Goal: Obtain resource: Download file/media

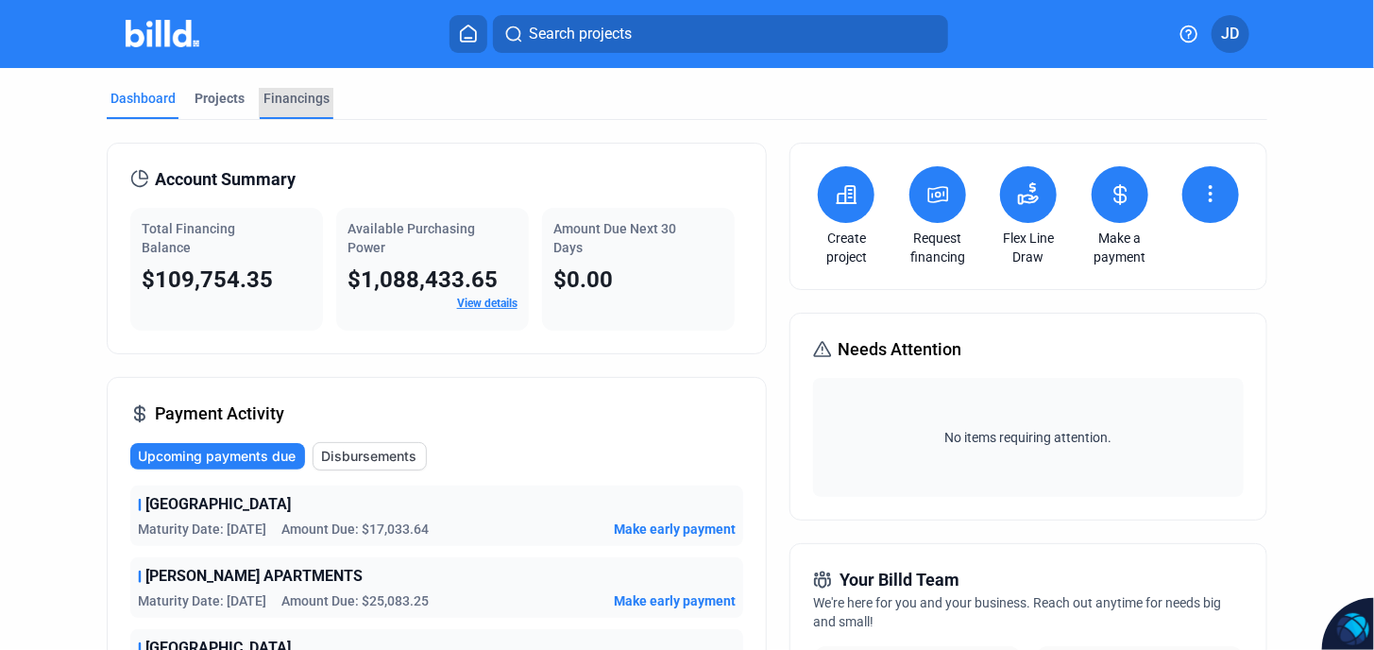
click at [309, 102] on div "Financings" at bounding box center [296, 98] width 66 height 19
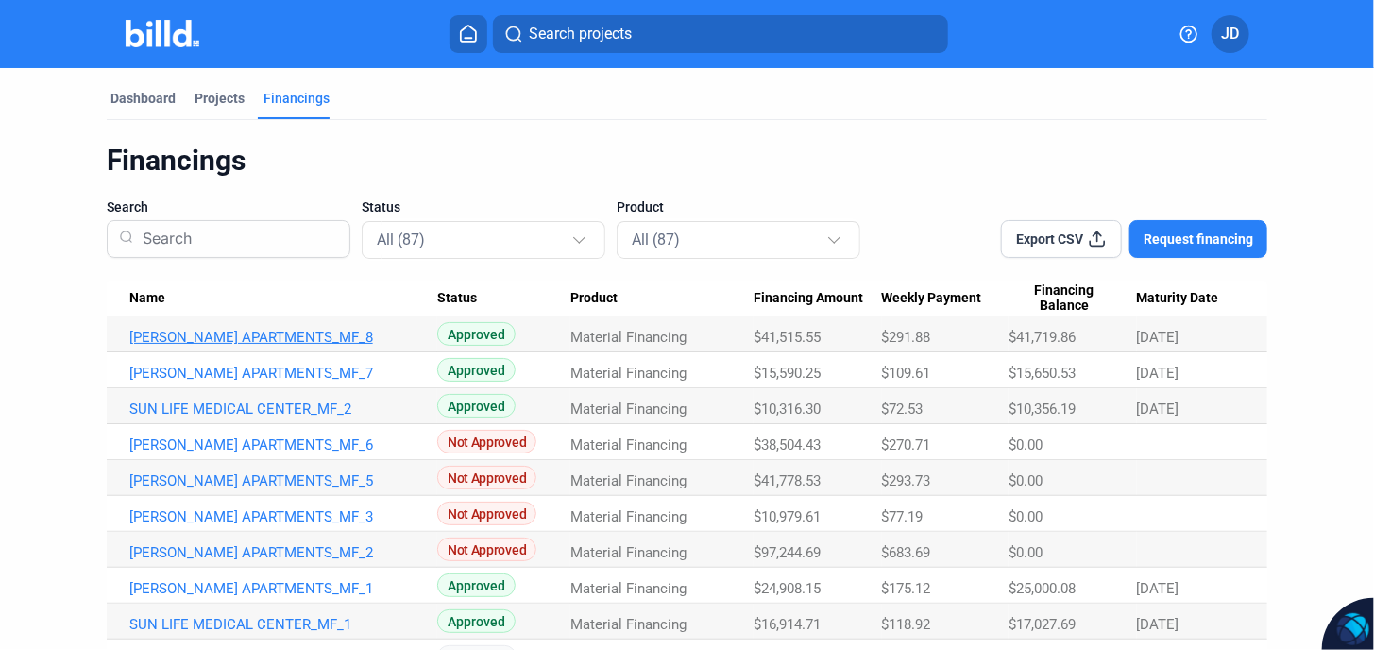
click at [284, 333] on link "[PERSON_NAME] APARTMENTS_MF_8" at bounding box center [283, 337] width 308 height 17
click at [281, 333] on link "[PERSON_NAME] APARTMENTS_MF_8" at bounding box center [283, 337] width 308 height 17
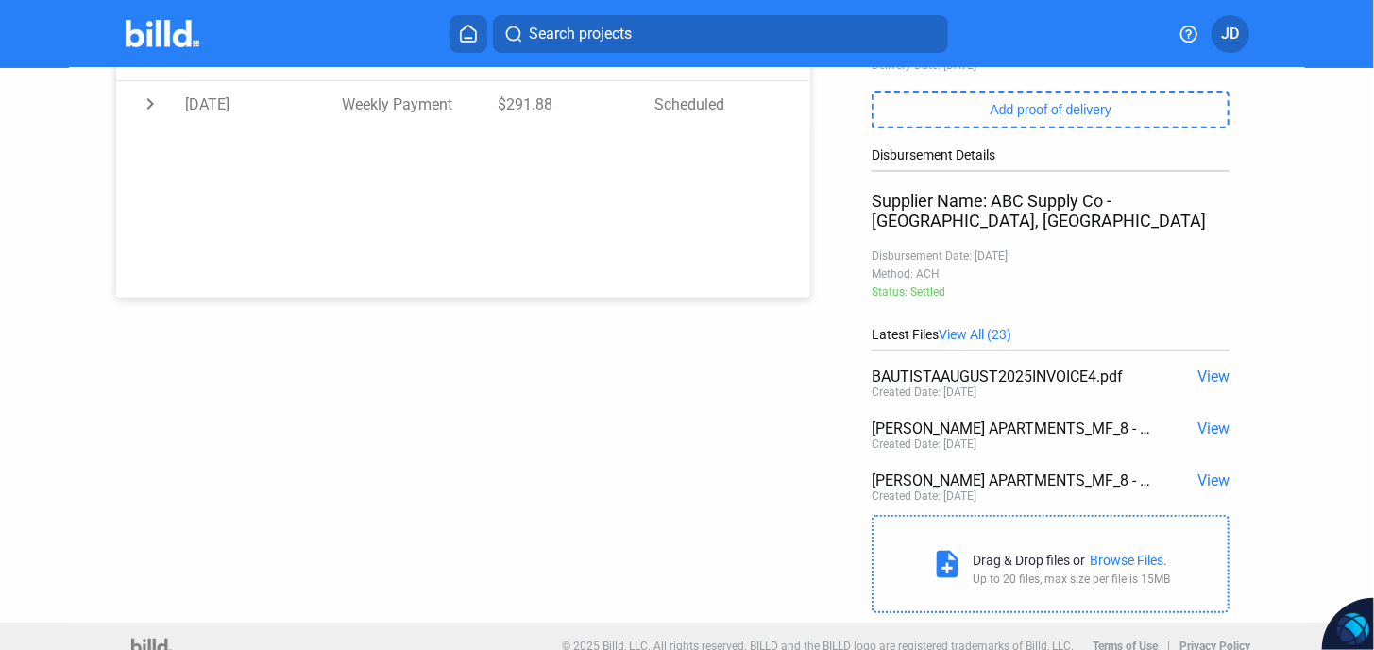
scroll to position [374, 0]
click at [996, 327] on span "View All (23)" at bounding box center [975, 334] width 73 height 15
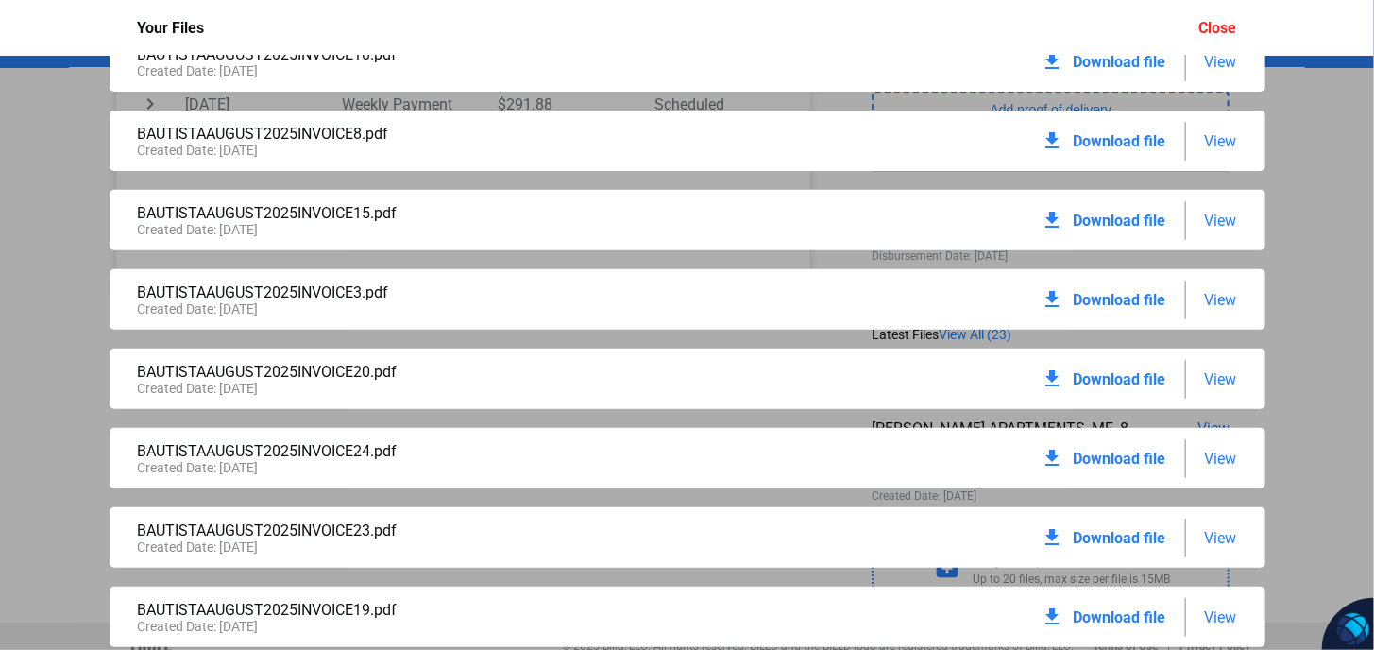
scroll to position [0, 0]
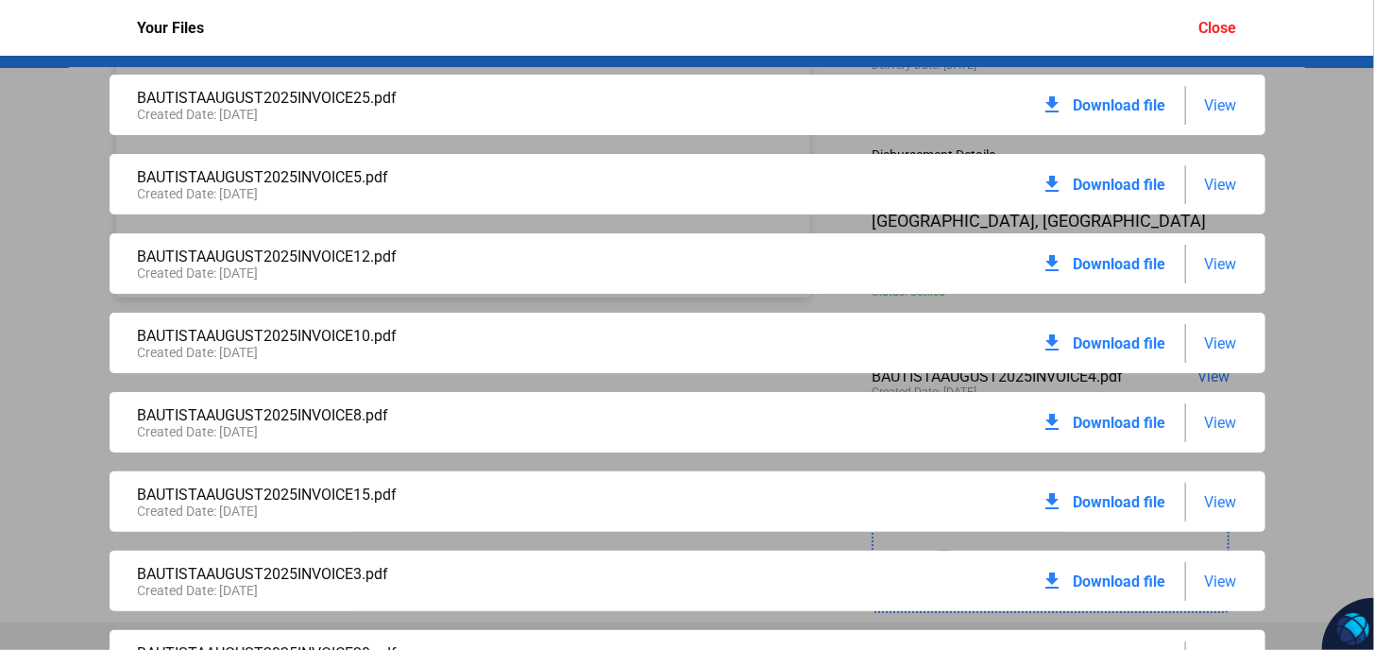
click at [1226, 25] on div "Close" at bounding box center [1218, 28] width 38 height 18
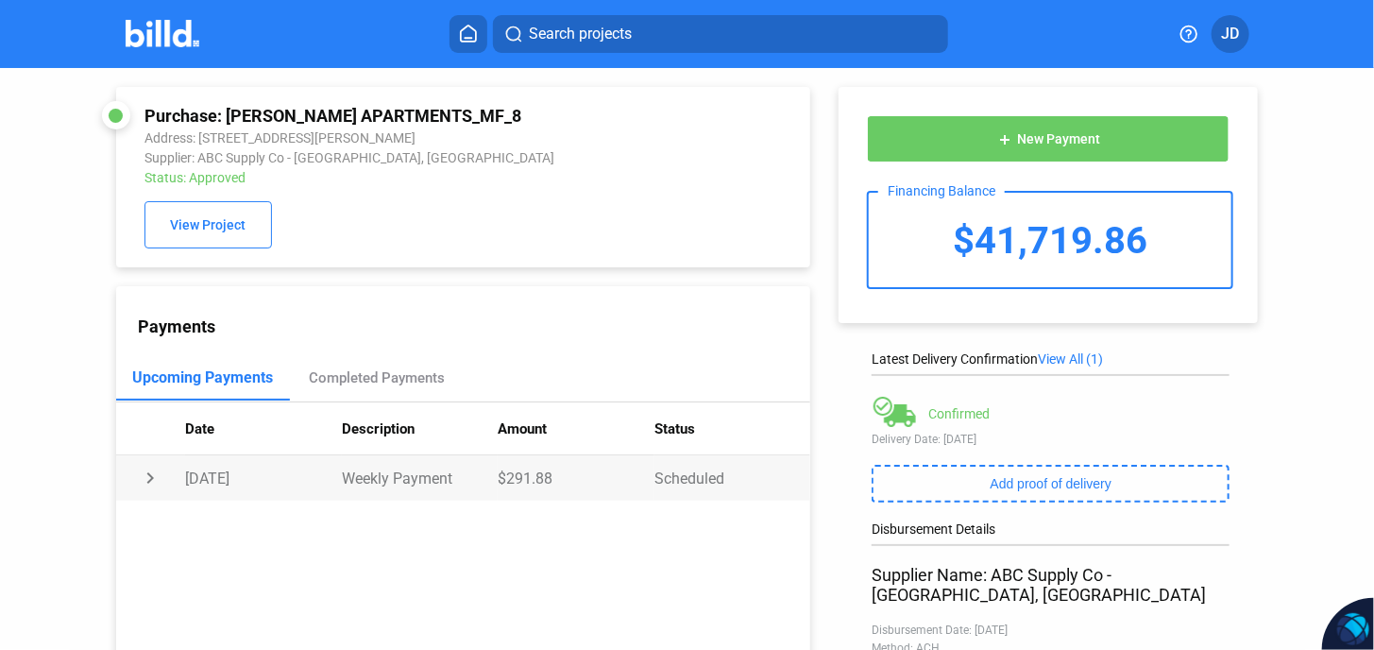
click at [147, 480] on td "chevron_right" at bounding box center [151, 477] width 70 height 45
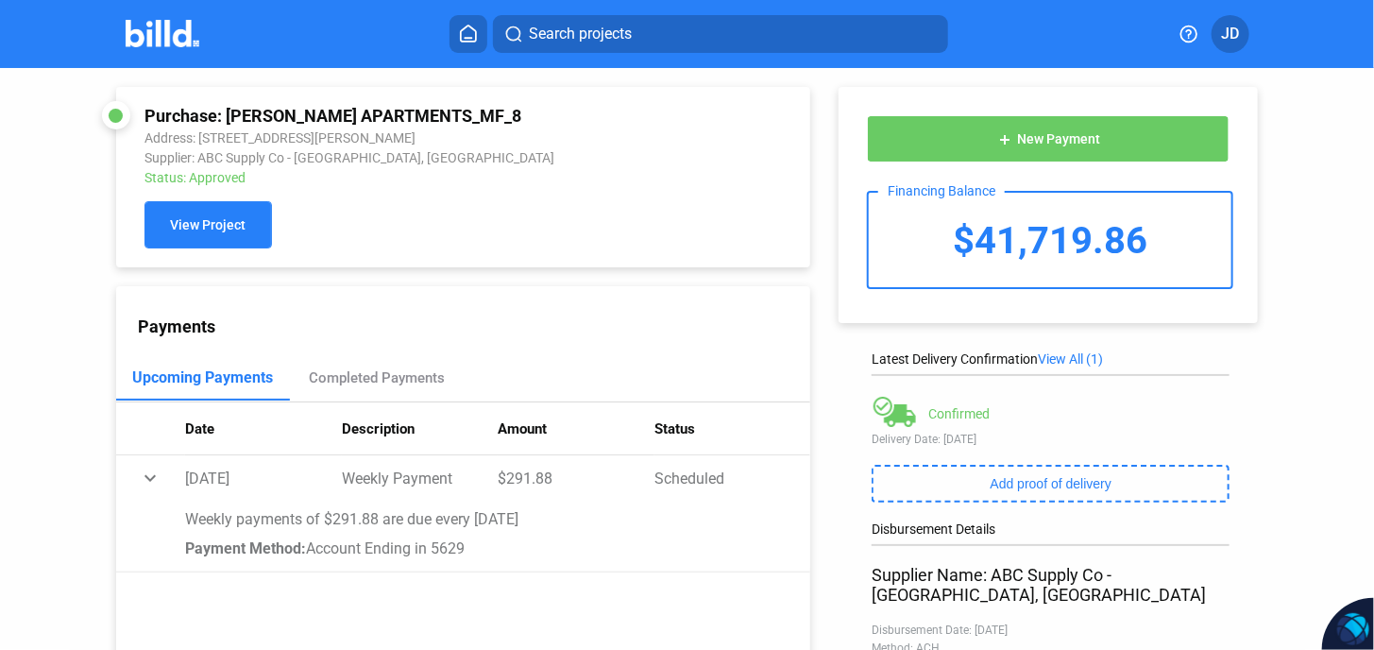
click at [220, 230] on span "View Project" at bounding box center [208, 225] width 76 height 15
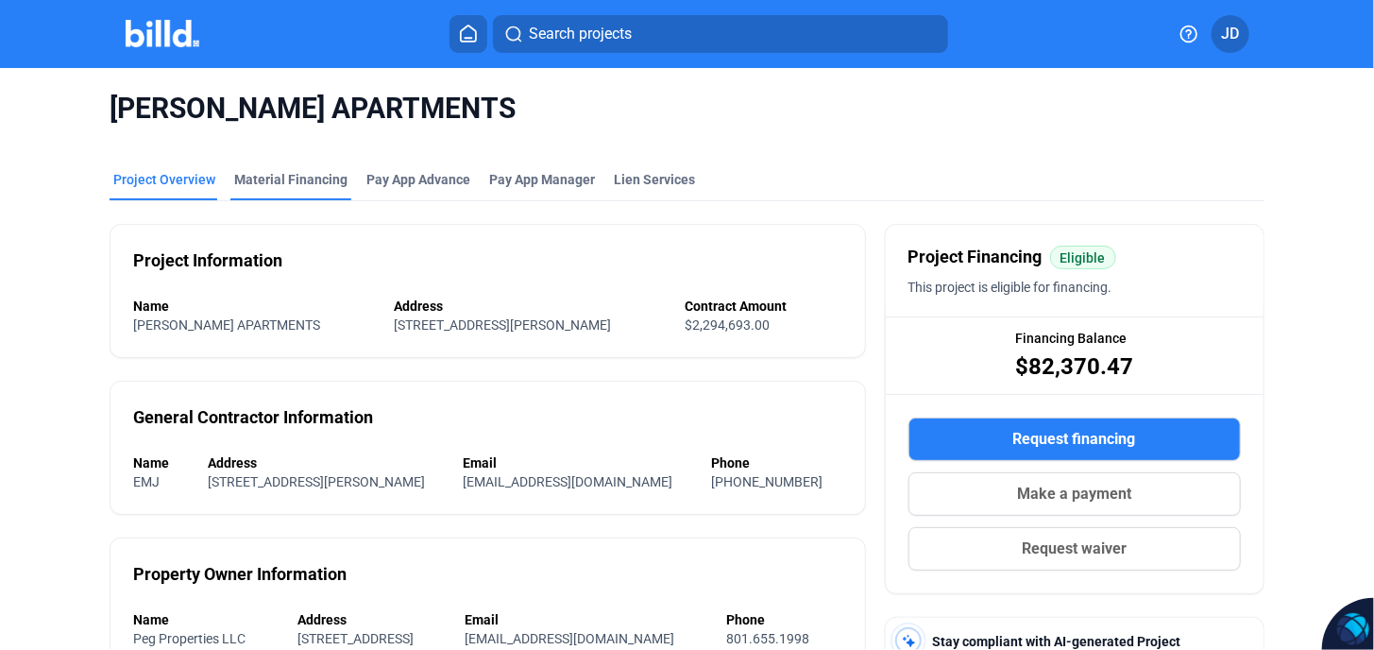
click at [272, 175] on div "Material Financing" at bounding box center [290, 179] width 113 height 19
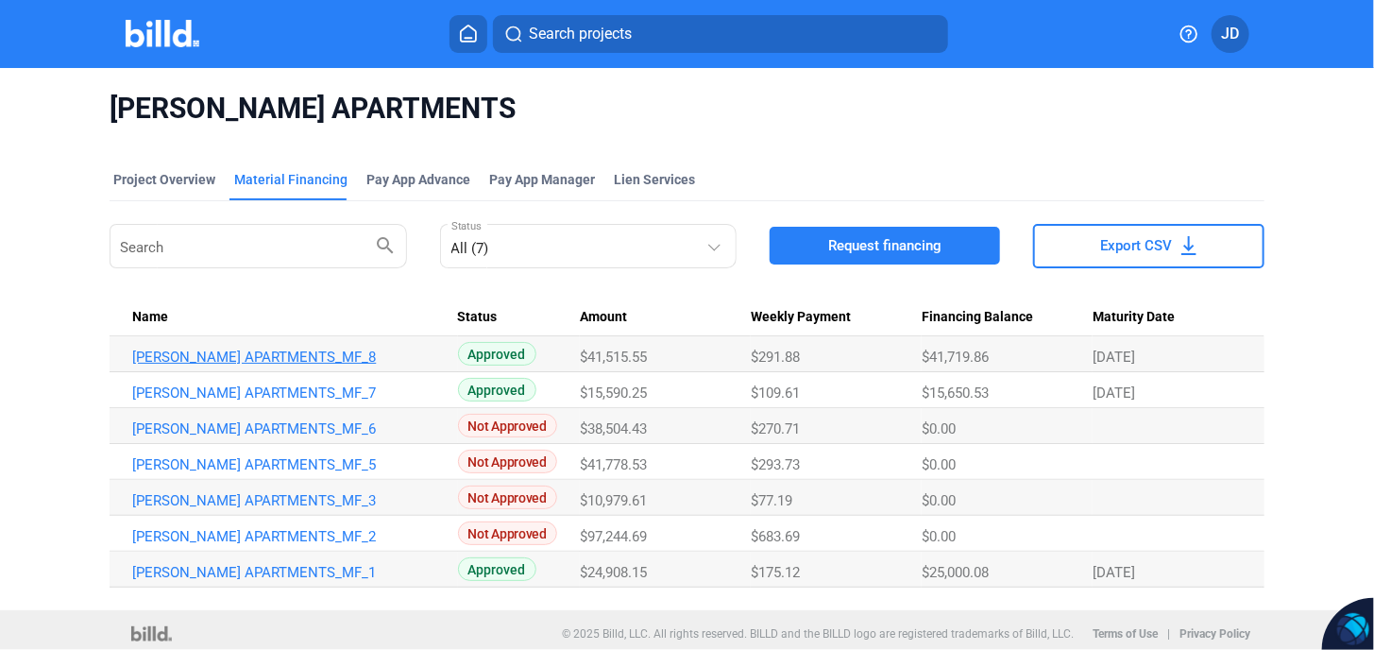
click at [254, 359] on link "[PERSON_NAME] APARTMENTS_MF_8" at bounding box center [286, 356] width 308 height 17
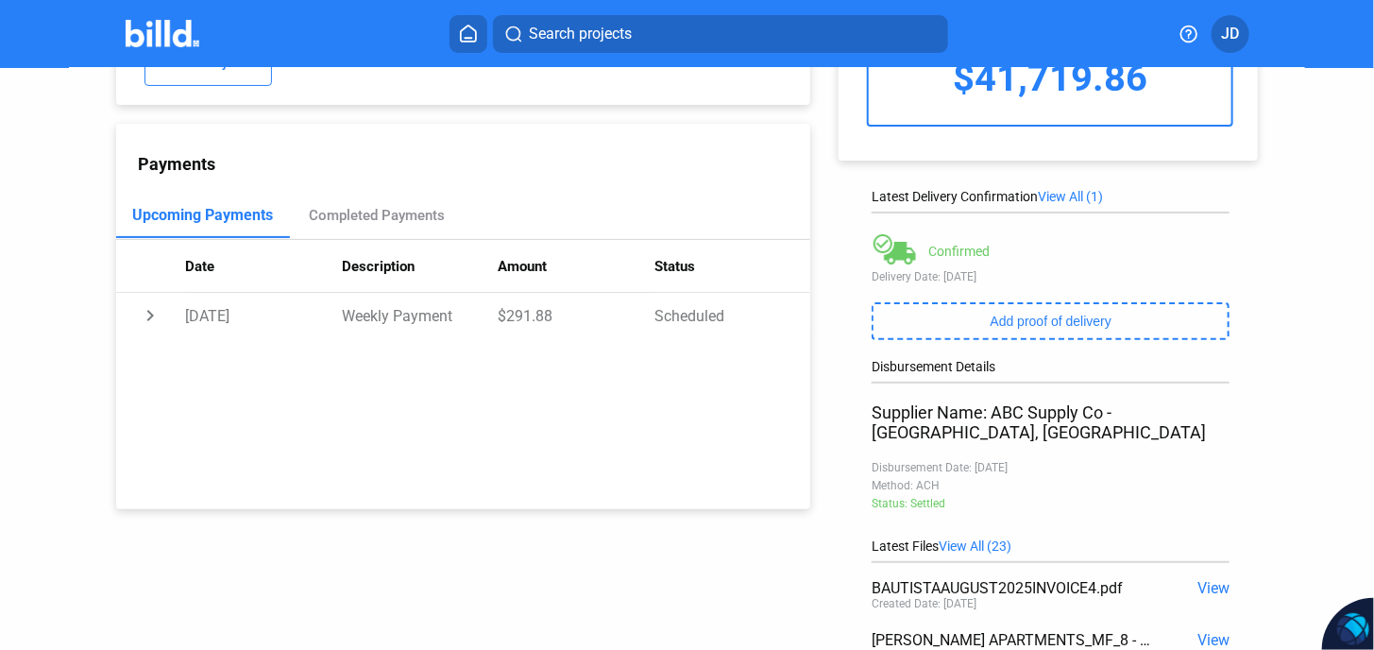
scroll to position [185, 0]
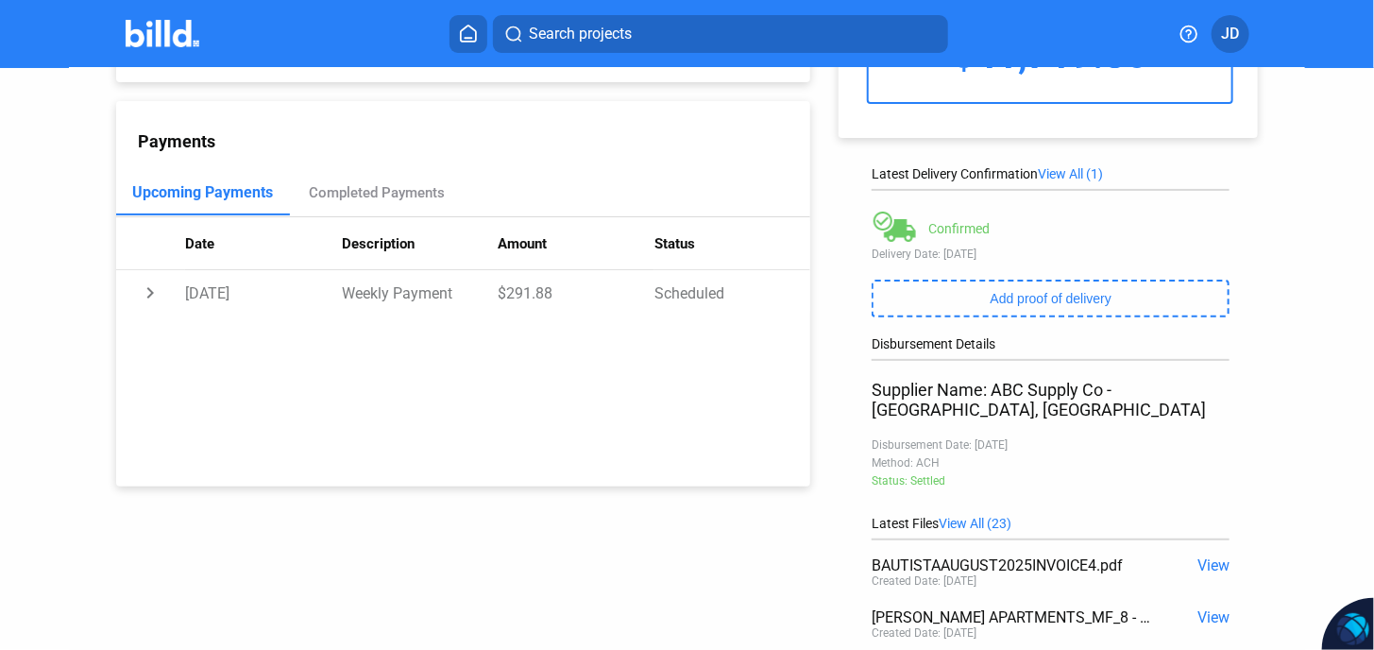
click at [986, 516] on span "View All (23)" at bounding box center [975, 523] width 73 height 15
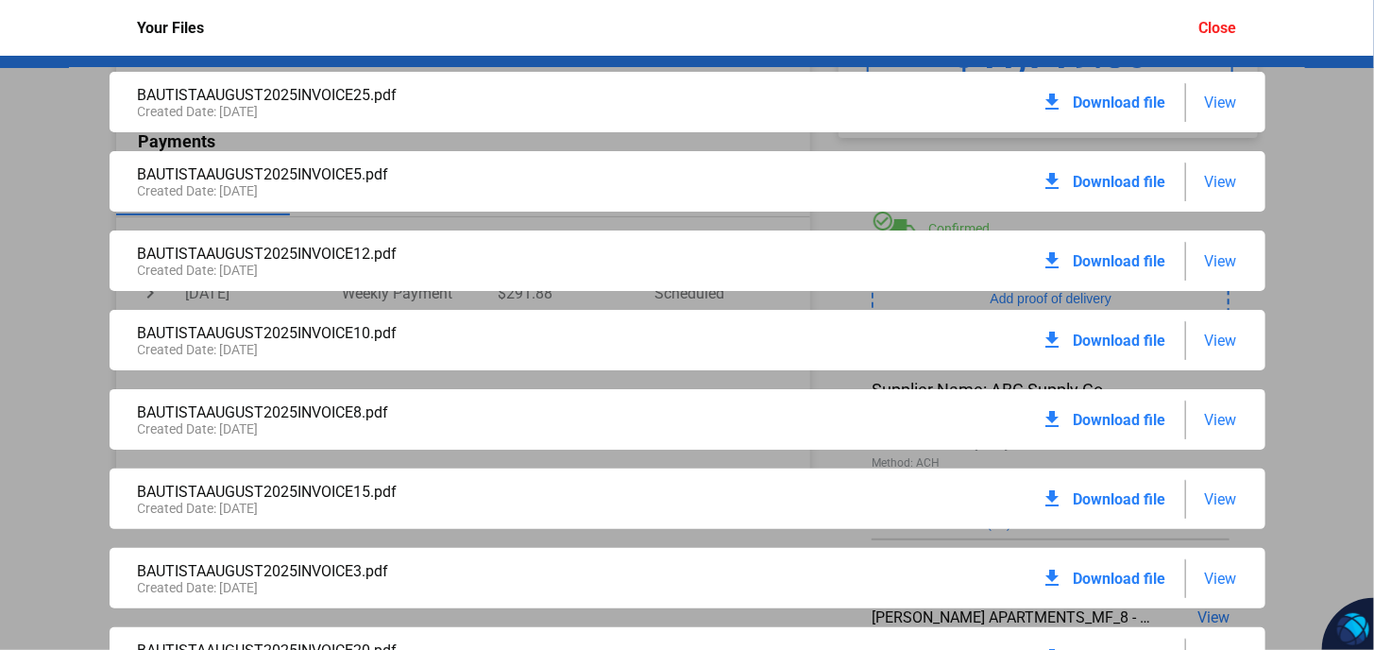
scroll to position [0, 0]
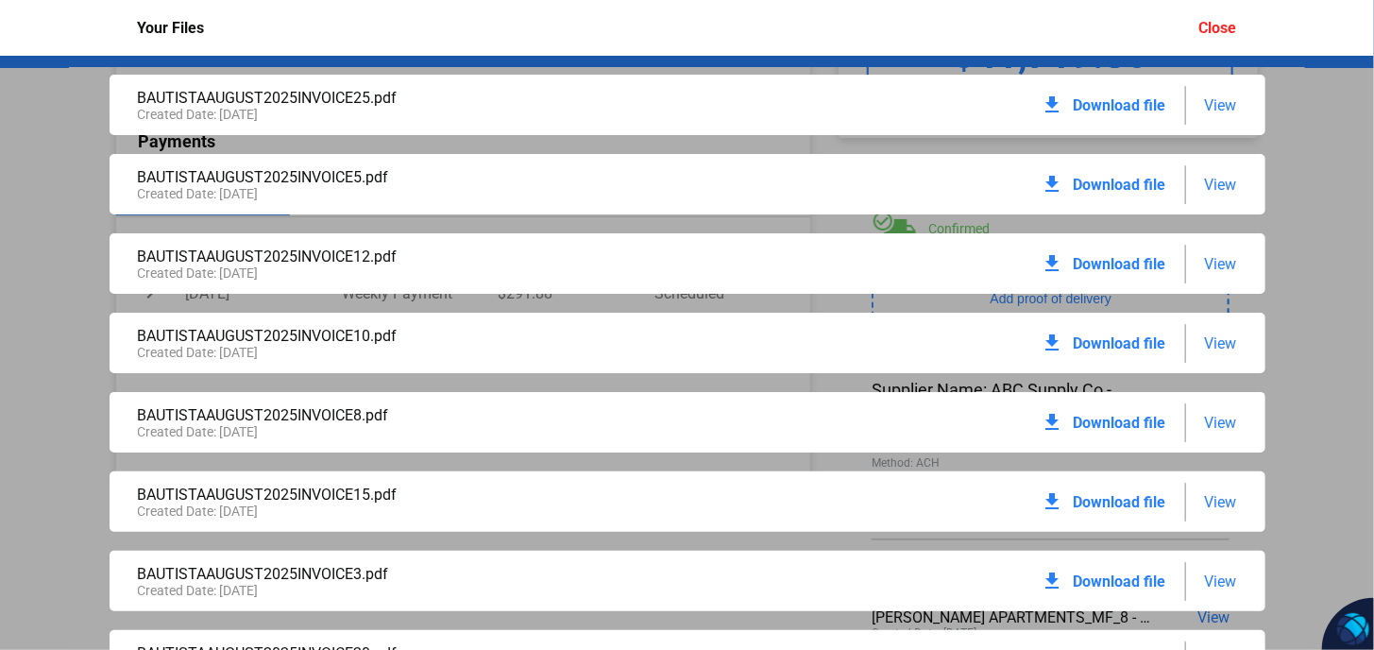
click at [1219, 257] on span "View" at bounding box center [1221, 264] width 32 height 18
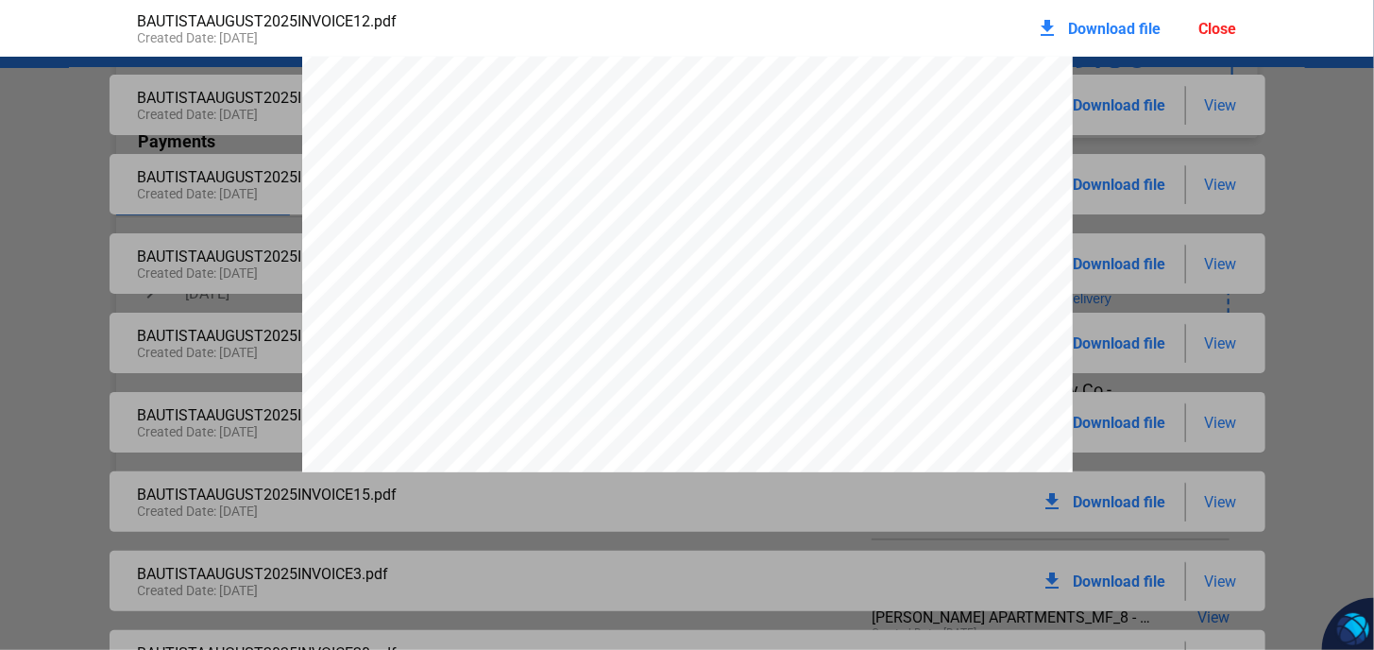
scroll to position [220, 0]
click at [1308, 168] on div "ABC Supply Co 1 ABC Pkwy [GEOGRAPHIC_DATA] [URL][DOMAIN_NAME] INVOICE Customer …" at bounding box center [687, 336] width 1374 height 997
click at [1217, 34] on div "Close" at bounding box center [1218, 29] width 38 height 18
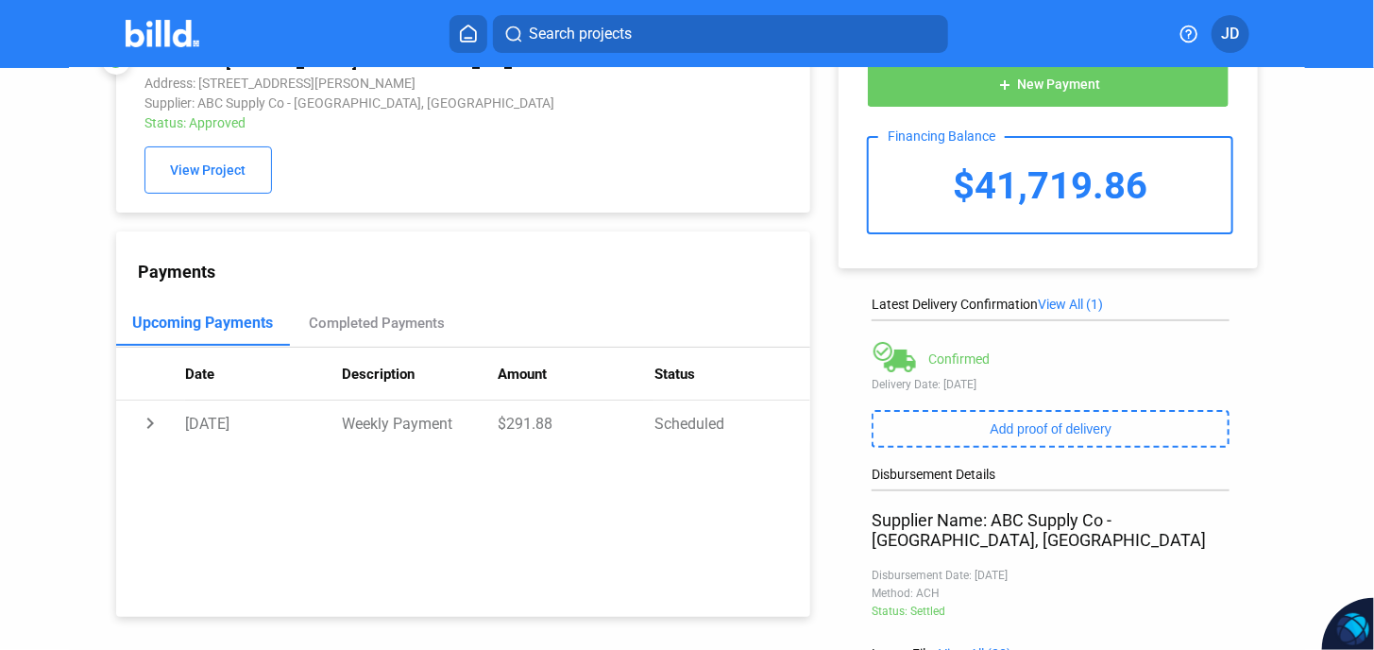
scroll to position [314, 0]
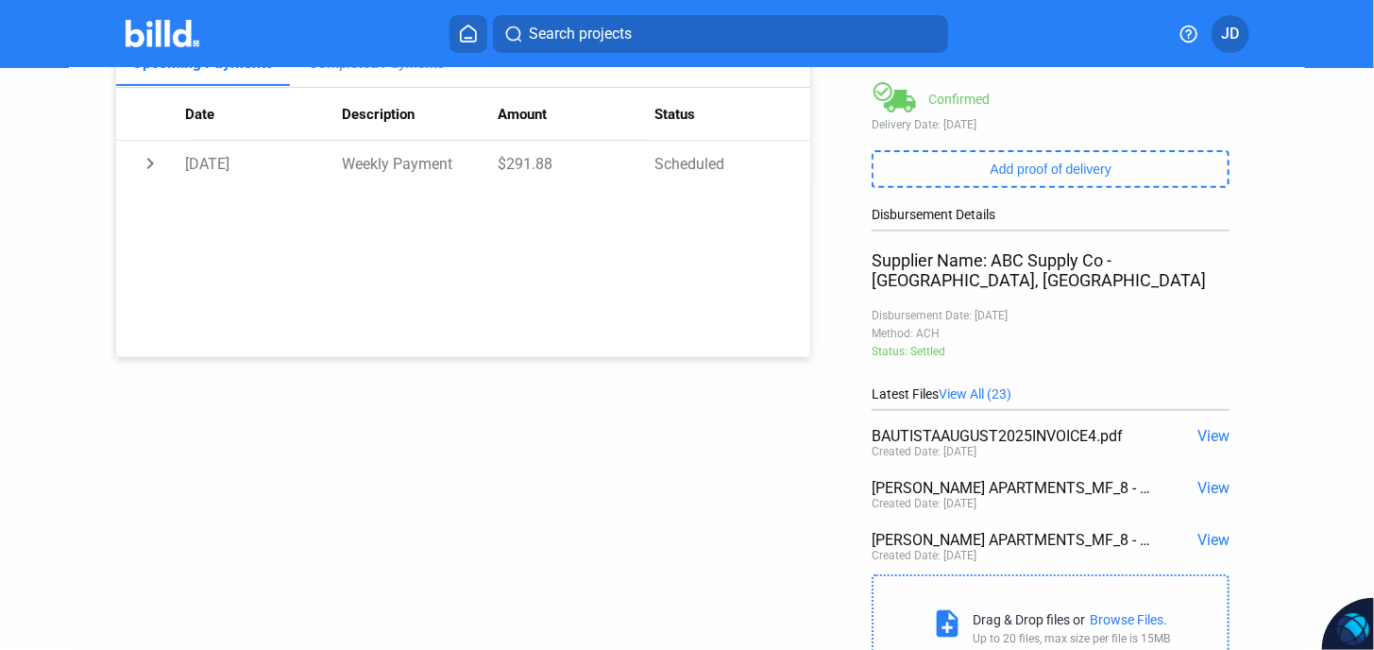
click at [991, 386] on span "View All (23)" at bounding box center [975, 393] width 73 height 15
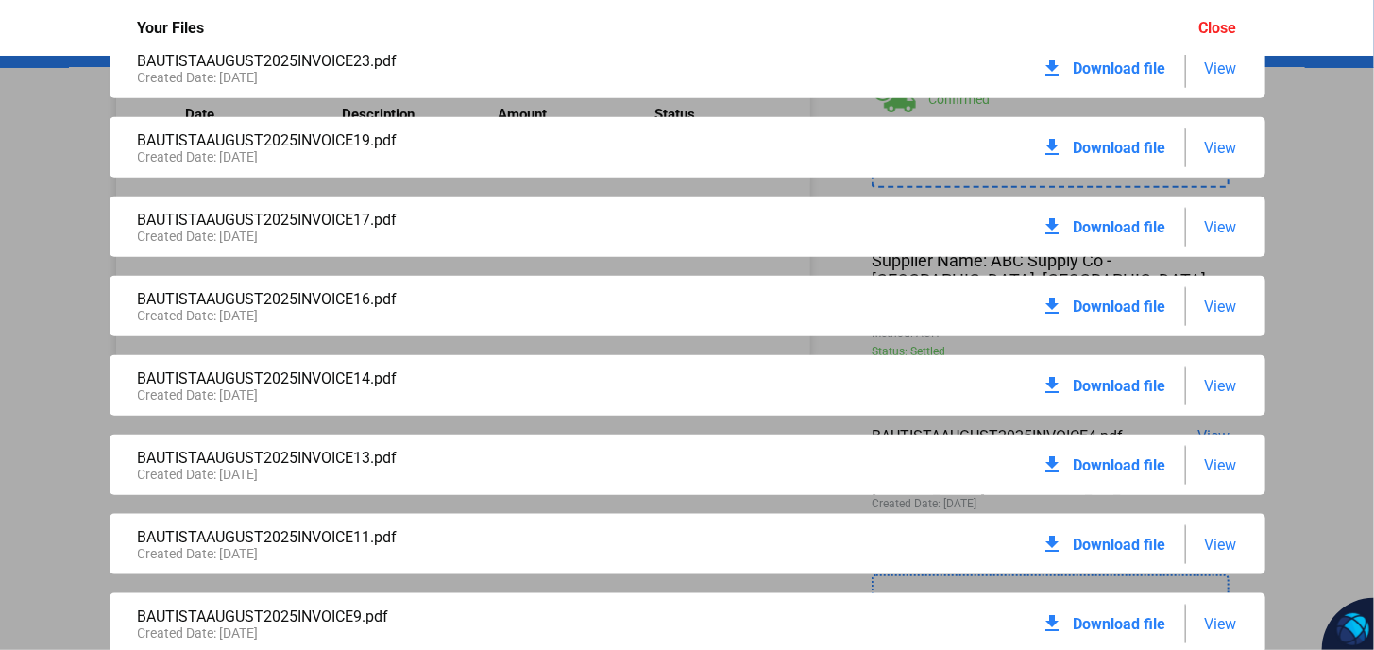
scroll to position [667, 0]
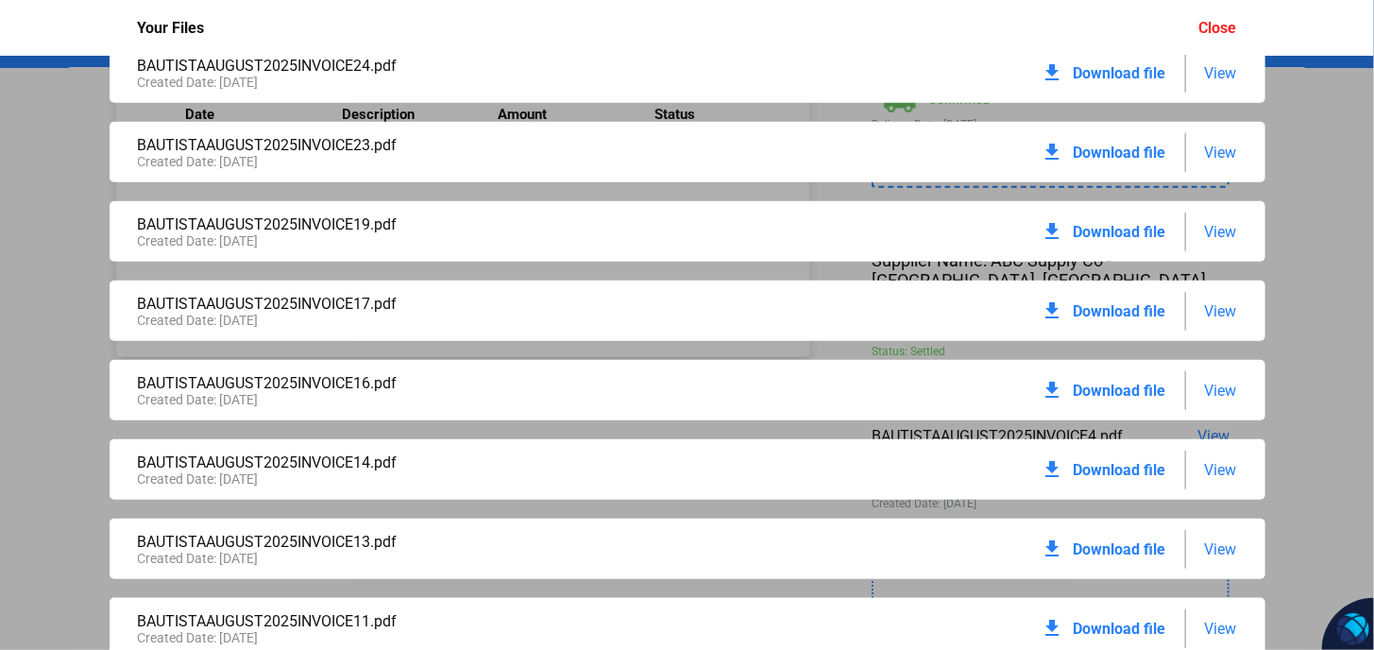
click at [1214, 28] on div "Close" at bounding box center [1218, 28] width 38 height 18
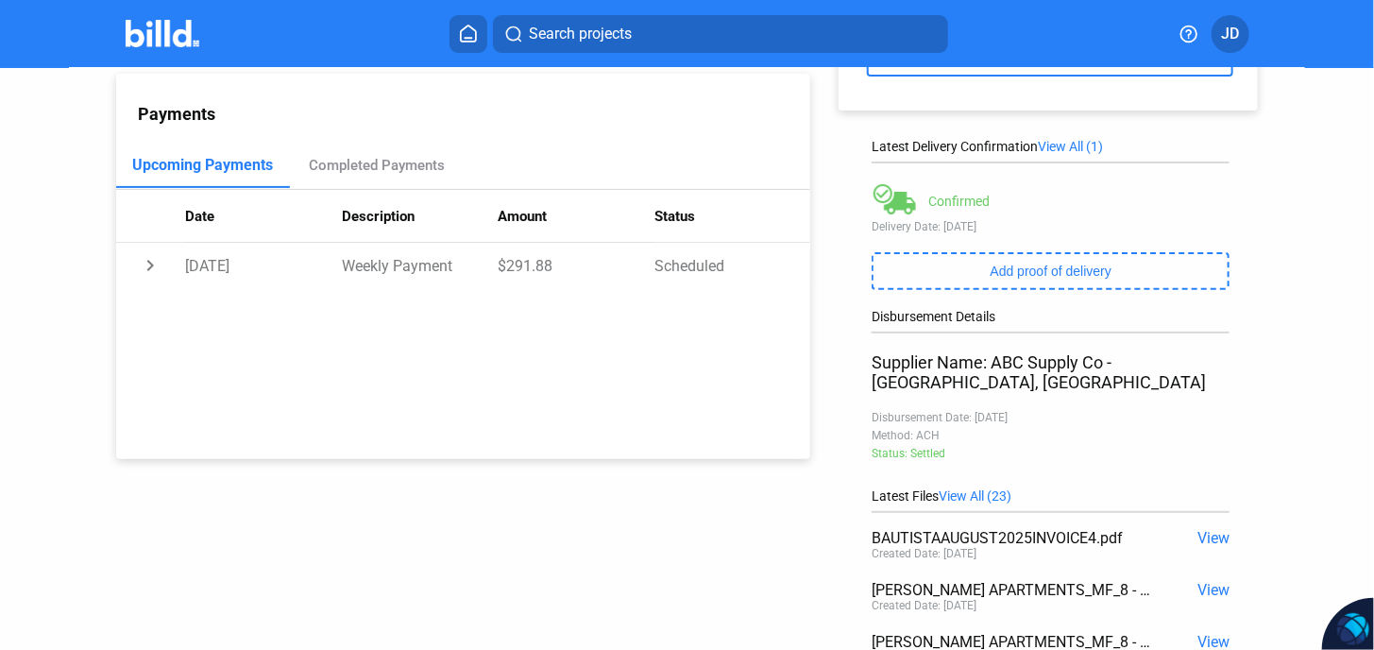
scroll to position [62, 0]
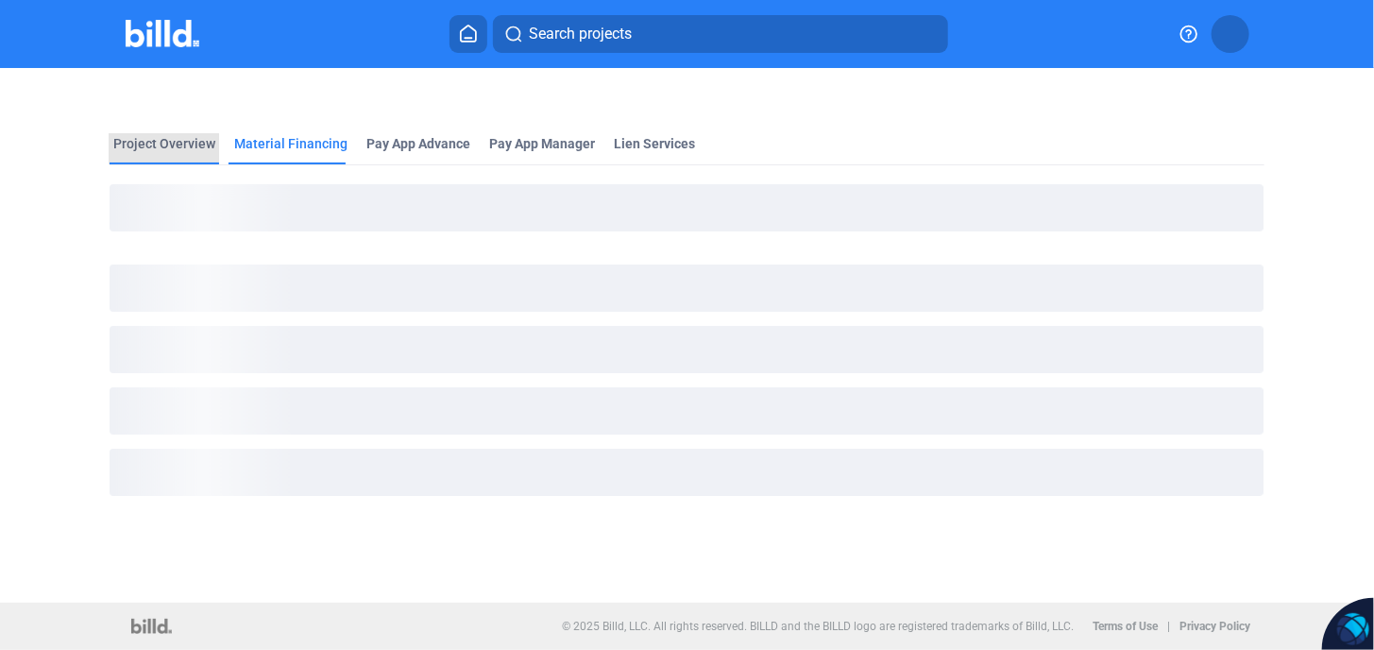
click at [159, 136] on div "Project Overview" at bounding box center [164, 143] width 102 height 19
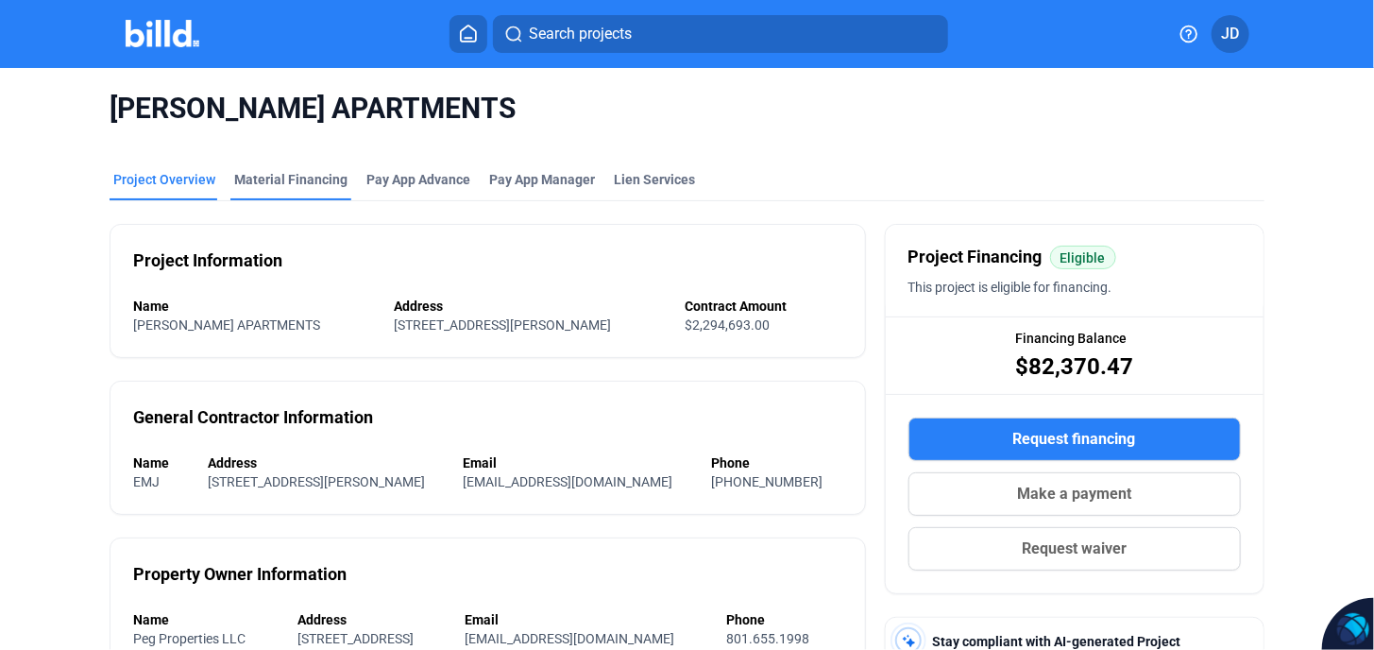
click at [284, 178] on div "Material Financing" at bounding box center [290, 179] width 113 height 19
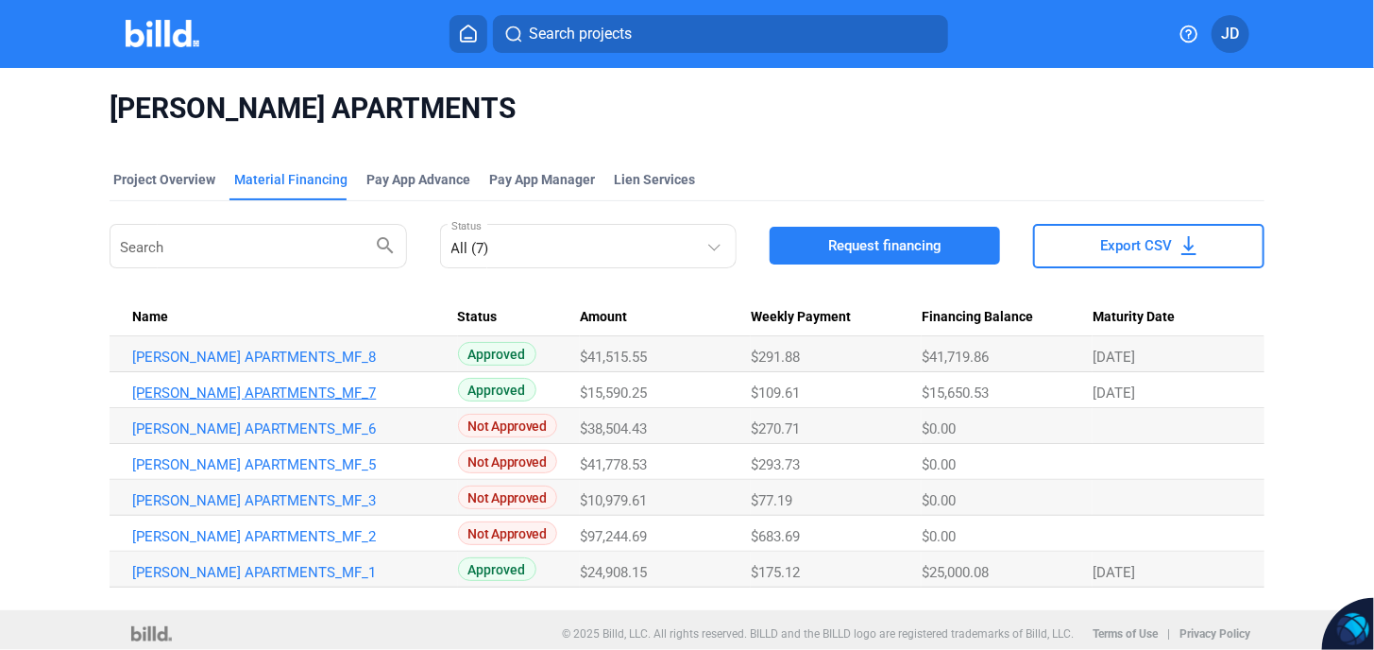
click at [302, 393] on link "[PERSON_NAME] APARTMENTS_MF_7" at bounding box center [286, 392] width 308 height 17
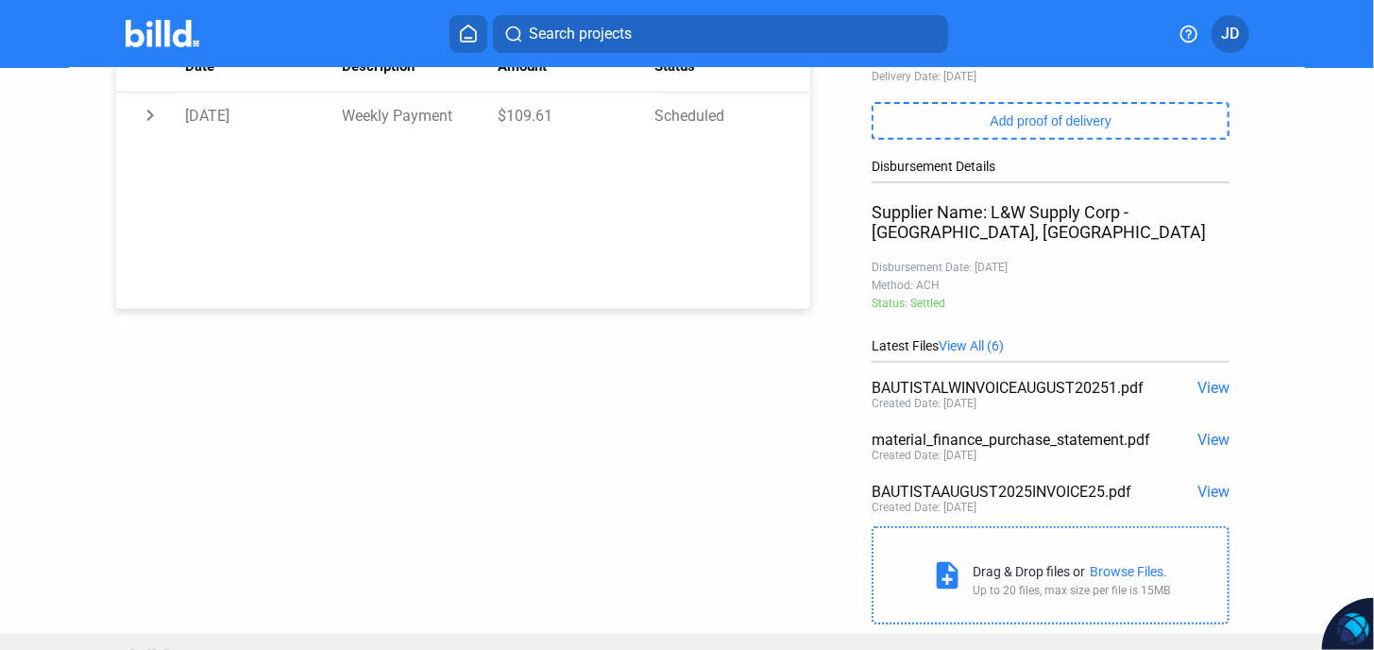
scroll to position [374, 0]
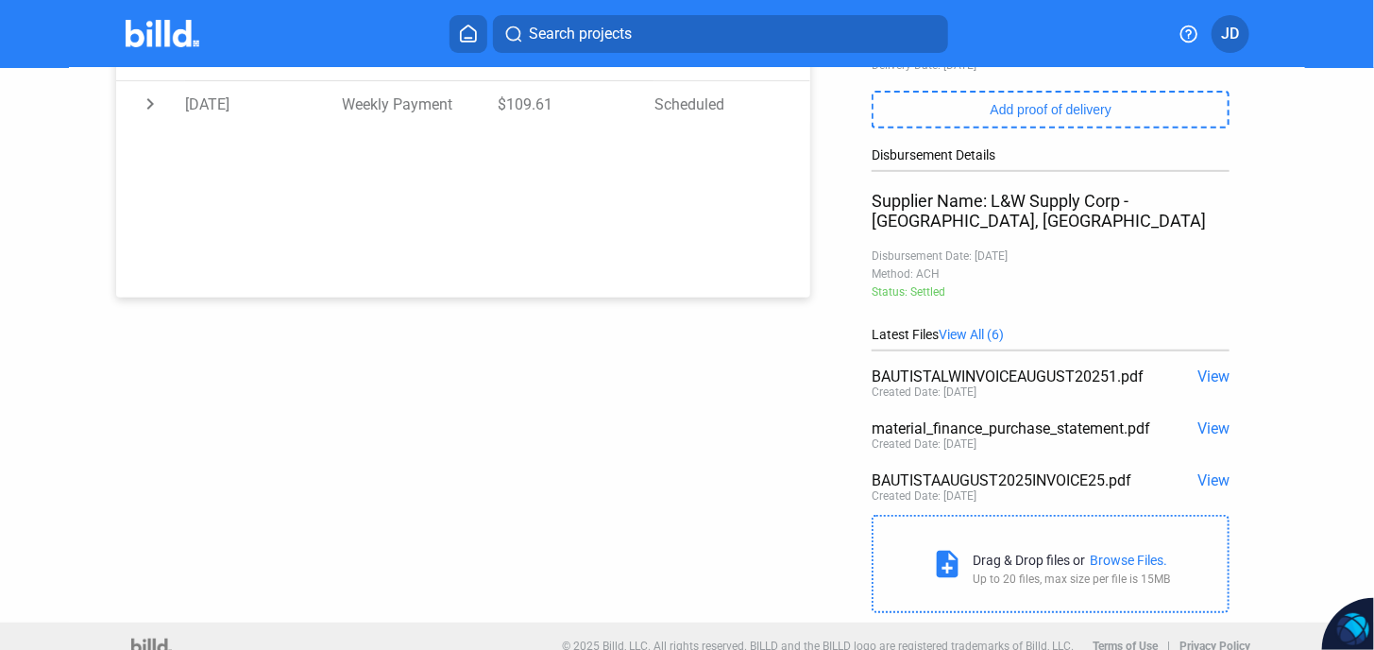
click at [973, 327] on span "View All (6)" at bounding box center [971, 334] width 65 height 15
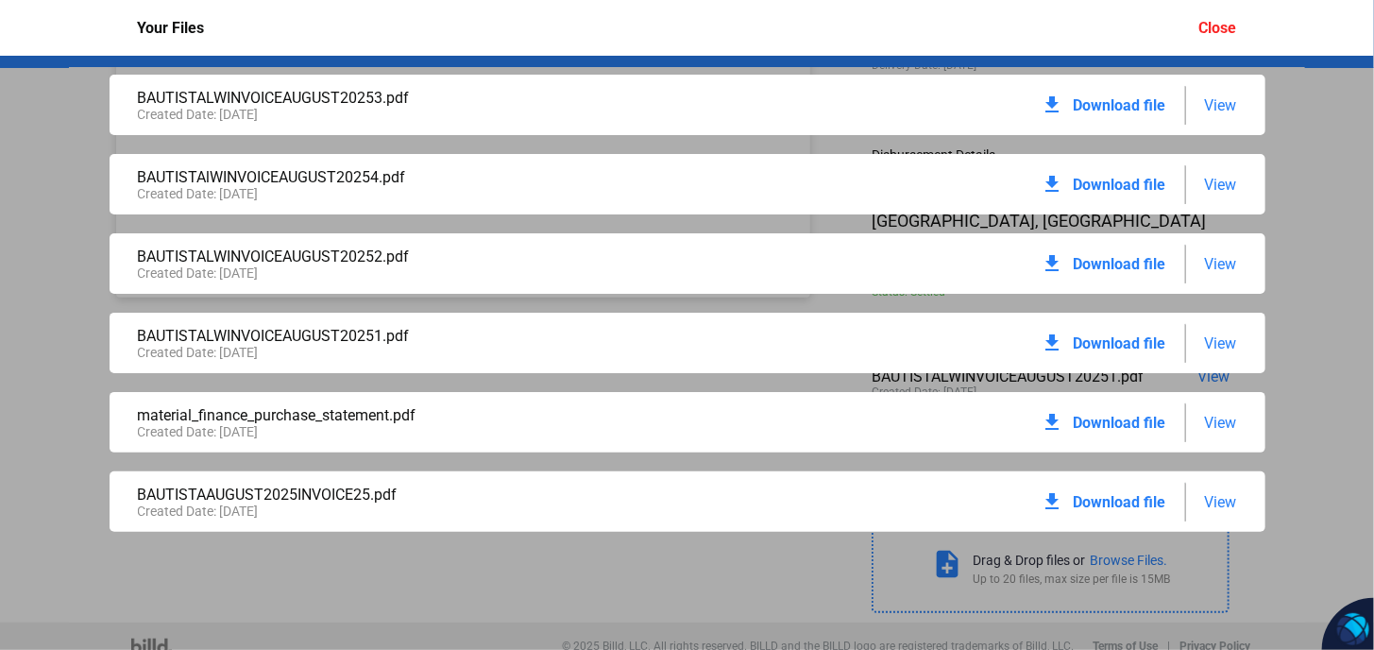
click at [1119, 107] on span "Download file" at bounding box center [1120, 105] width 93 height 18
click at [1134, 185] on span "Download file" at bounding box center [1120, 185] width 93 height 18
click at [1138, 263] on span "Download file" at bounding box center [1120, 264] width 93 height 18
click at [1129, 340] on span "Download file" at bounding box center [1120, 343] width 93 height 18
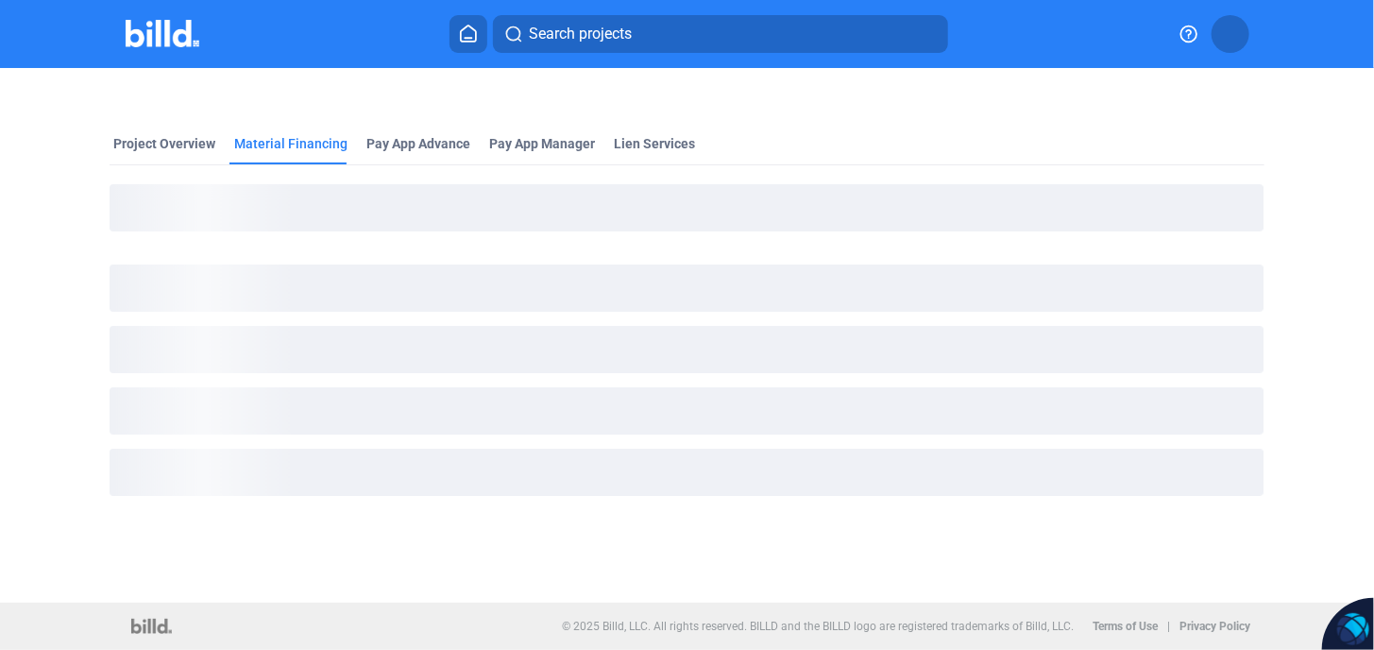
click at [152, 129] on mat-tab-group "Project Overview Material Financing Pay App Advance Pay App Manager Lien Servic…" at bounding box center [687, 320] width 1154 height 415
click at [167, 142] on div "Project Overview" at bounding box center [164, 143] width 102 height 19
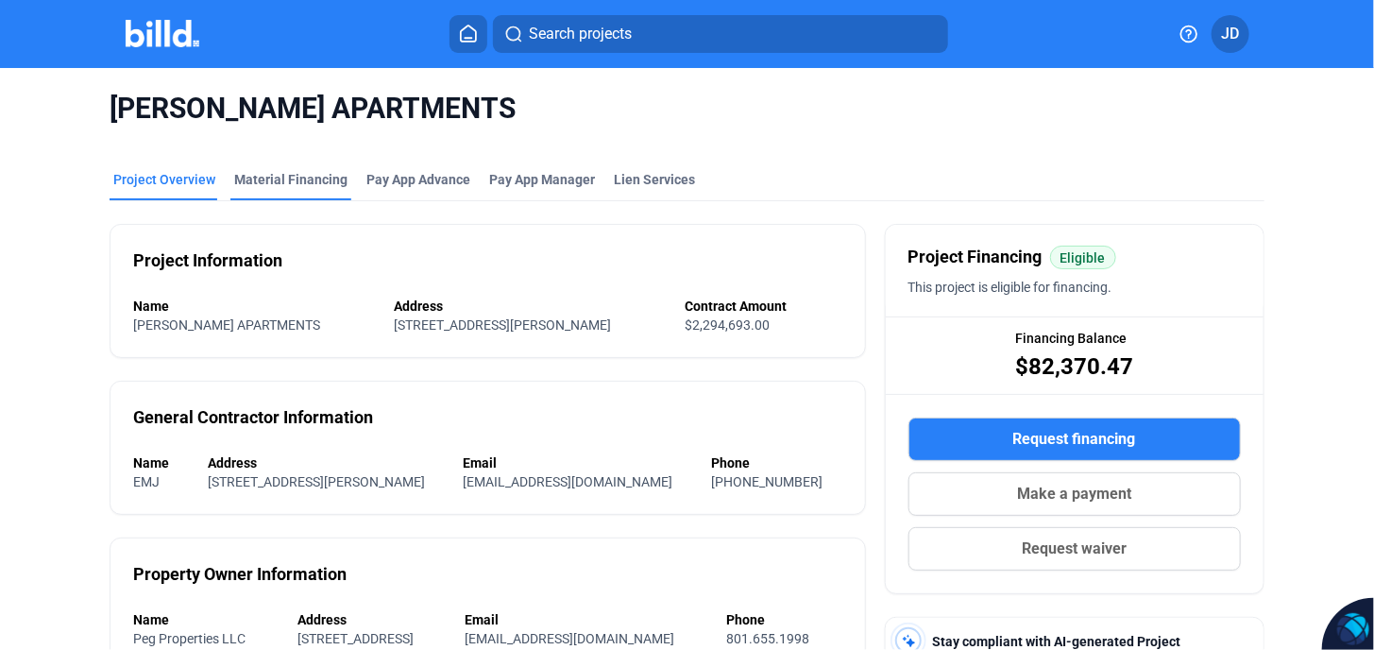
click at [275, 185] on div "Material Financing" at bounding box center [290, 179] width 113 height 19
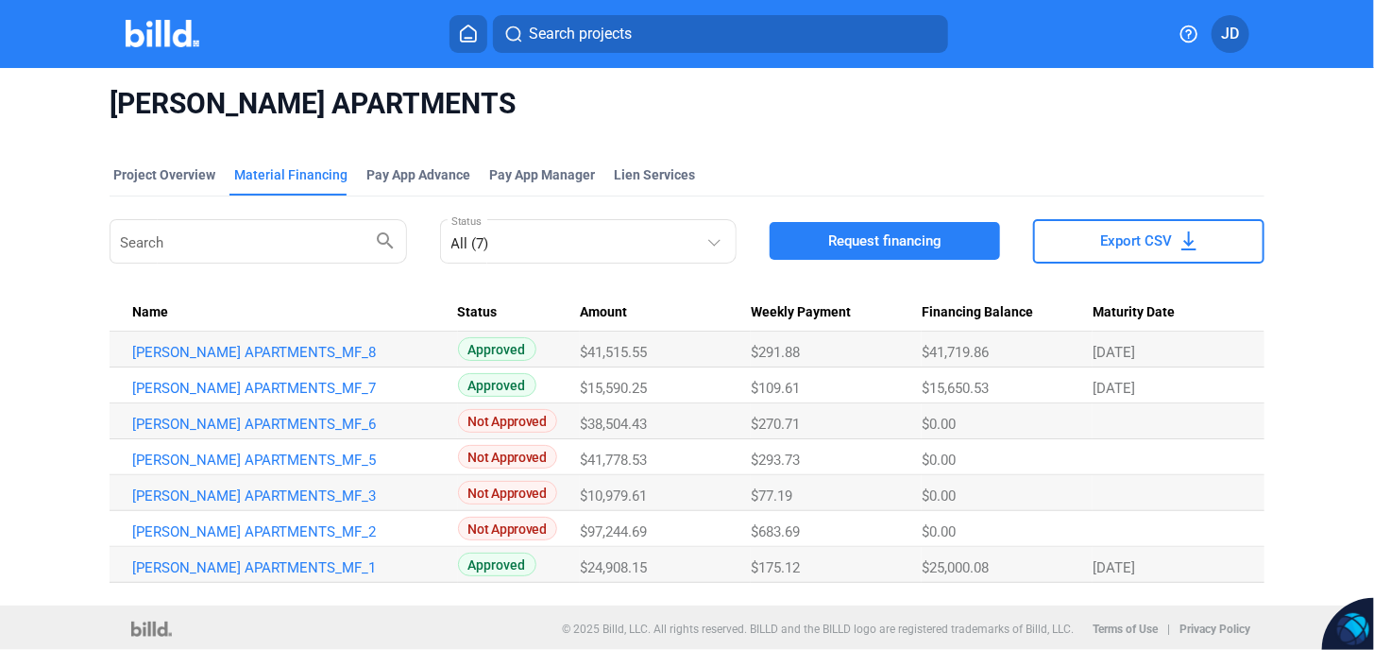
scroll to position [6, 0]
click at [230, 567] on link "[PERSON_NAME] APARTMENTS_MF_1" at bounding box center [286, 566] width 308 height 17
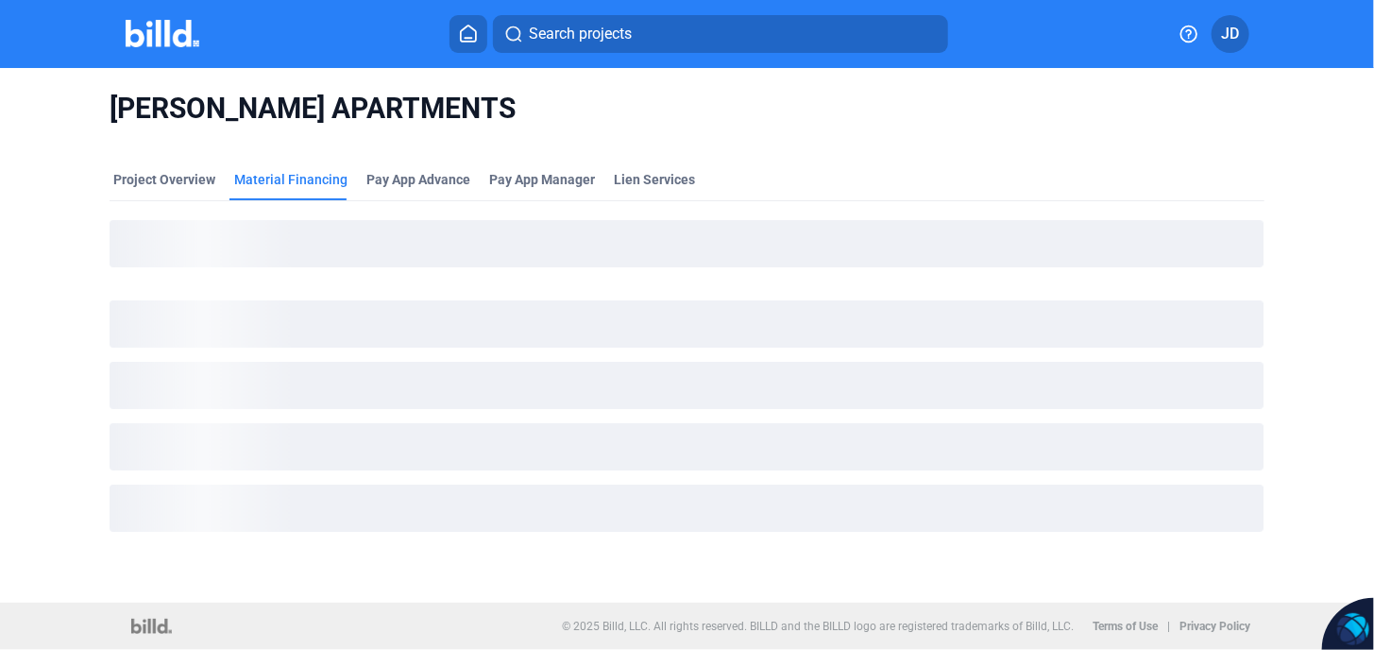
scroll to position [0, 0]
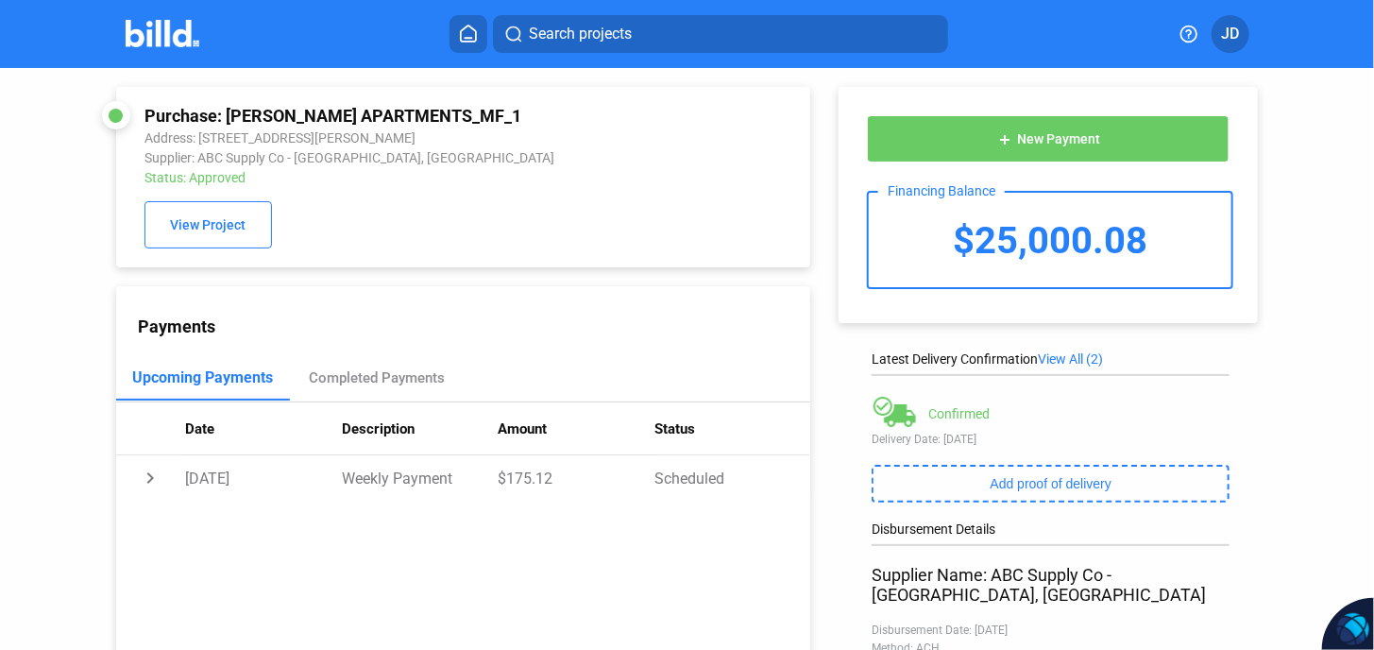
click at [1070, 359] on span "View All (2)" at bounding box center [1070, 358] width 65 height 15
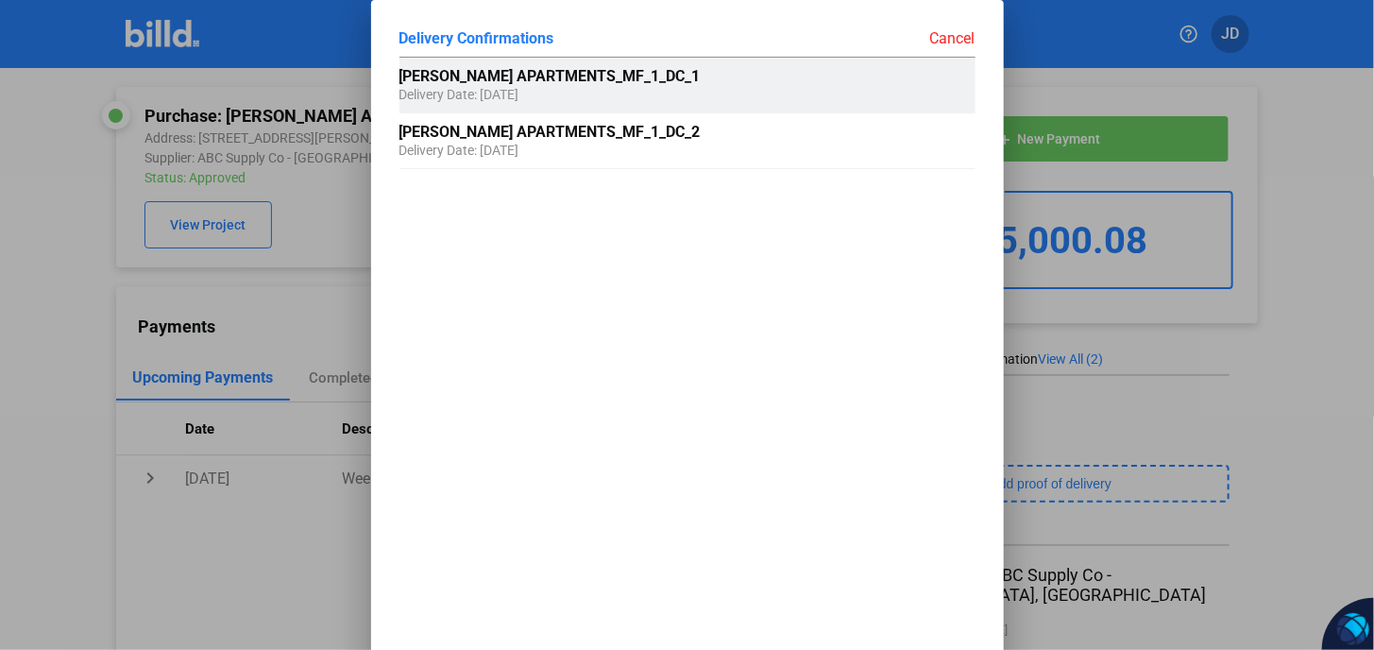
click at [584, 93] on div "[PERSON_NAME] APARTMENTS_MF_1_DC_1 Delivery Date: [DATE]" at bounding box center [600, 85] width 403 height 55
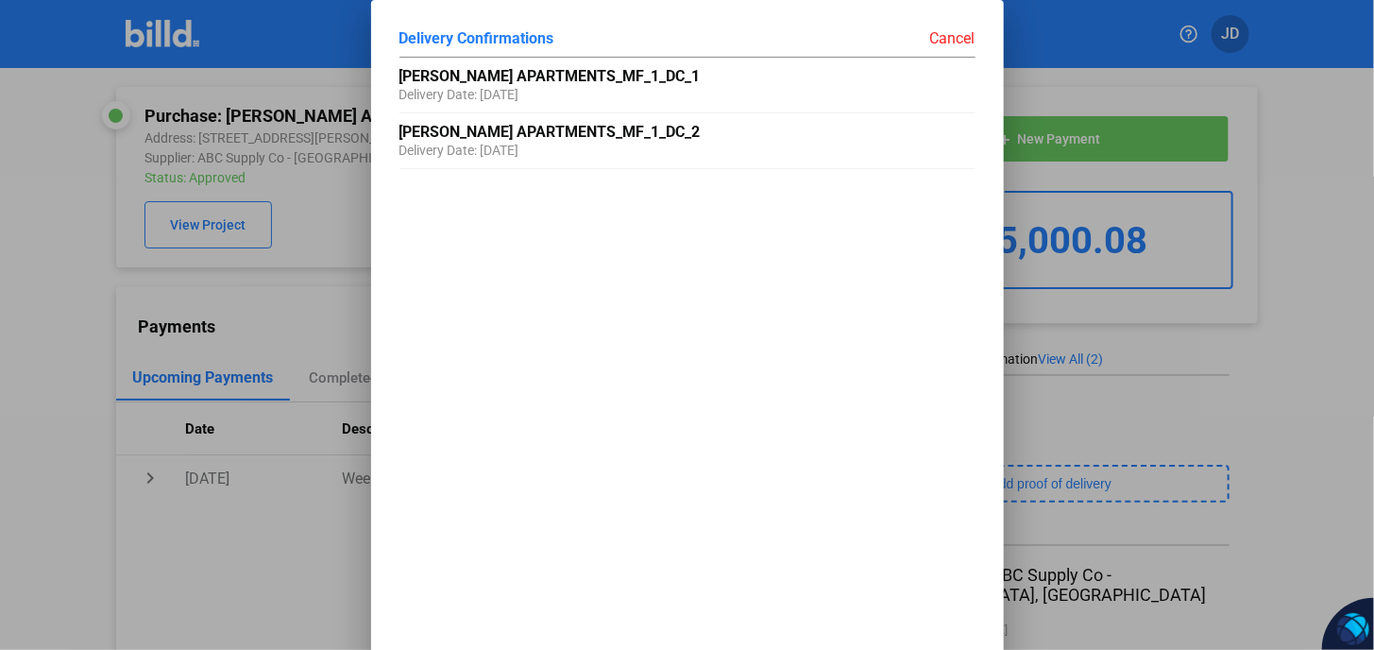
click at [949, 38] on div "Cancel" at bounding box center [831, 37] width 288 height 19
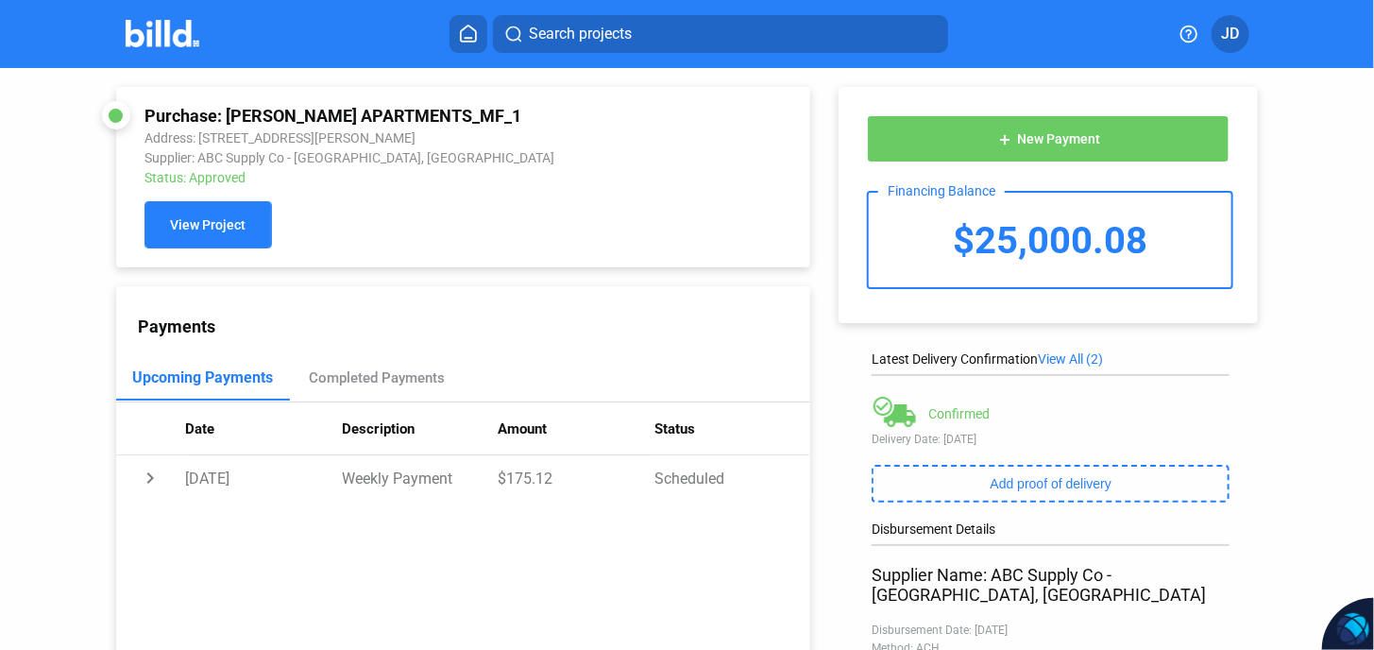
click at [201, 226] on span "View Project" at bounding box center [208, 225] width 76 height 15
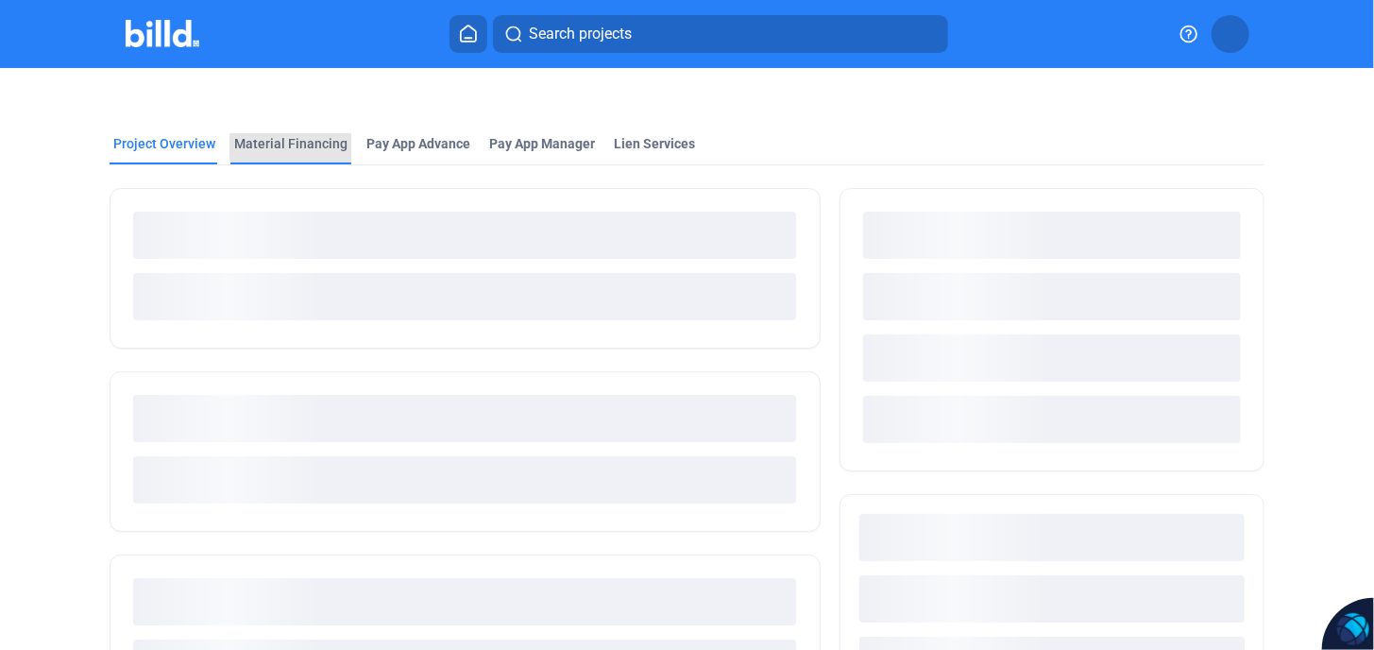
click at [312, 138] on div "Material Financing" at bounding box center [290, 143] width 113 height 19
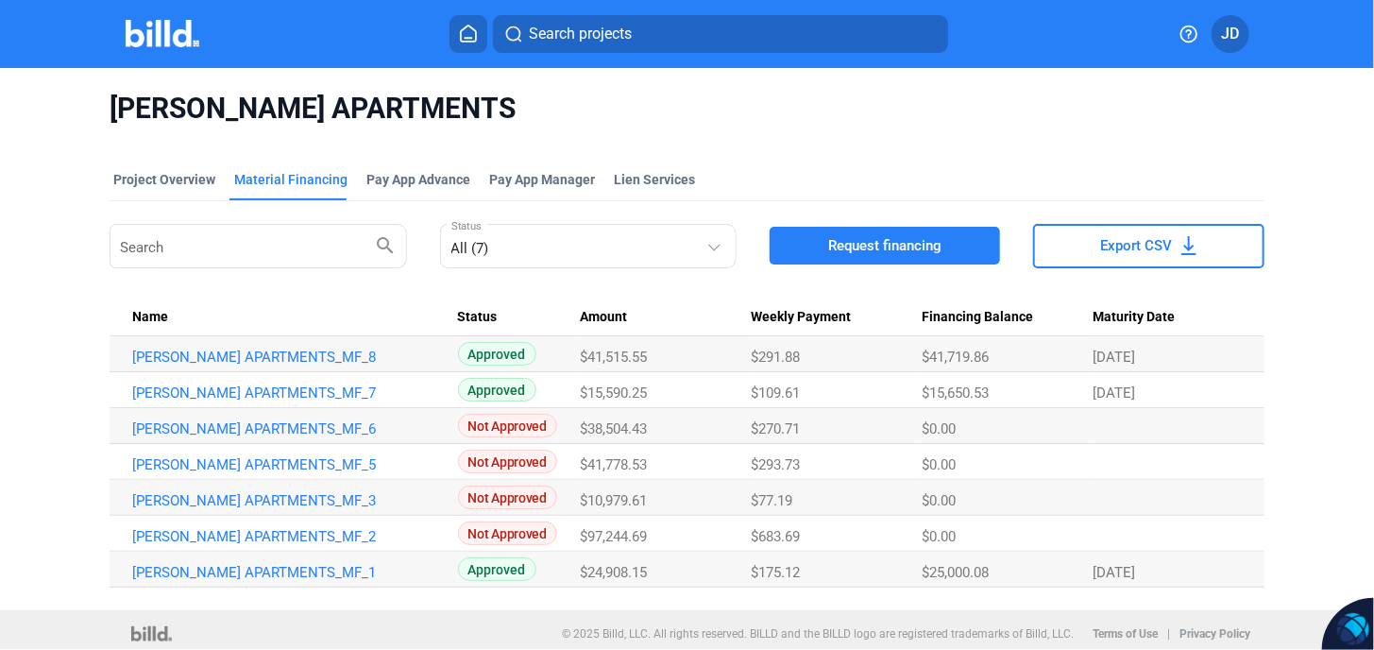
scroll to position [6, 0]
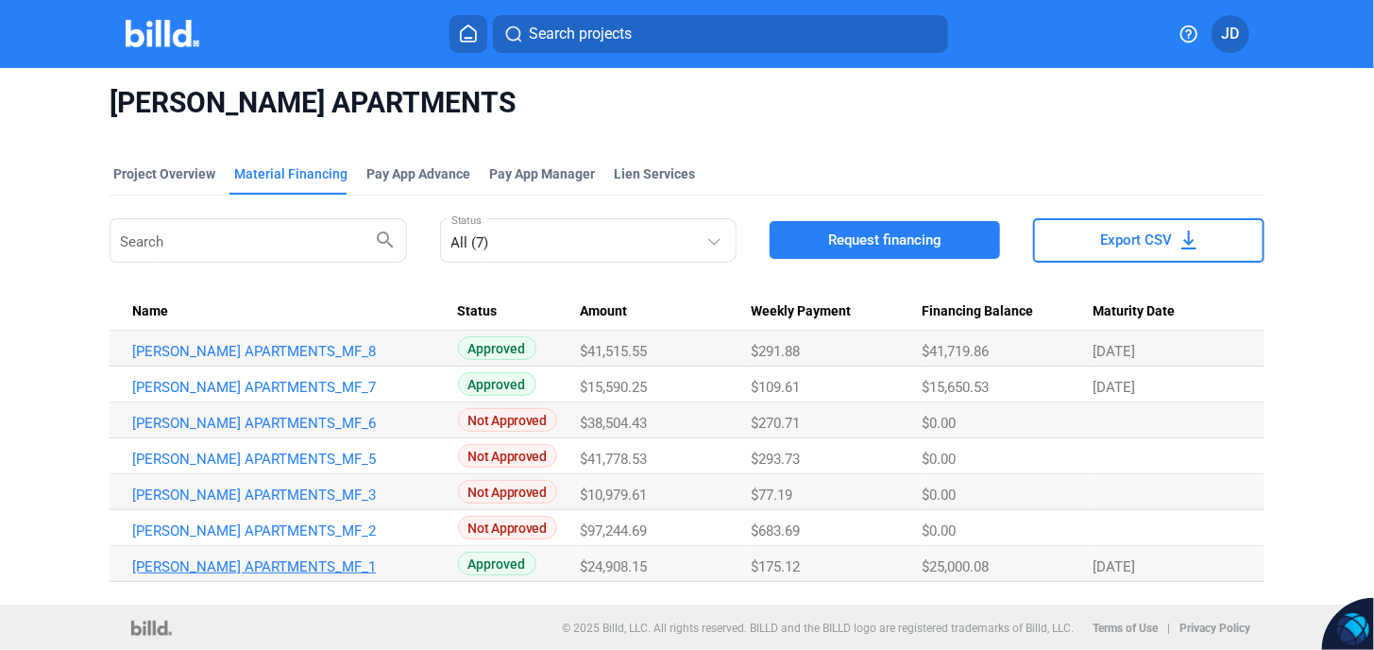
click at [244, 566] on link "[PERSON_NAME] APARTMENTS_MF_1" at bounding box center [286, 566] width 308 height 17
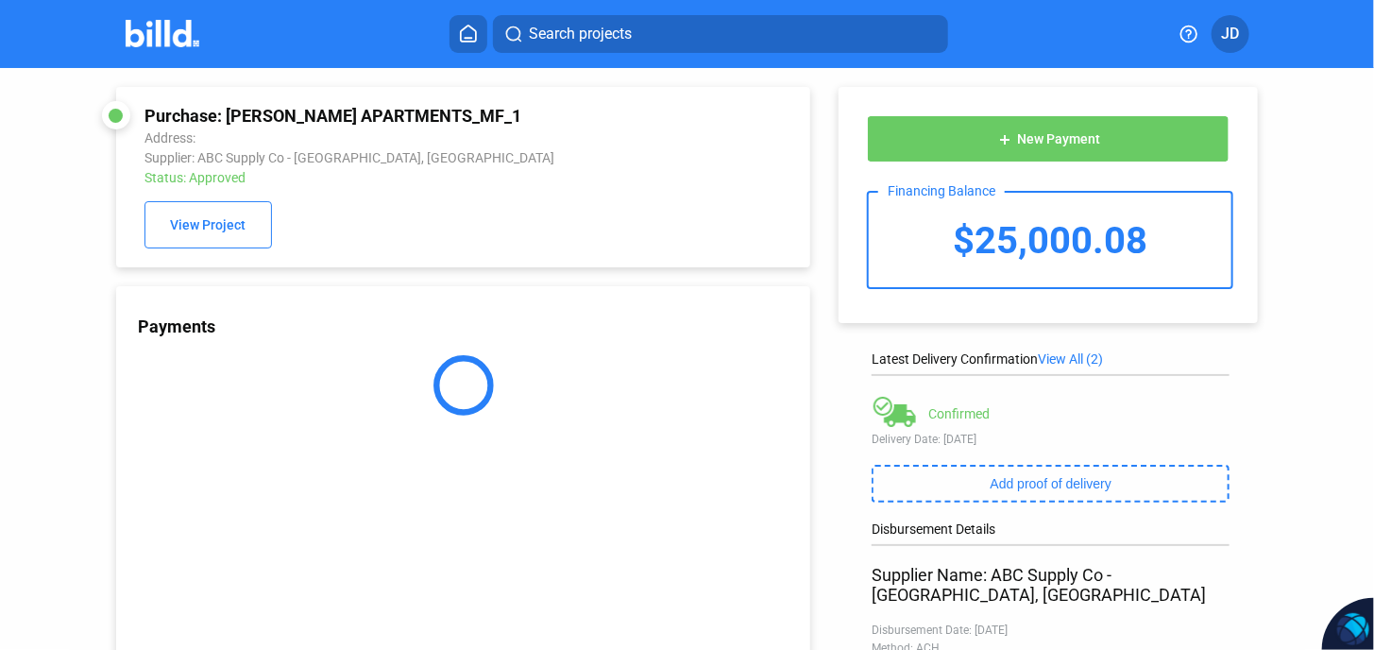
scroll to position [374, 0]
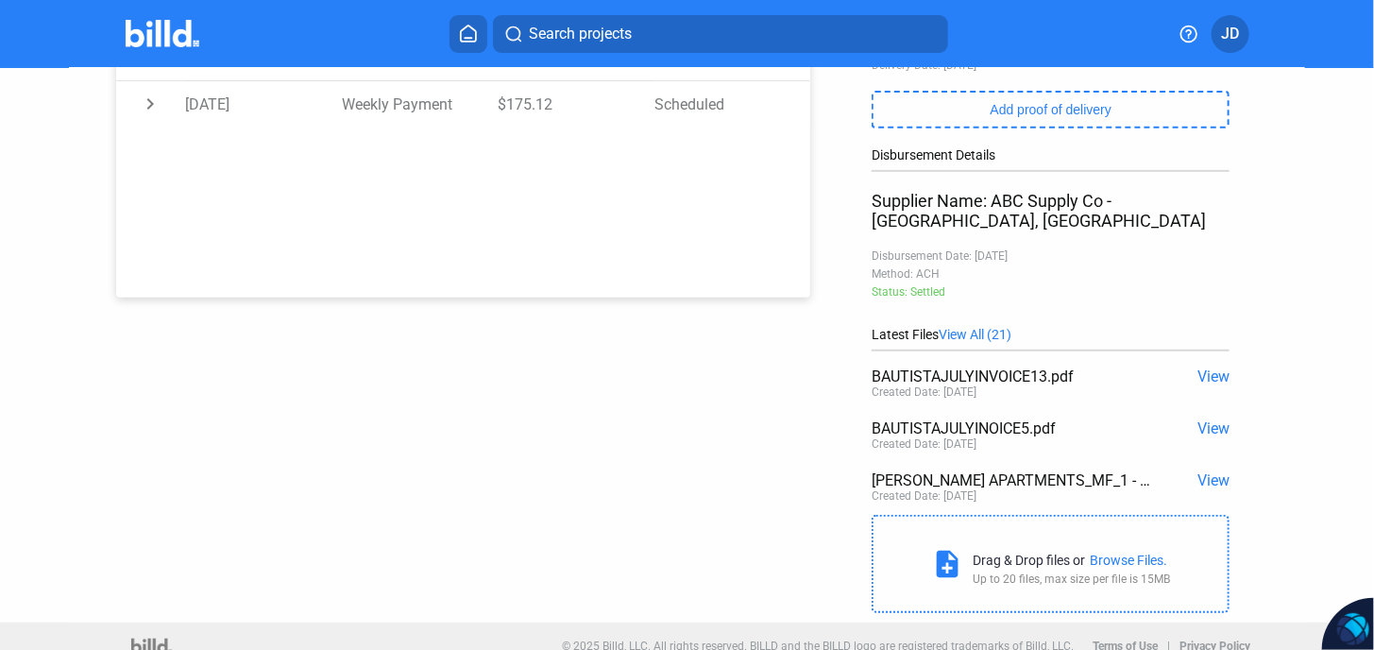
click at [994, 327] on span "View All (21)" at bounding box center [975, 334] width 73 height 15
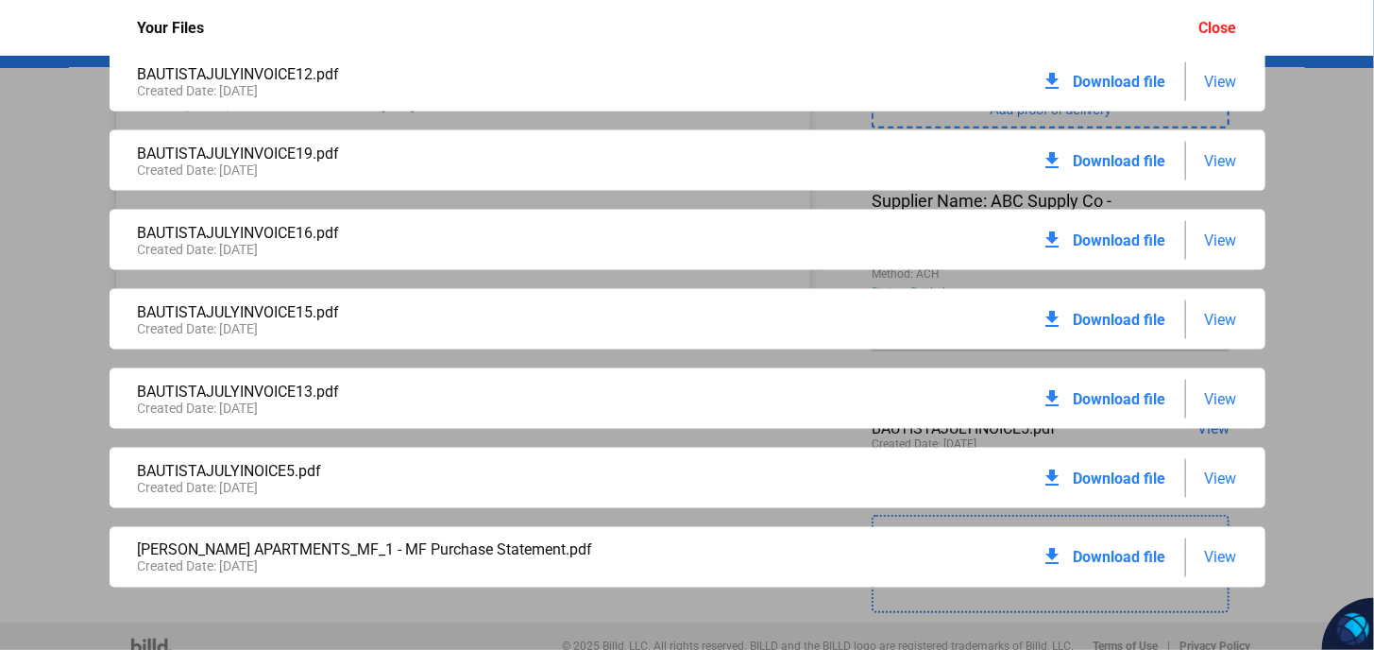
scroll to position [1138, 0]
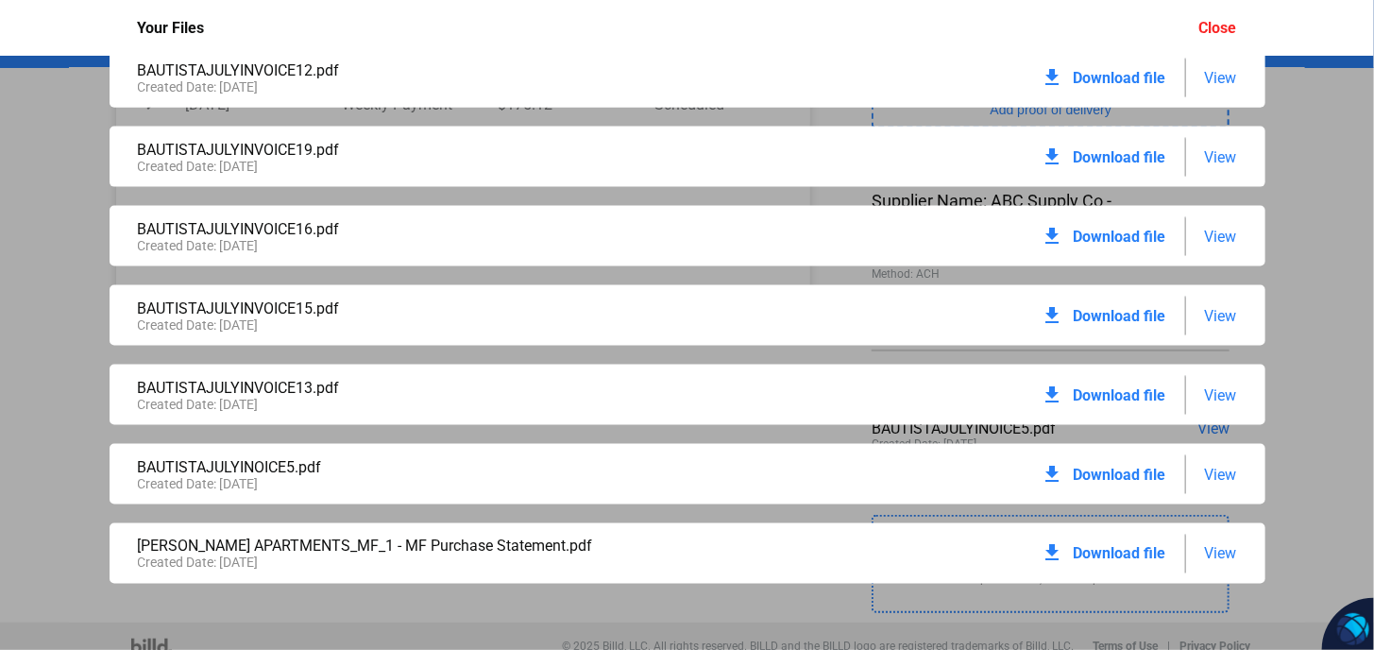
click at [1205, 472] on span "View" at bounding box center [1221, 474] width 32 height 18
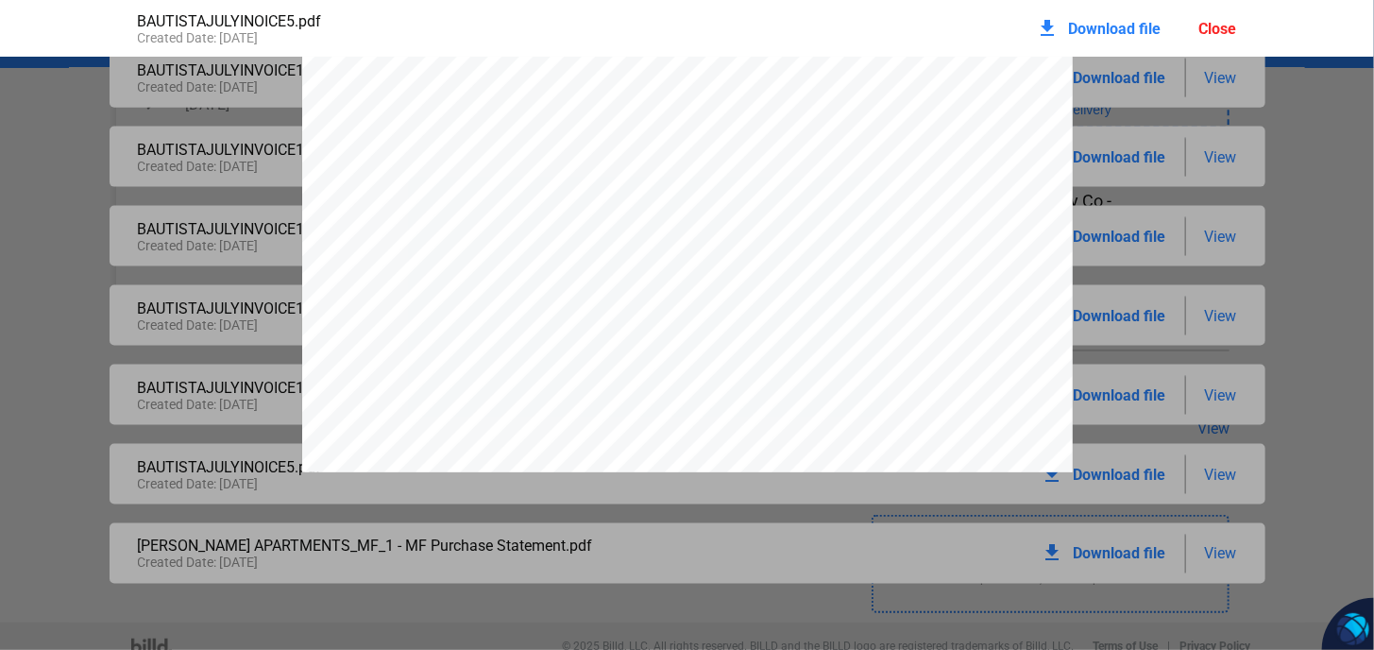
scroll to position [0, 0]
click at [1229, 28] on div "Close" at bounding box center [1218, 29] width 38 height 18
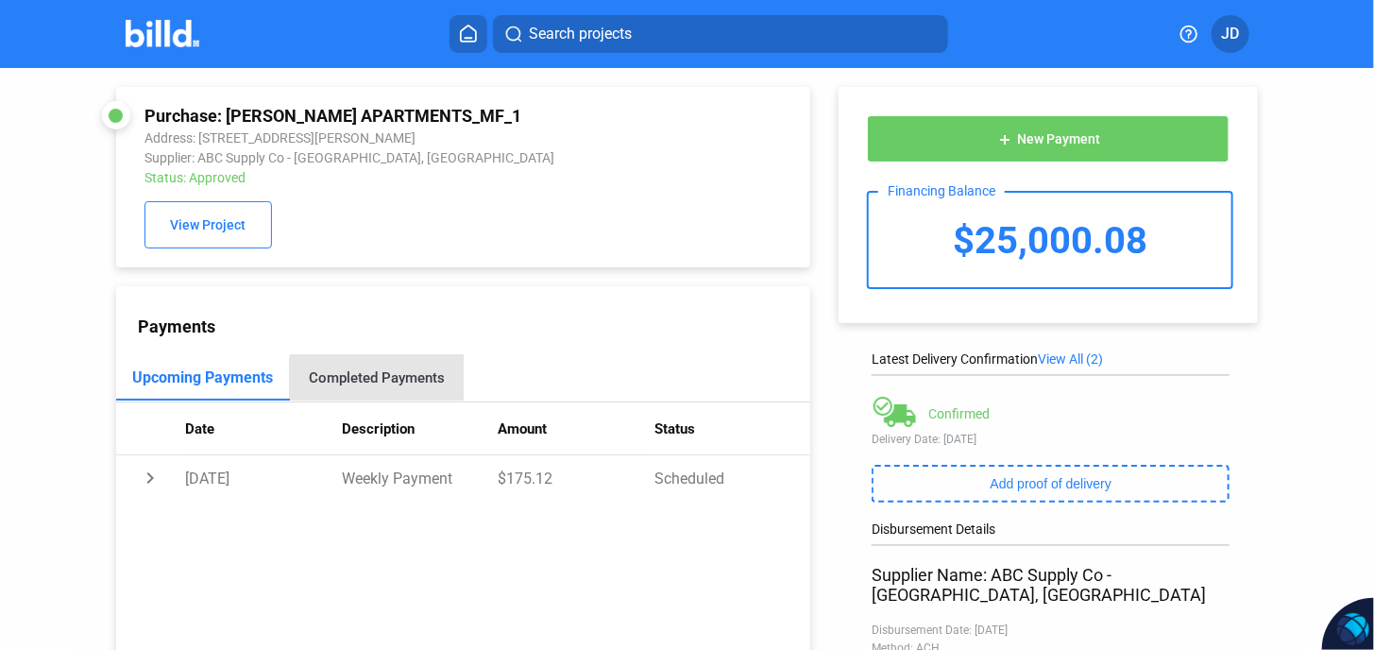
click at [398, 386] on div "Completed Payments" at bounding box center [377, 377] width 136 height 17
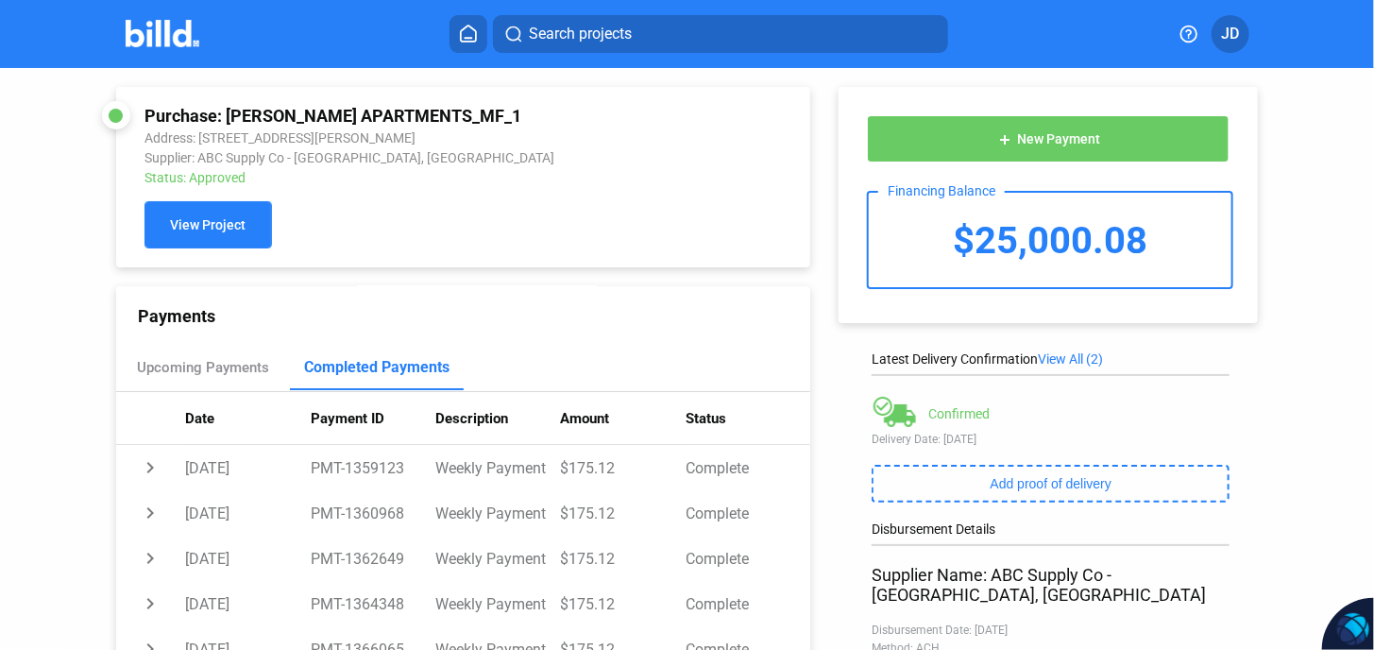
click at [190, 222] on span "View Project" at bounding box center [208, 225] width 76 height 15
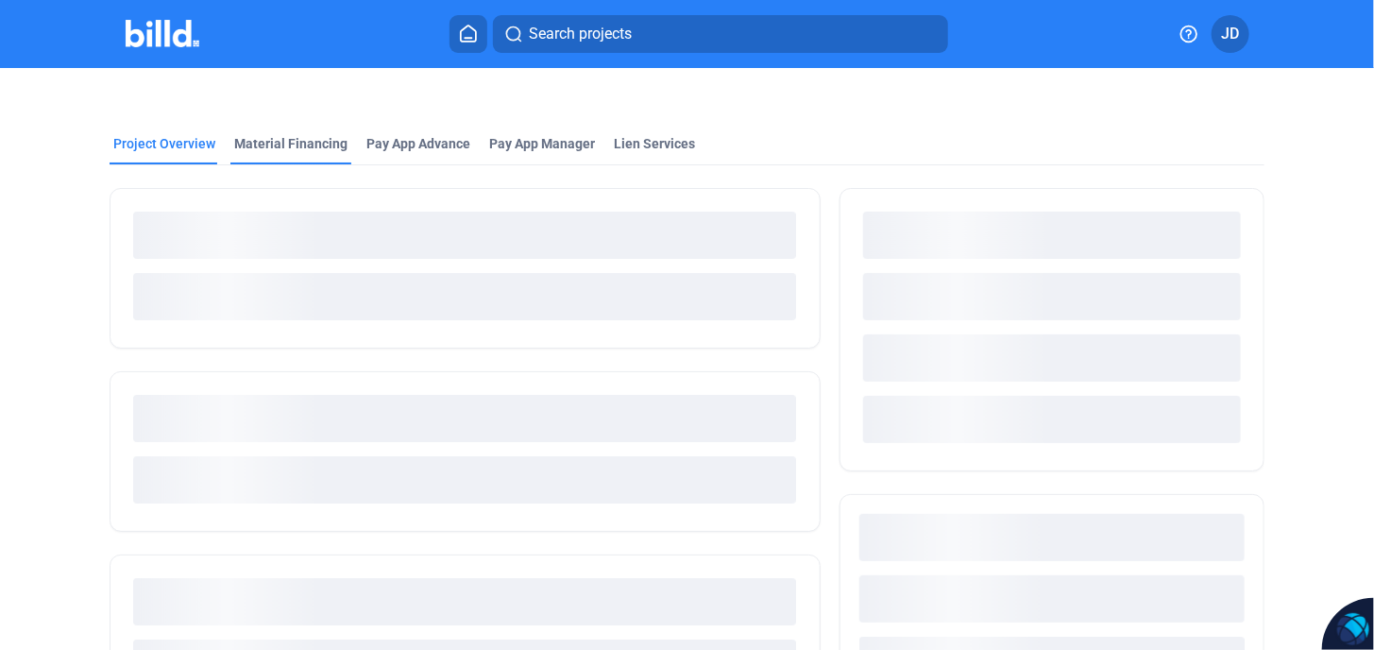
click at [300, 143] on div "Material Financing" at bounding box center [290, 143] width 113 height 19
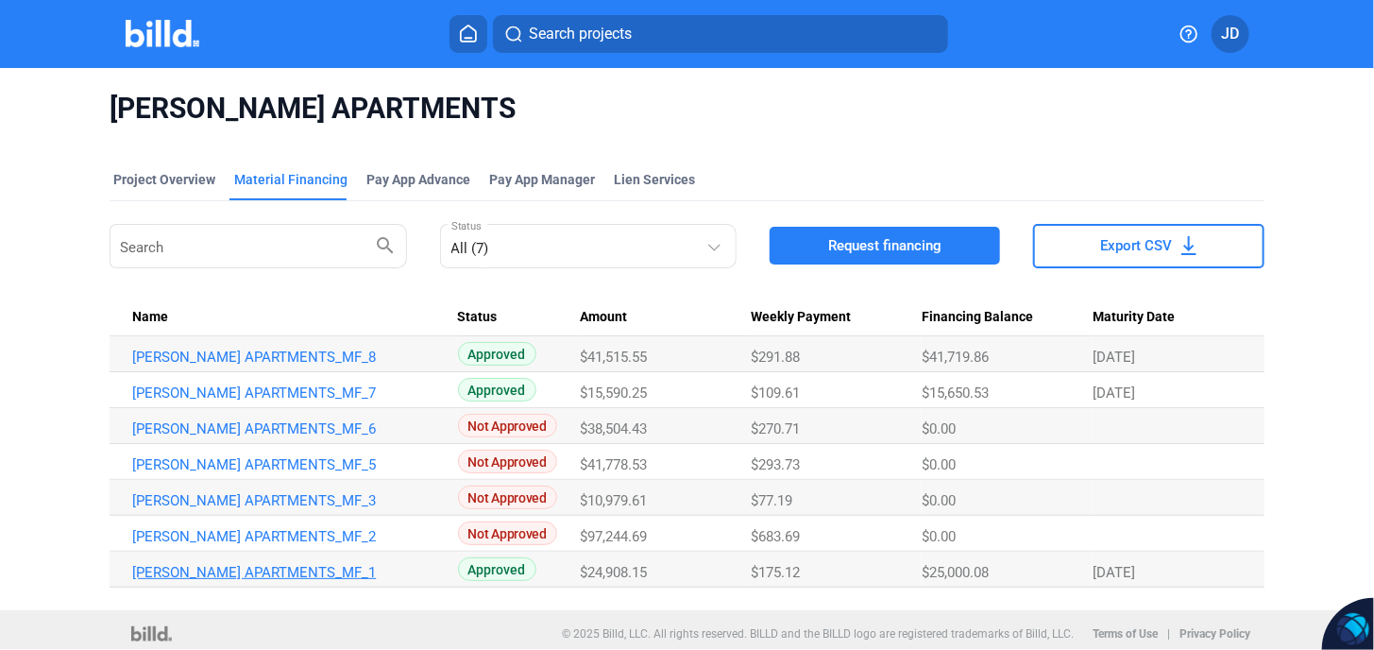
click at [270, 569] on link "[PERSON_NAME] APARTMENTS_MF_1" at bounding box center [286, 572] width 308 height 17
click at [497, 269] on mat-form-field "All (7) Status" at bounding box center [588, 246] width 296 height 52
click at [511, 256] on div "All (7)" at bounding box center [578, 244] width 255 height 26
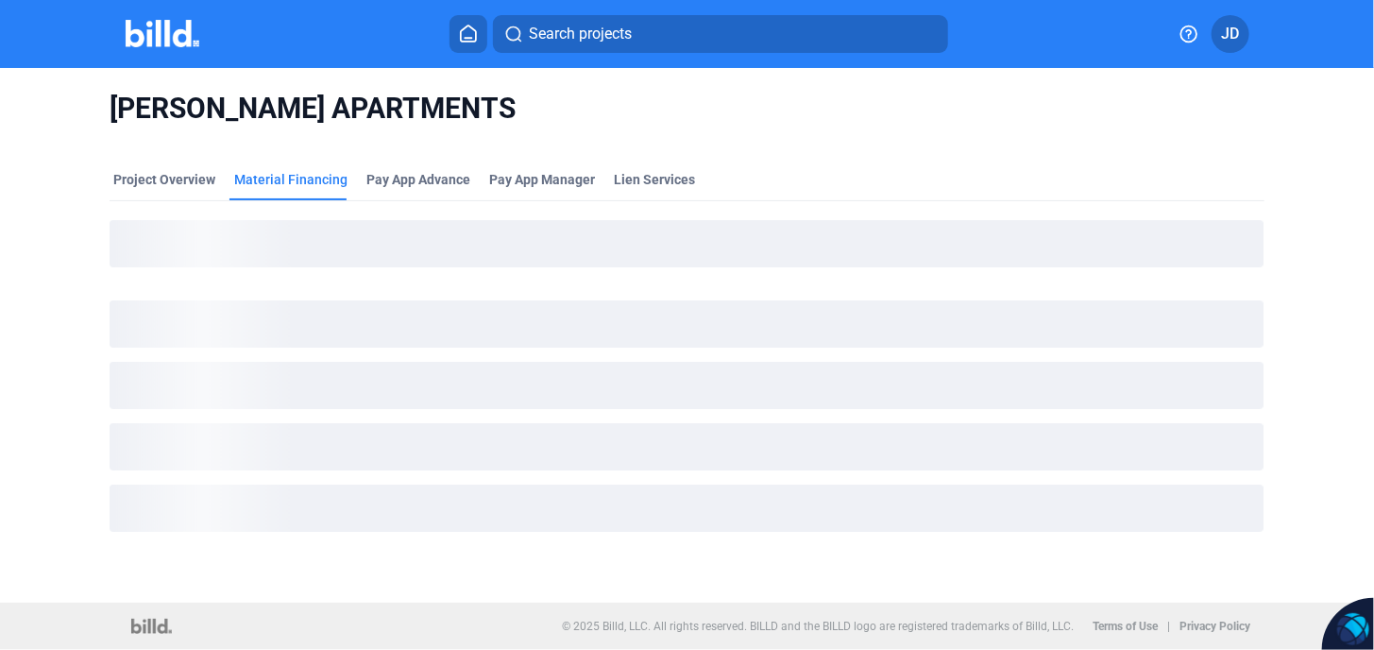
click at [318, 144] on div "[PERSON_NAME] APARTMENTS" at bounding box center [687, 108] width 1154 height 81
click at [321, 186] on div "Material Financing" at bounding box center [290, 179] width 113 height 19
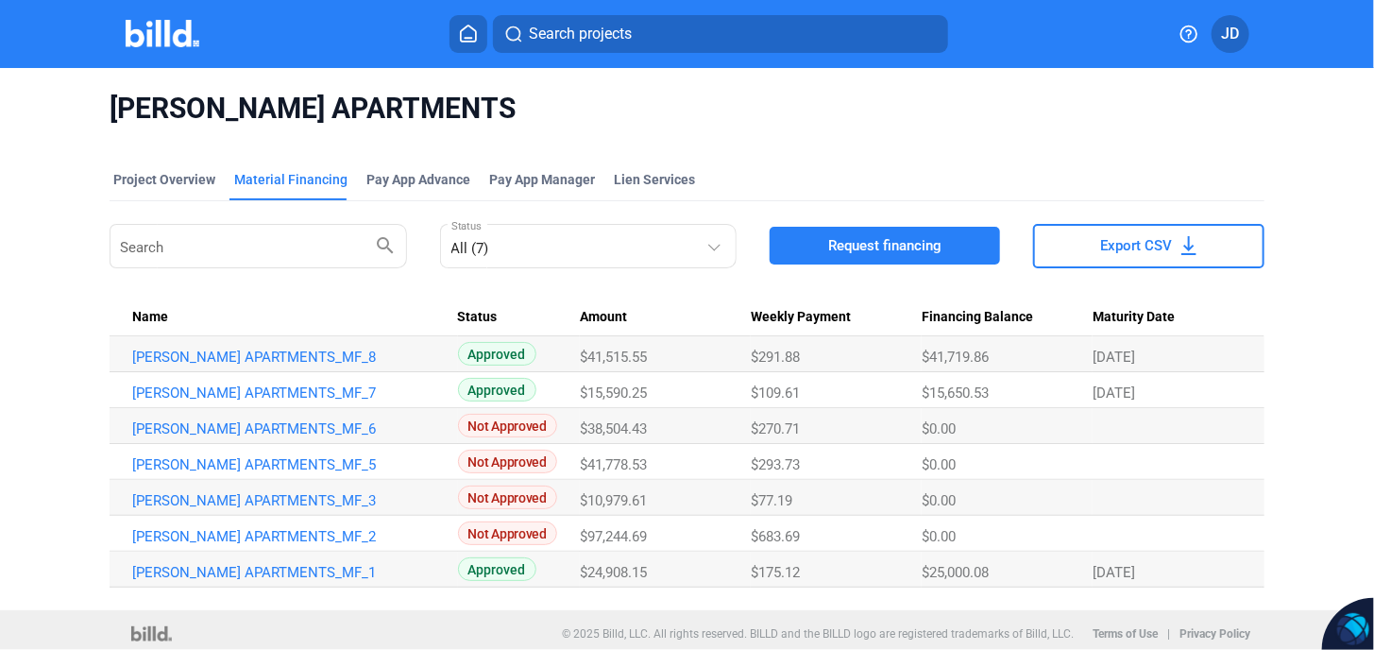
click at [270, 579] on link "[PERSON_NAME] APARTMENTS_MF_1" at bounding box center [286, 572] width 308 height 17
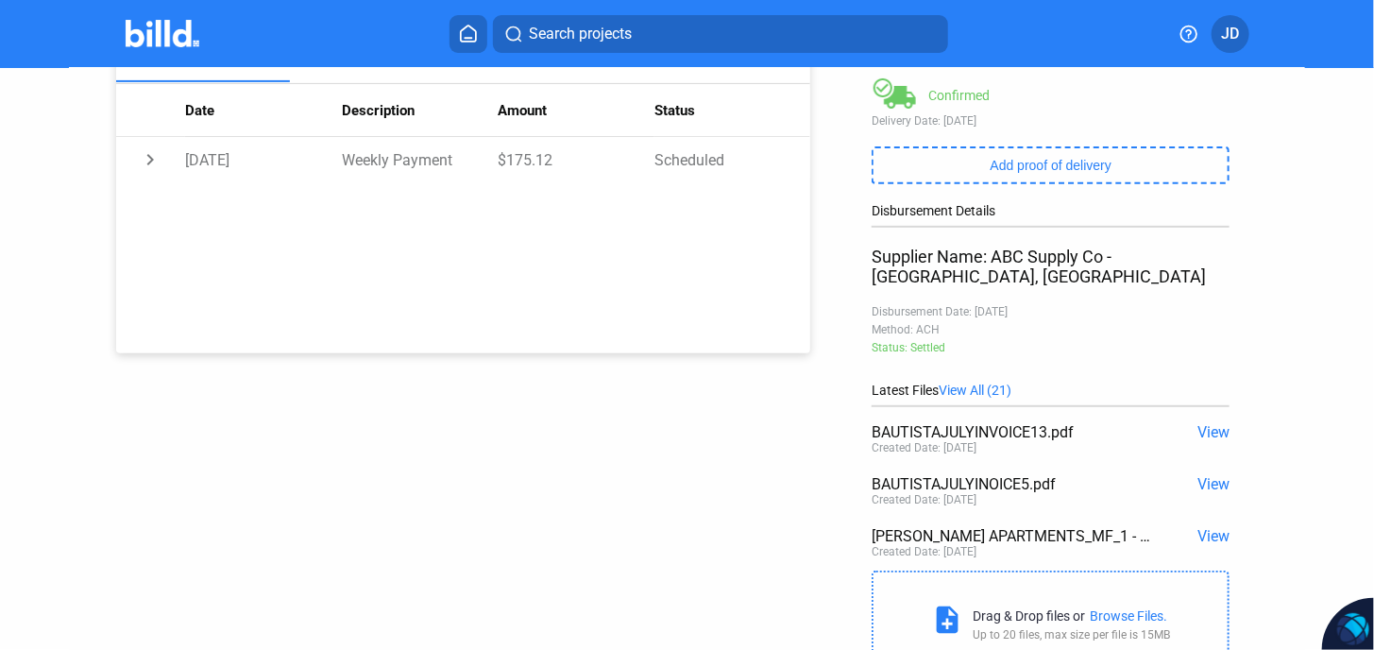
scroll to position [374, 0]
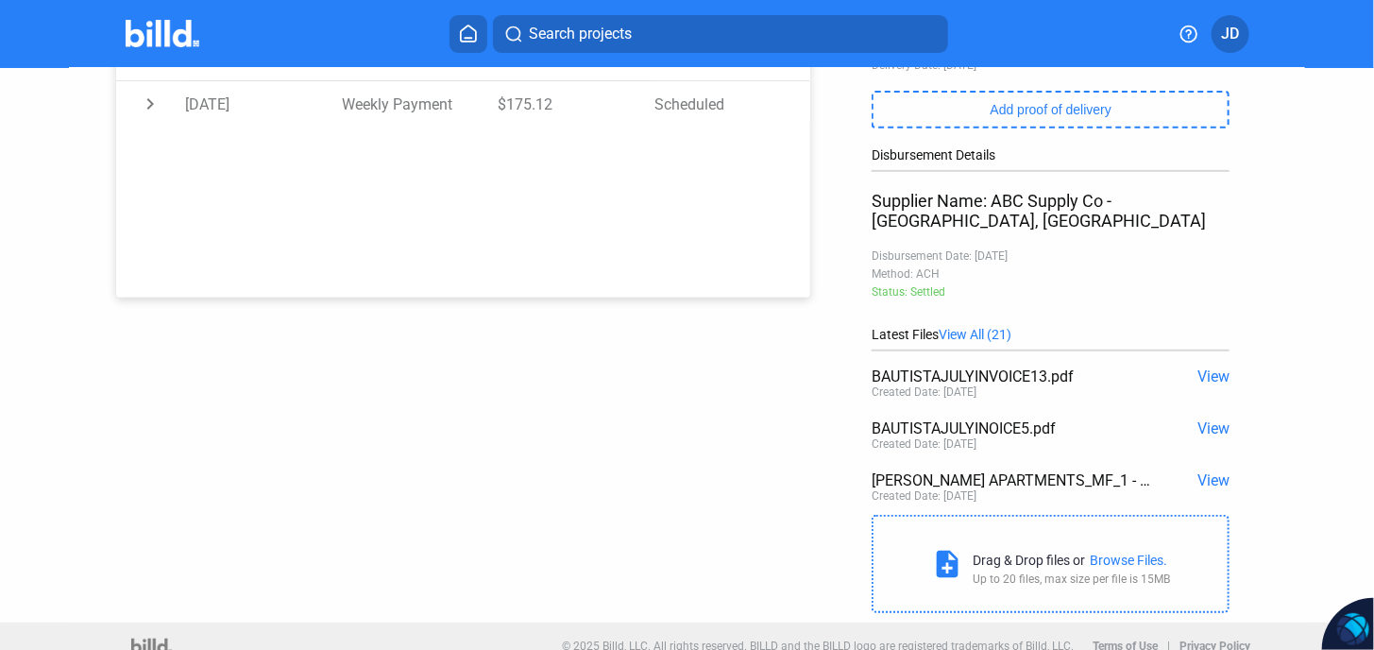
click at [980, 327] on span "View All (21)" at bounding box center [975, 334] width 73 height 15
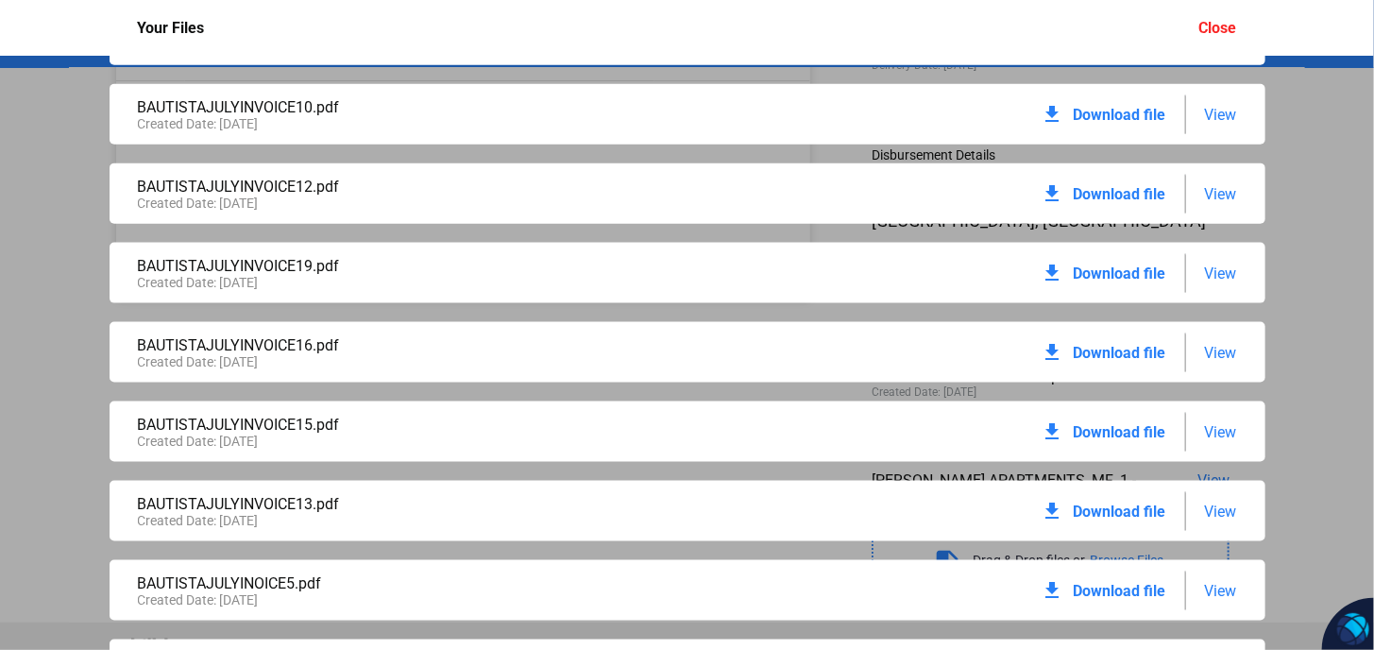
scroll to position [1138, 0]
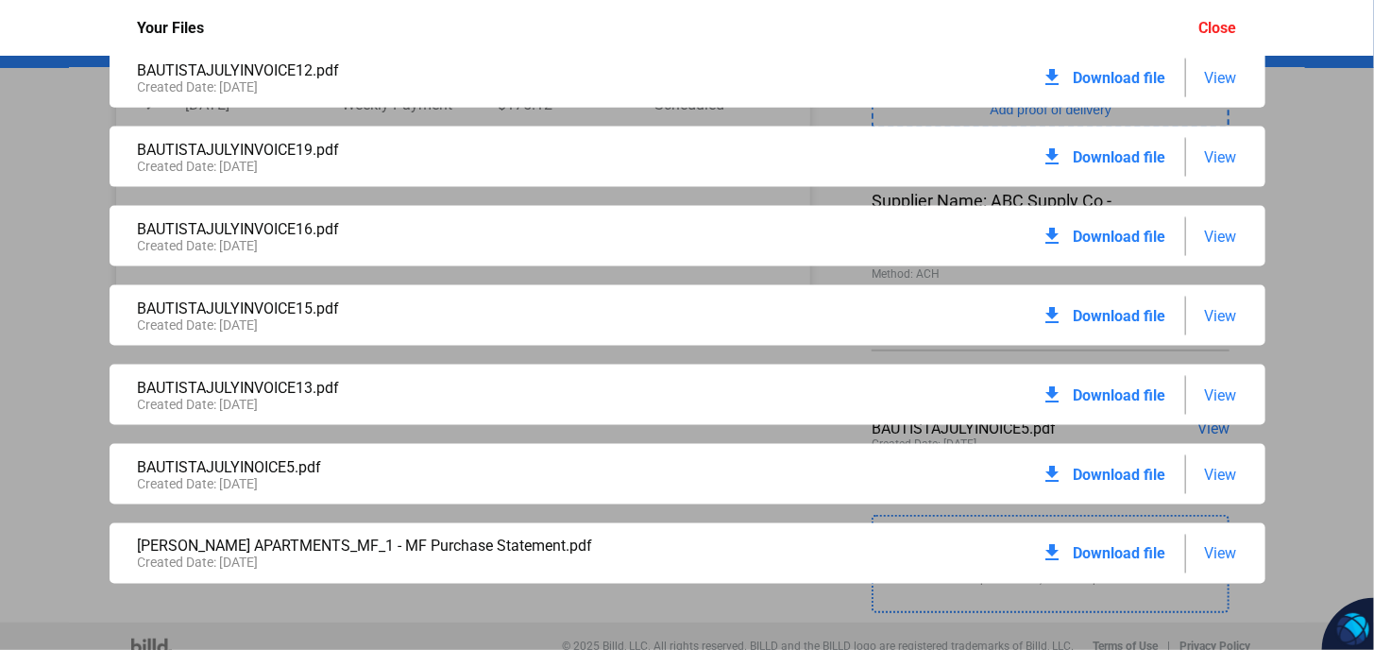
click at [1216, 472] on span "View" at bounding box center [1221, 474] width 32 height 18
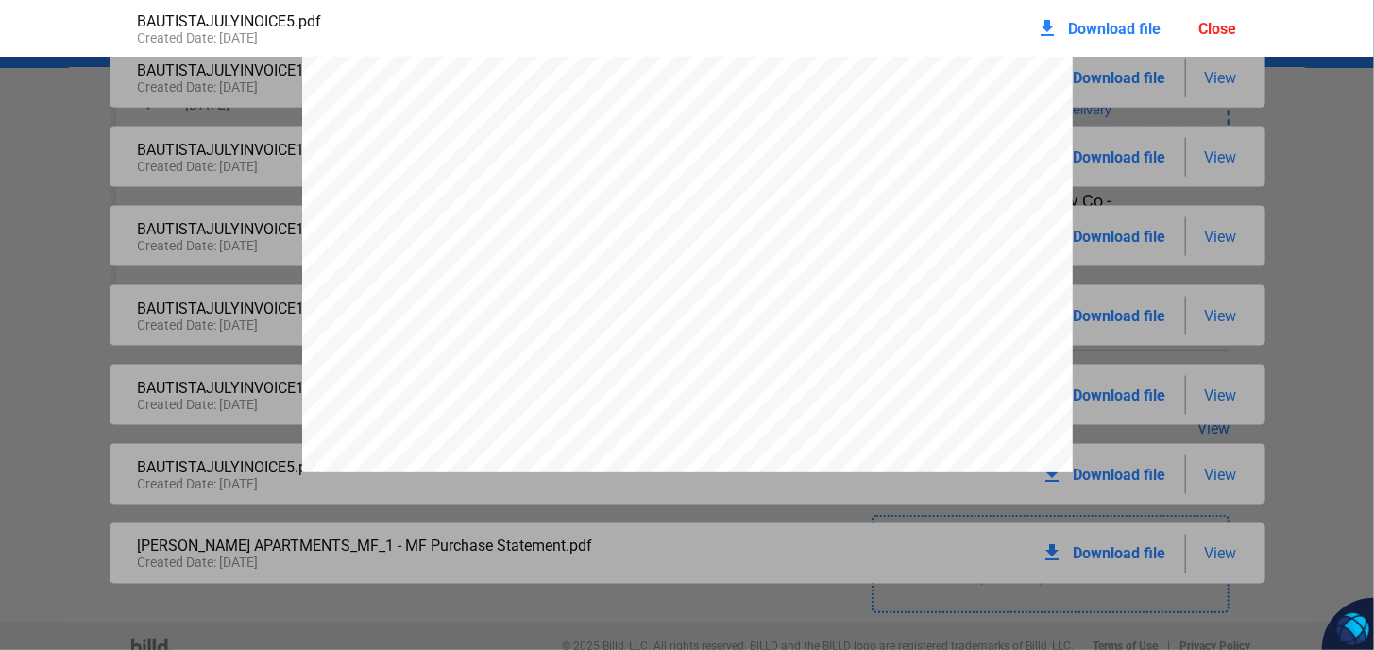
scroll to position [0, 0]
click at [1230, 126] on div "ABC Supply Co 1 ABC Pkwy [GEOGRAPHIC_DATA] [URL][DOMAIN_NAME] INVOICE Customer …" at bounding box center [687, 556] width 1374 height 997
click at [1019, 89] on div "ABC Supply Co 1 ABC Pkwy [GEOGRAPHIC_DATA] [URL][DOMAIN_NAME] INVOICE Customer …" at bounding box center [687, 556] width 770 height 997
click at [607, 589] on div "BAUTISTAJULYINOICE5.pdf Created Date: [DATE] download Download file Close ABC S…" at bounding box center [687, 325] width 1374 height 650
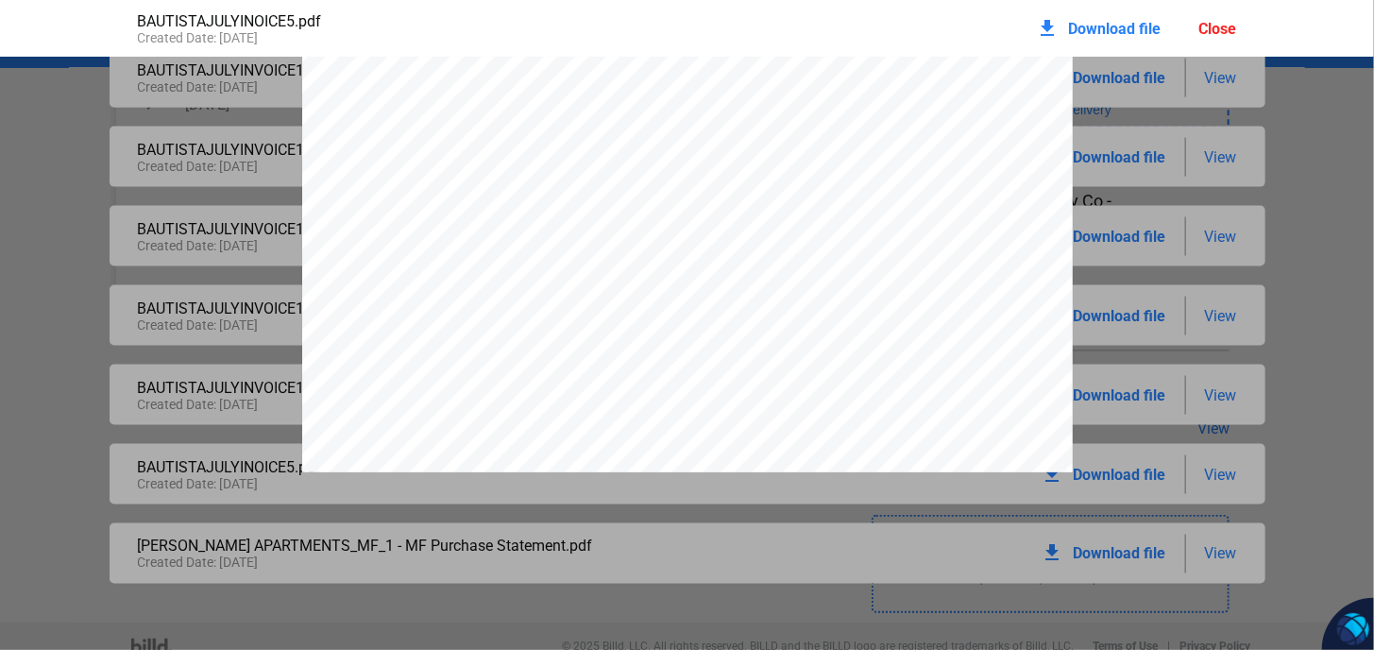
scroll to position [0, 0]
click at [1216, 26] on div "Close" at bounding box center [1218, 29] width 38 height 18
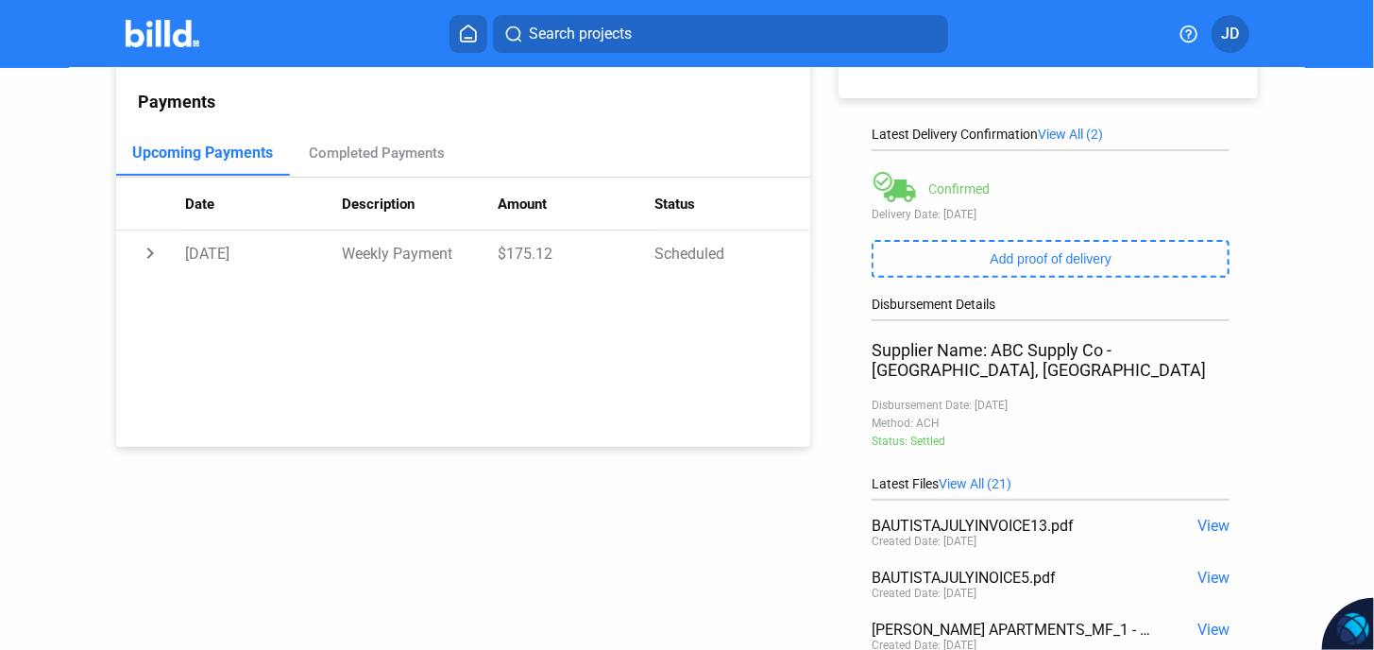
scroll to position [311, 0]
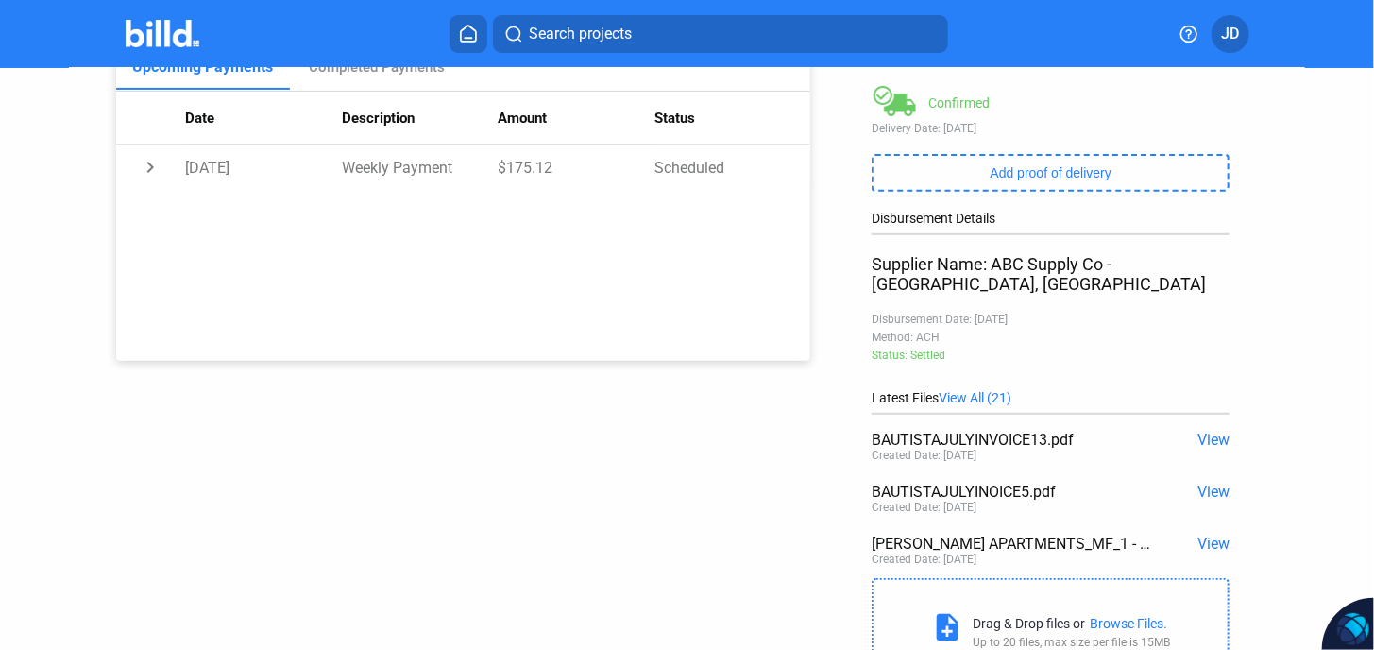
click at [974, 390] on span "View All (21)" at bounding box center [975, 397] width 73 height 15
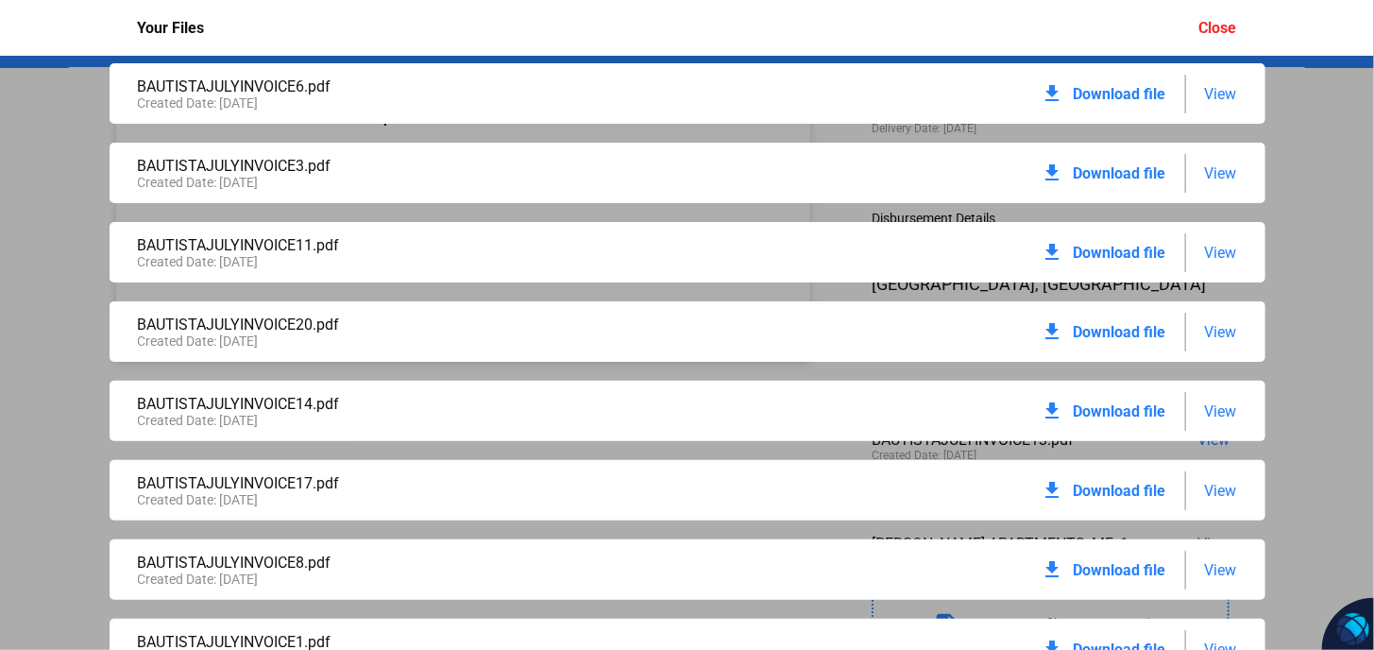
scroll to position [0, 0]
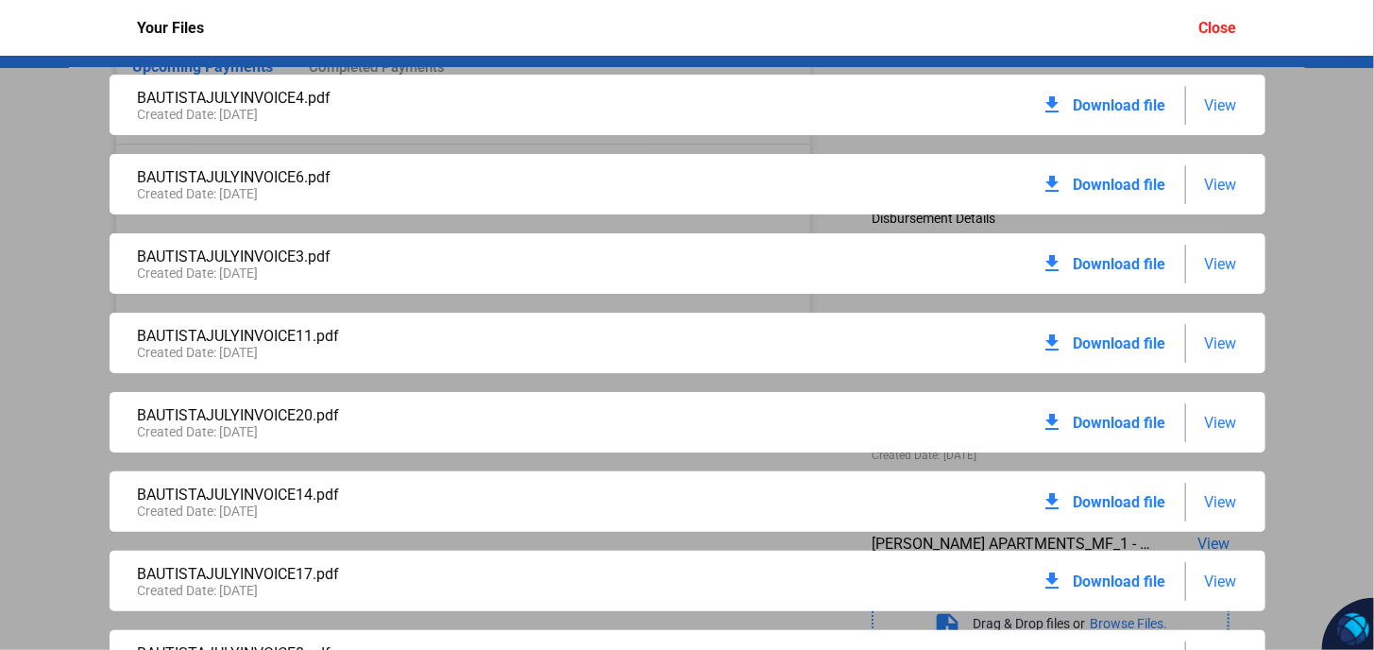
click at [1209, 106] on span "View" at bounding box center [1221, 105] width 32 height 18
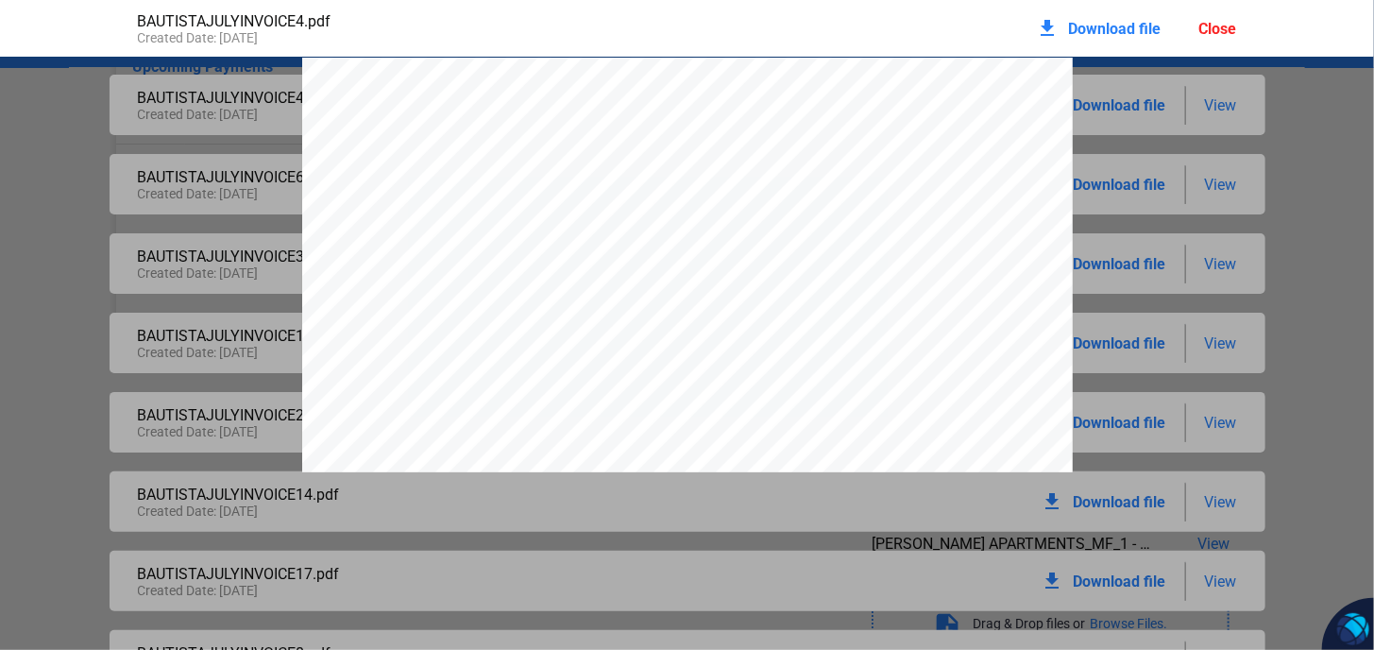
click at [1117, 31] on span "Download file" at bounding box center [1115, 29] width 93 height 18
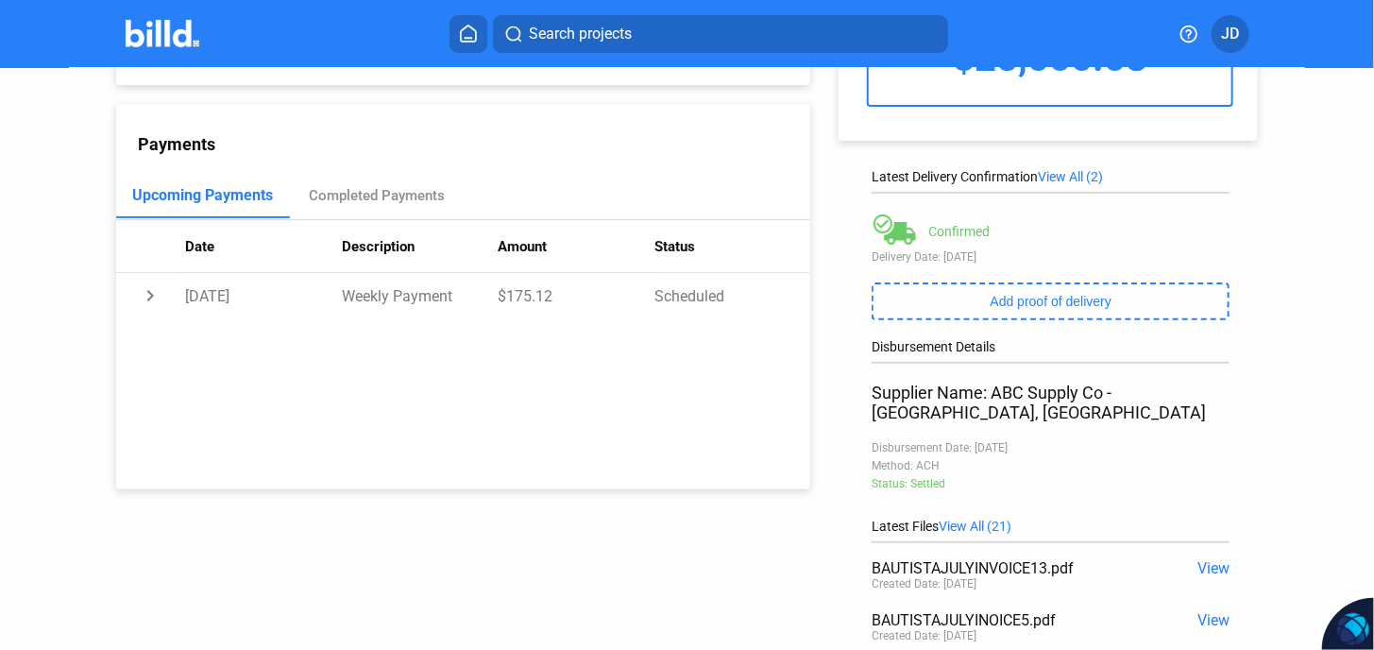
scroll to position [314, 0]
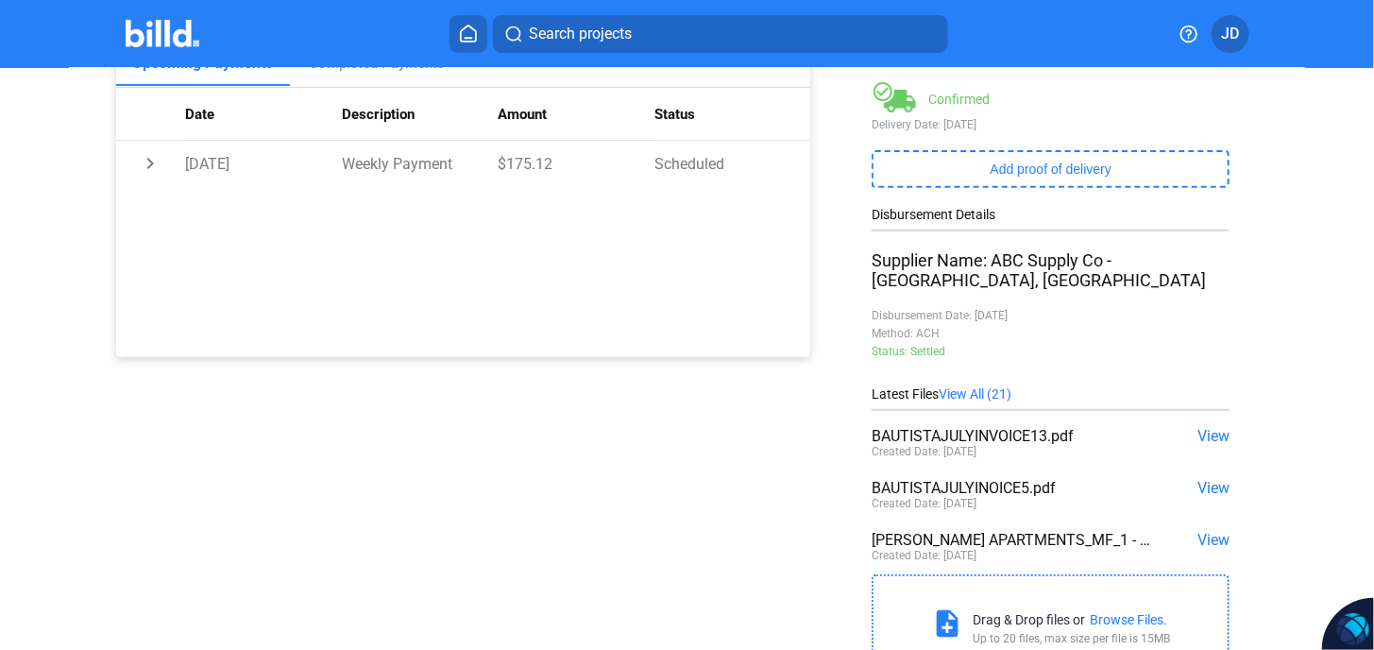
click at [999, 386] on span "View All (21)" at bounding box center [975, 393] width 73 height 15
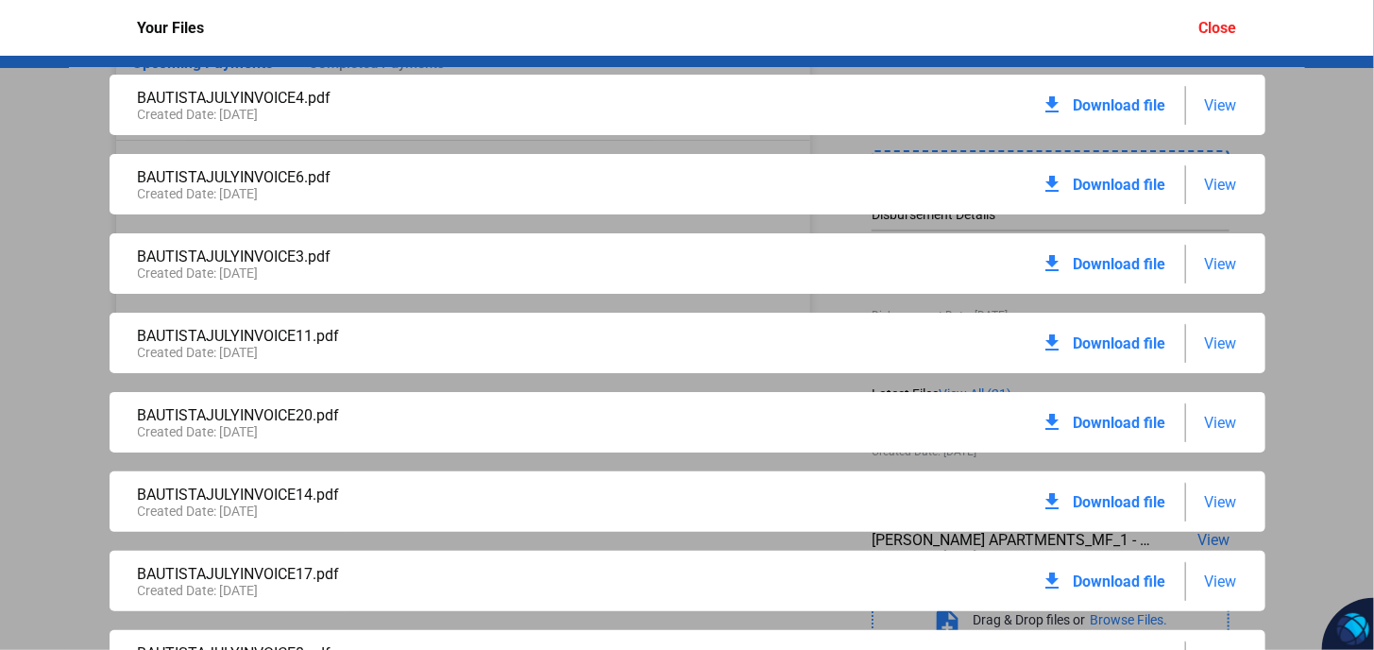
click at [1126, 108] on span "Download file" at bounding box center [1120, 105] width 93 height 18
click at [1101, 181] on span "Download file" at bounding box center [1120, 185] width 93 height 18
click at [1078, 258] on span "Download file" at bounding box center [1120, 264] width 93 height 18
click at [1112, 342] on span "Download file" at bounding box center [1120, 343] width 93 height 18
click at [1109, 423] on span "Download file" at bounding box center [1120, 423] width 93 height 18
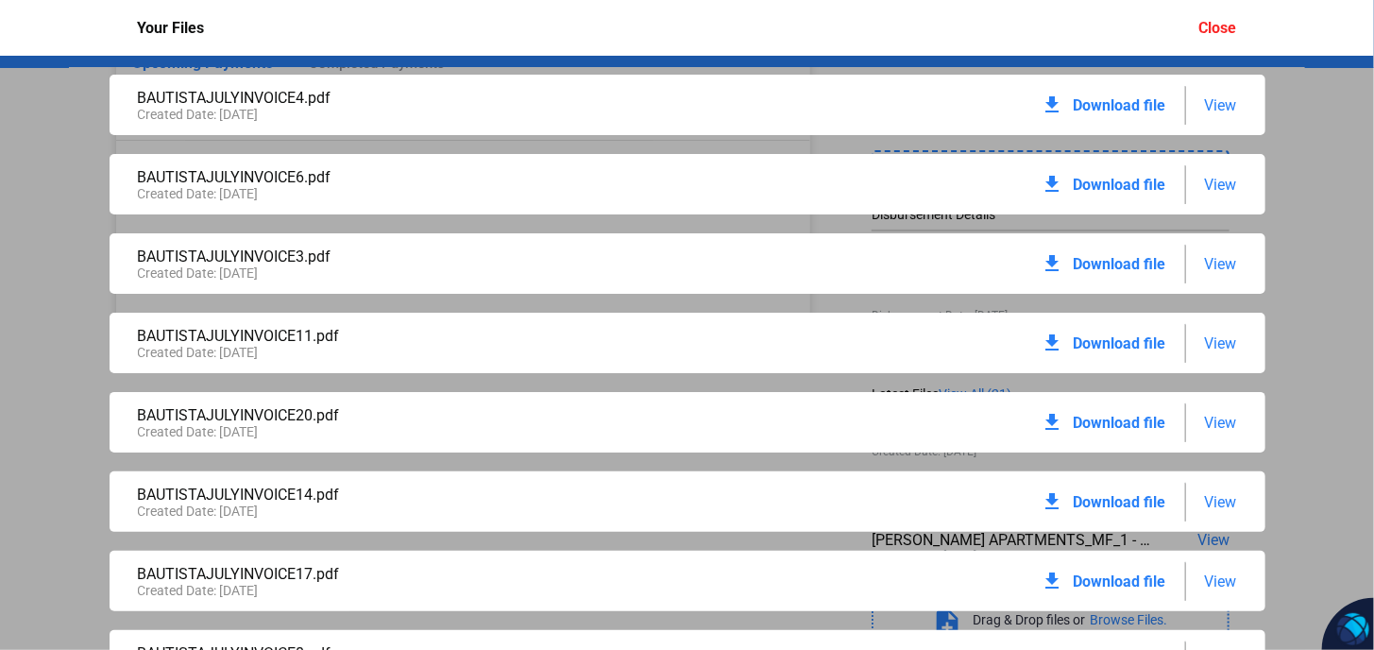
click at [1116, 420] on span "Download file" at bounding box center [1120, 423] width 93 height 18
click at [1116, 499] on span "Download file" at bounding box center [1120, 502] width 93 height 18
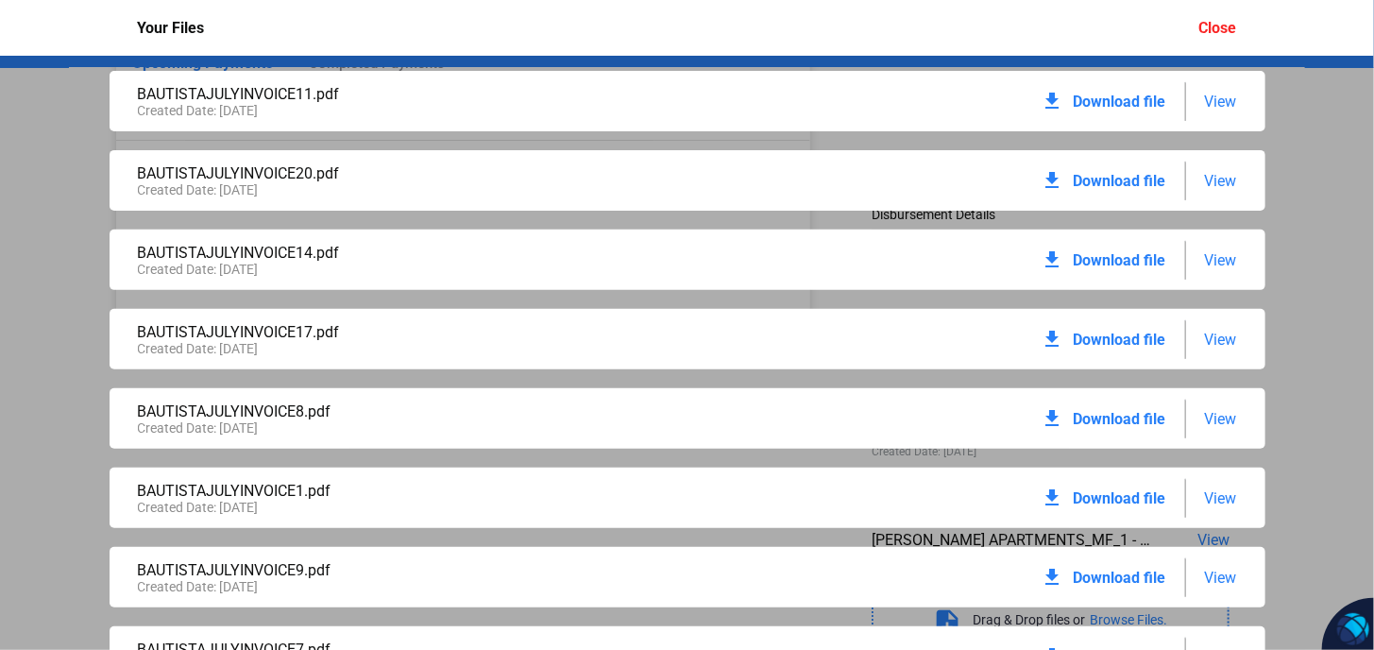
scroll to position [251, 0]
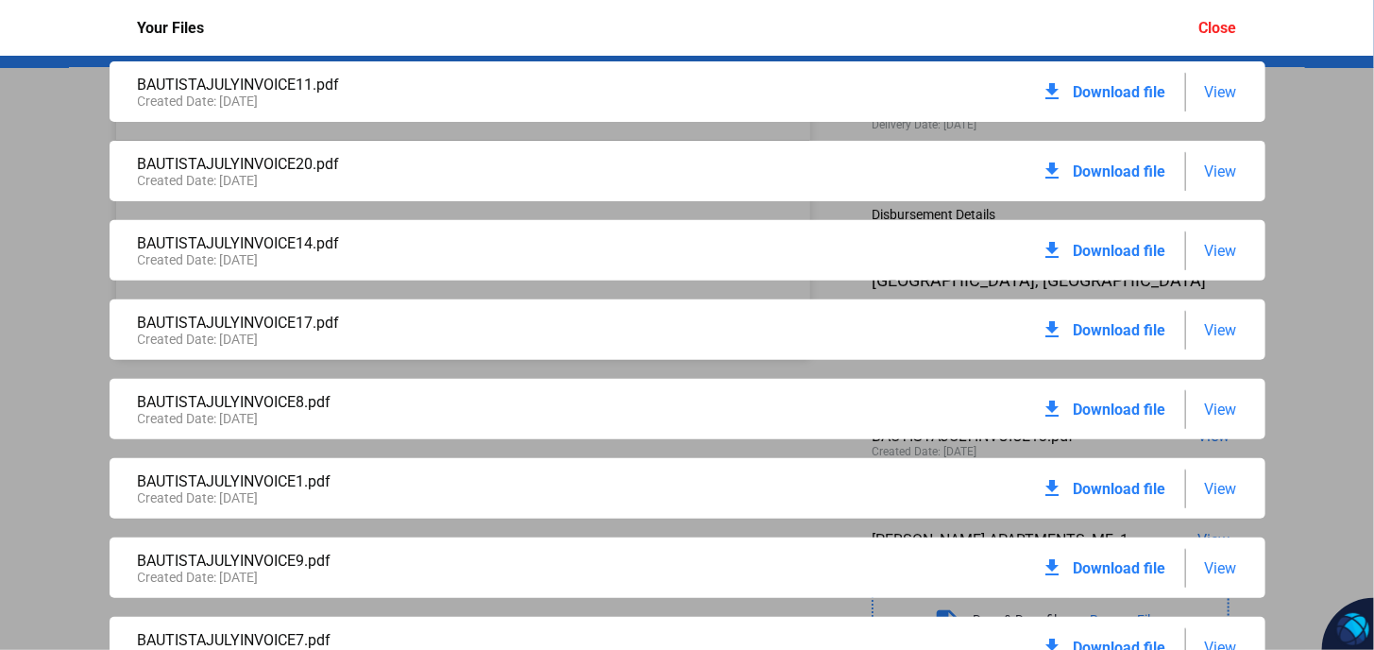
click at [1110, 324] on span "Download file" at bounding box center [1120, 330] width 93 height 18
click at [1114, 326] on span "Download file" at bounding box center [1120, 330] width 93 height 18
click at [1126, 249] on span "Download file" at bounding box center [1120, 251] width 93 height 18
click at [1105, 408] on span "Download file" at bounding box center [1120, 409] width 93 height 18
click at [1111, 330] on span "Download file" at bounding box center [1120, 330] width 93 height 18
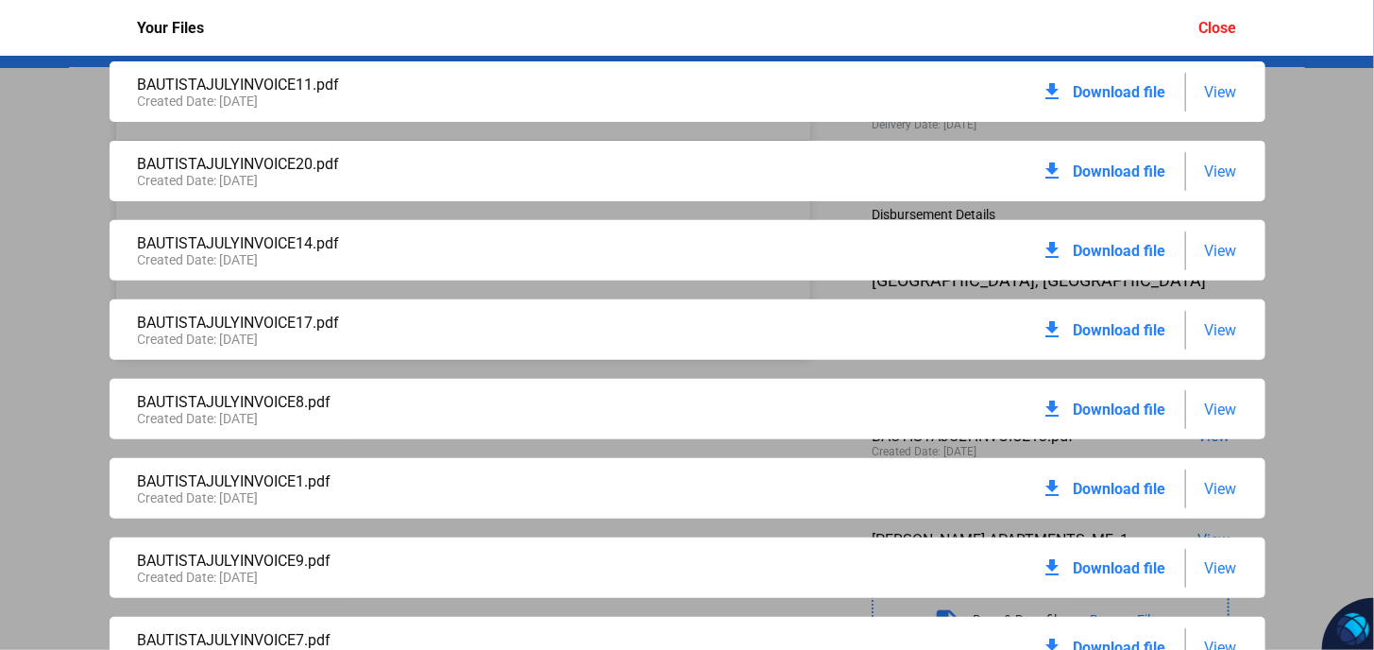
click at [1126, 410] on span "Download file" at bounding box center [1120, 409] width 93 height 18
click at [1089, 485] on span "Download file" at bounding box center [1120, 489] width 93 height 18
click at [1110, 484] on span "Download file" at bounding box center [1120, 489] width 93 height 18
click at [1107, 570] on span "Download file" at bounding box center [1120, 568] width 93 height 18
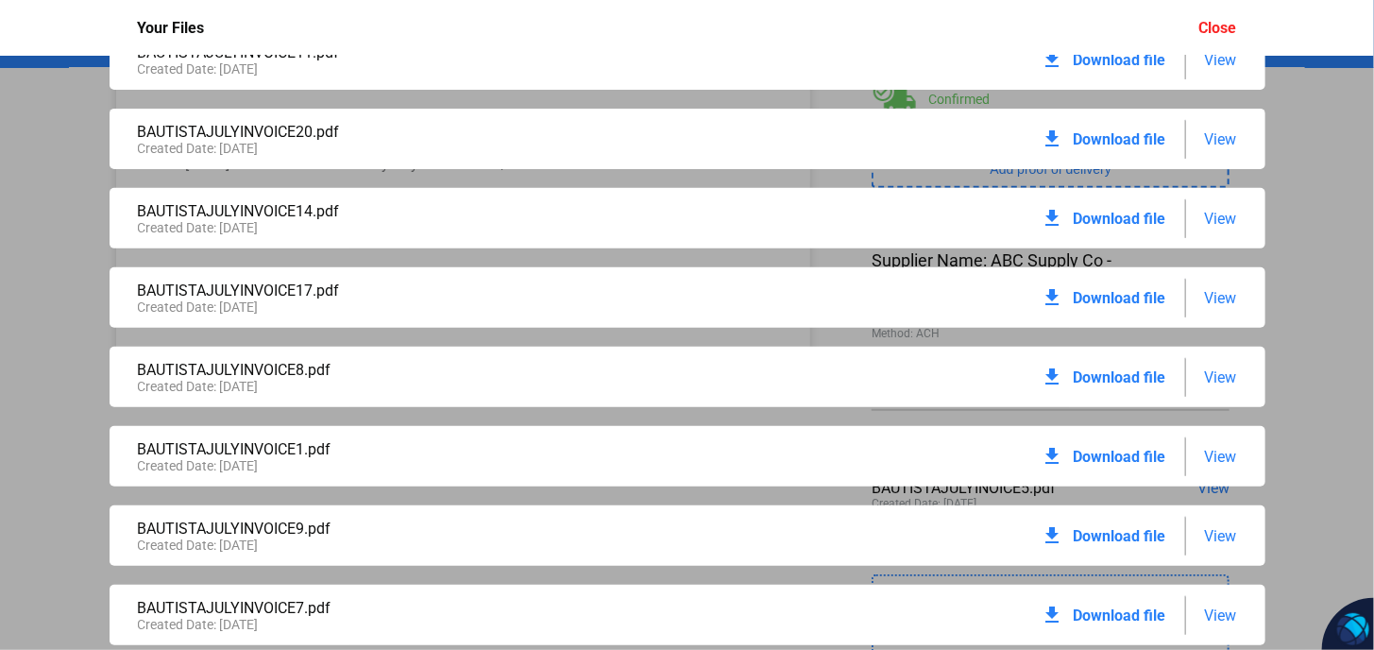
scroll to position [314, 0]
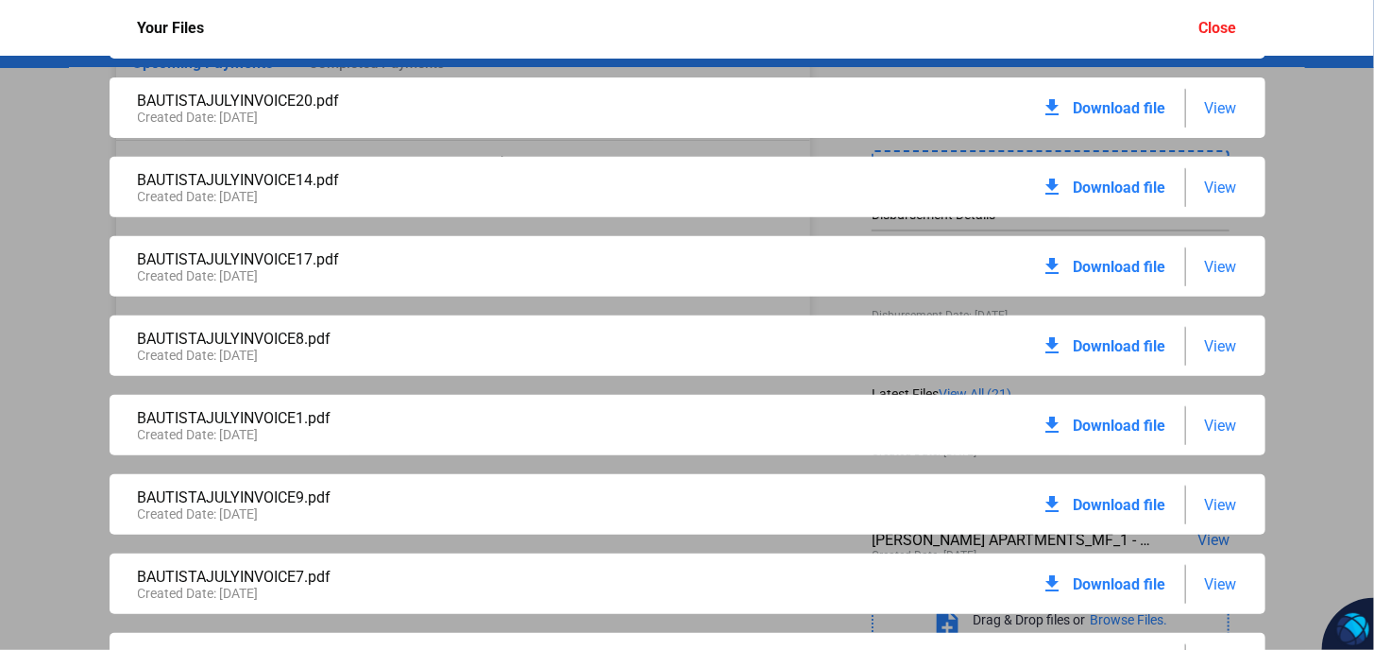
click at [1110, 591] on span "Download file" at bounding box center [1120, 584] width 93 height 18
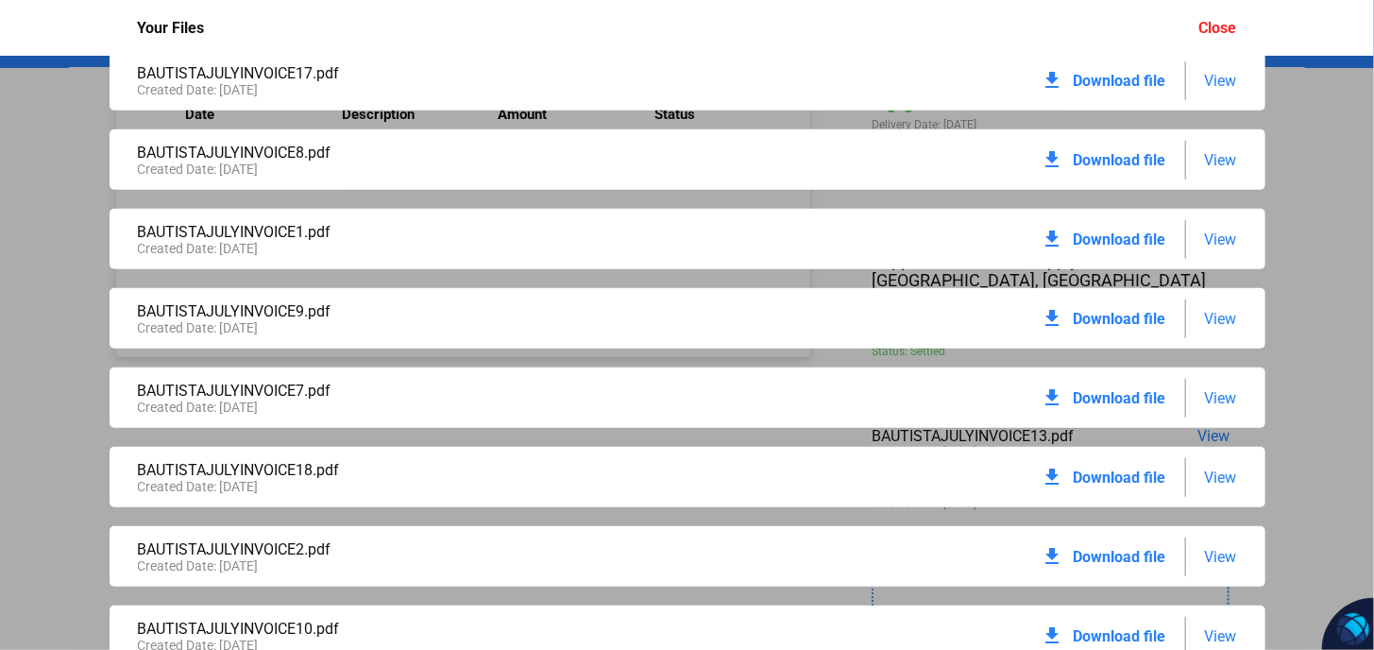
scroll to position [503, 0]
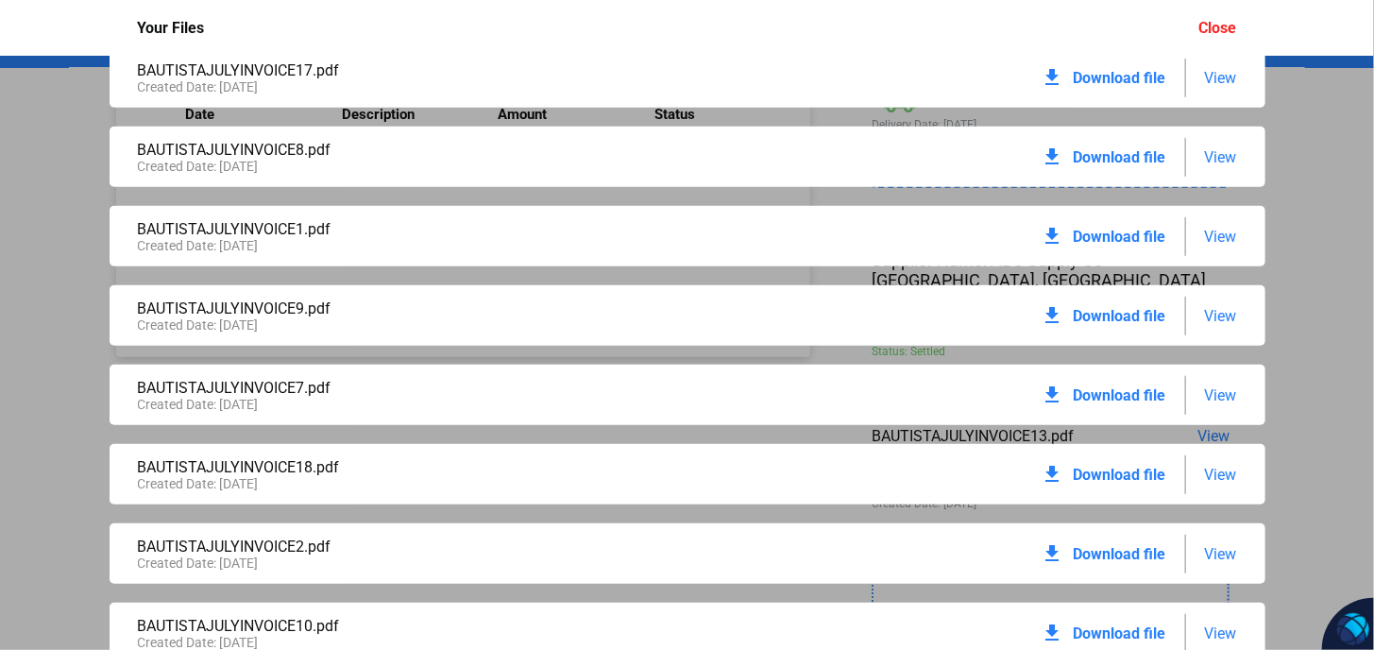
click at [1092, 478] on span "Download file" at bounding box center [1120, 474] width 93 height 18
click at [1093, 469] on span "Download file" at bounding box center [1120, 474] width 93 height 18
click at [1090, 545] on span "Download file" at bounding box center [1120, 554] width 93 height 18
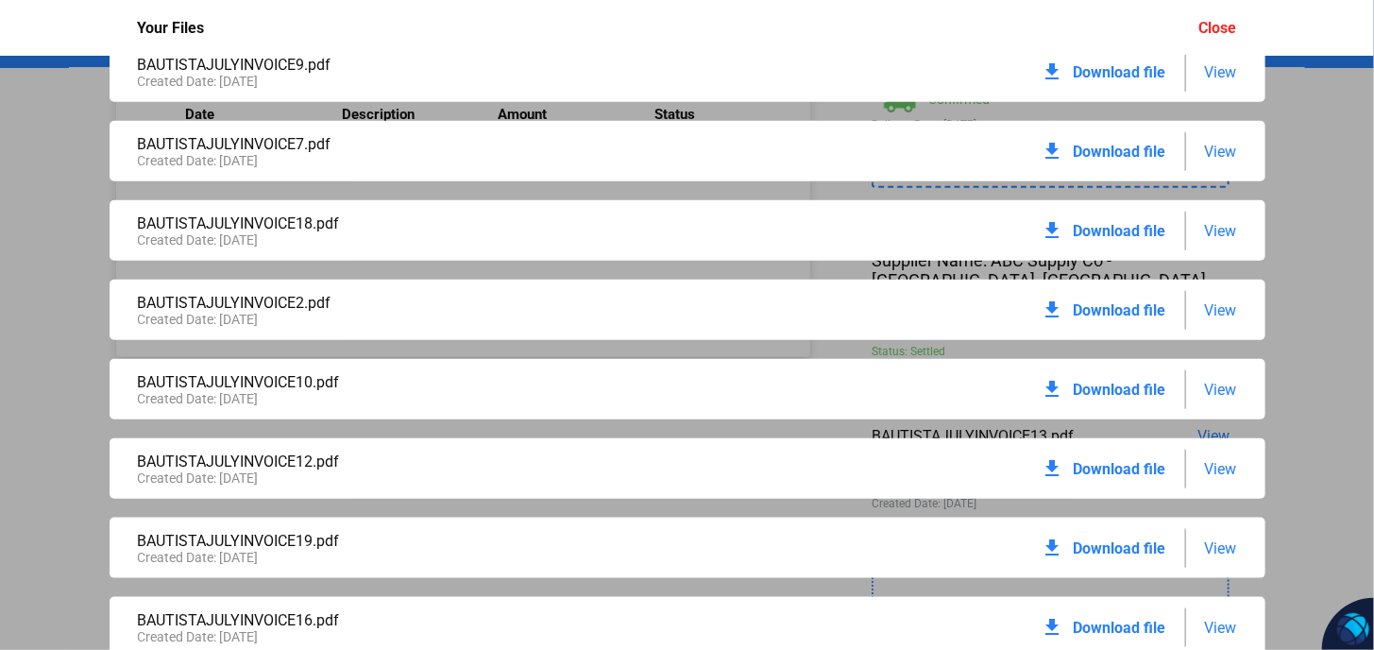
scroll to position [755, 0]
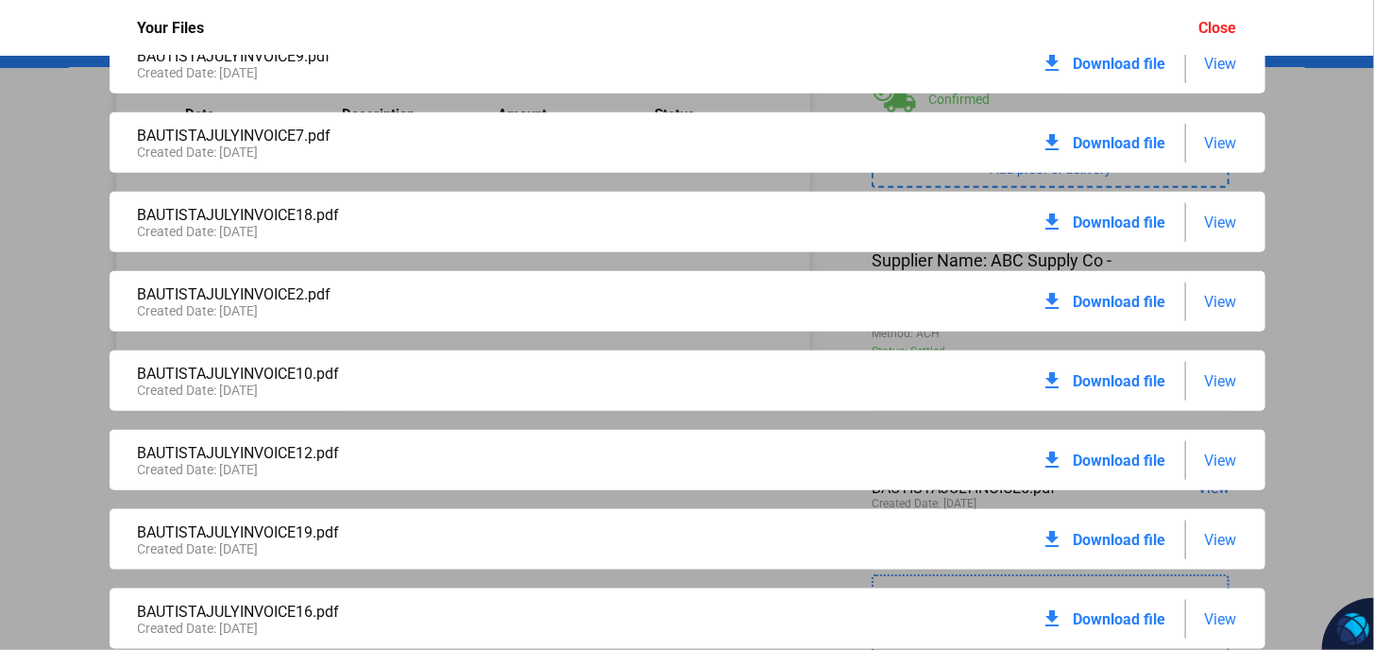
click at [1101, 299] on span "Download file" at bounding box center [1120, 302] width 93 height 18
click at [1096, 307] on span "Download file" at bounding box center [1120, 302] width 93 height 18
click at [1127, 313] on div "download Download file" at bounding box center [1103, 301] width 125 height 42
click at [1137, 299] on span "Download file" at bounding box center [1120, 302] width 93 height 18
click at [1136, 464] on span "Download file" at bounding box center [1120, 460] width 93 height 18
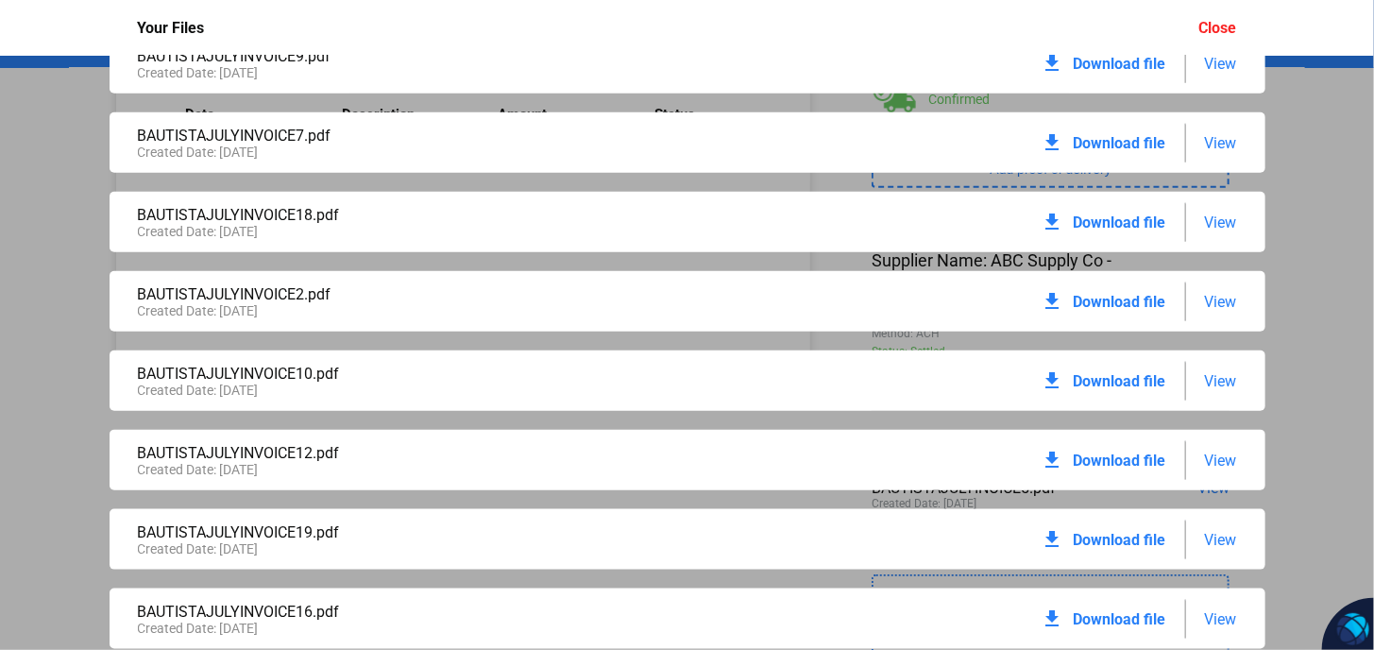
click at [1092, 458] on span "Download file" at bounding box center [1120, 460] width 93 height 18
click at [1131, 380] on span "Download file" at bounding box center [1120, 381] width 93 height 18
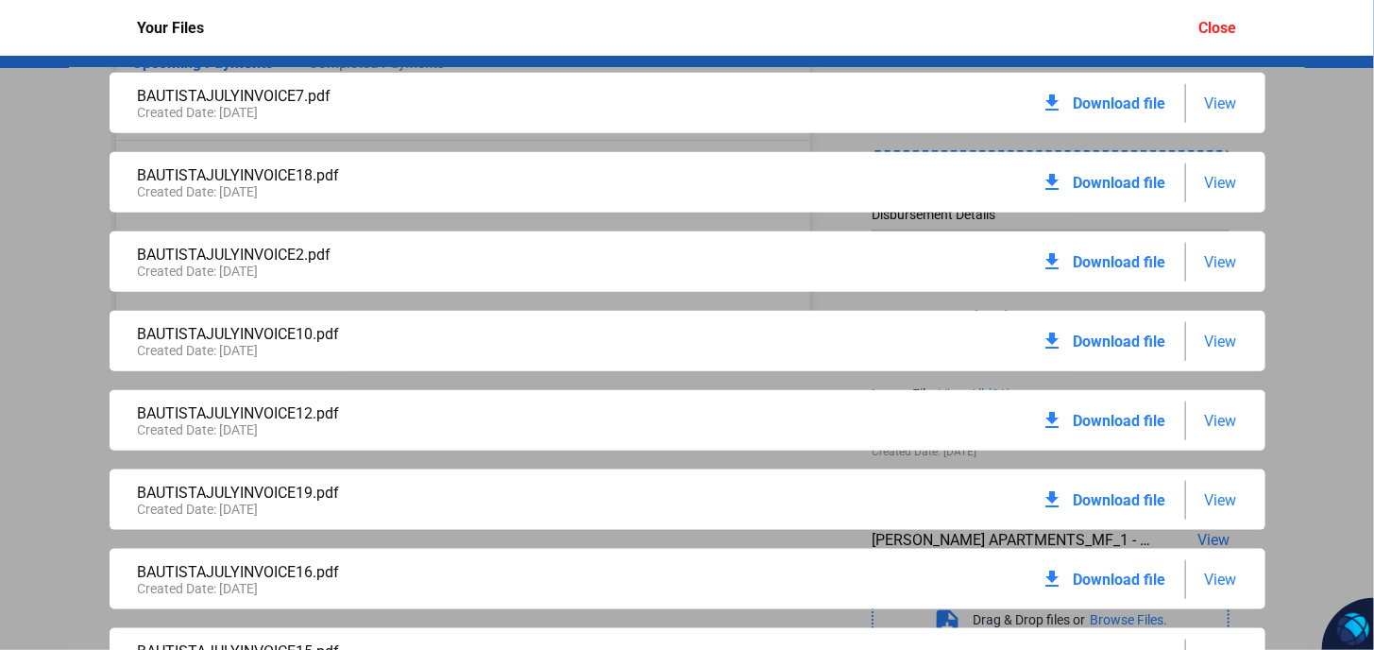
scroll to position [818, 0]
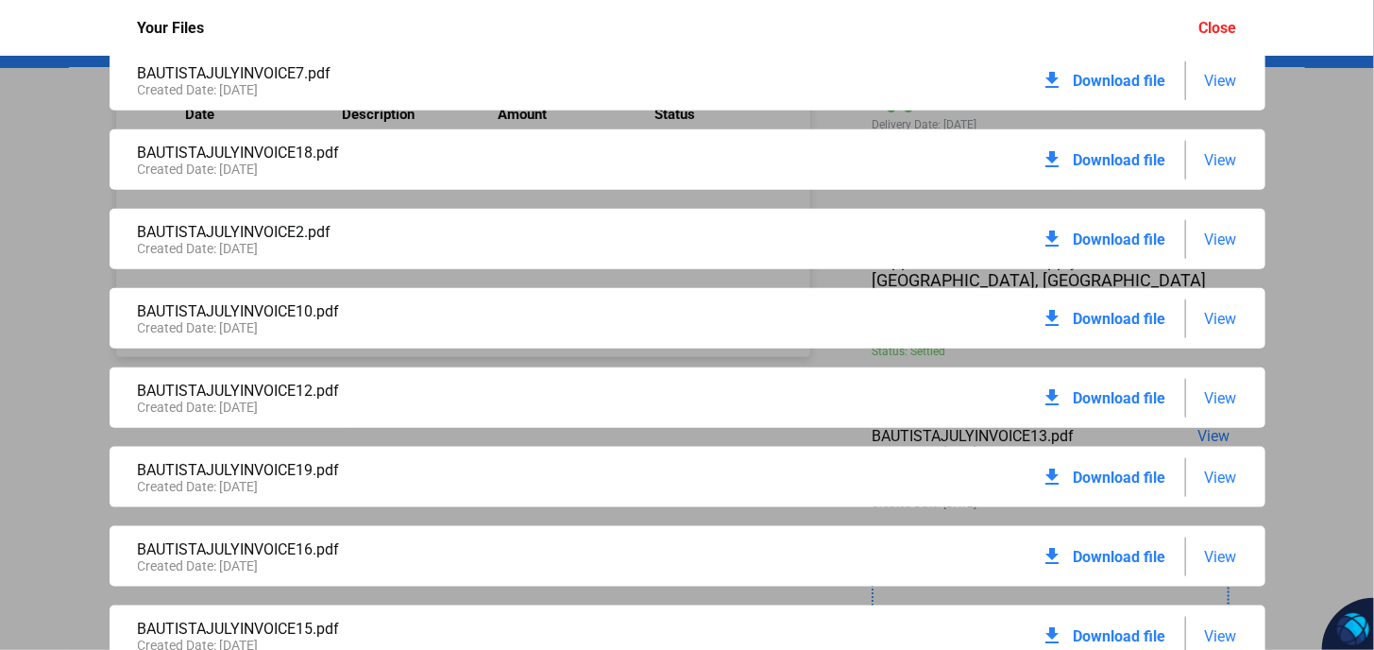
click at [1138, 478] on span "Download file" at bounding box center [1120, 477] width 93 height 18
click at [1118, 557] on span "Download file" at bounding box center [1120, 557] width 93 height 18
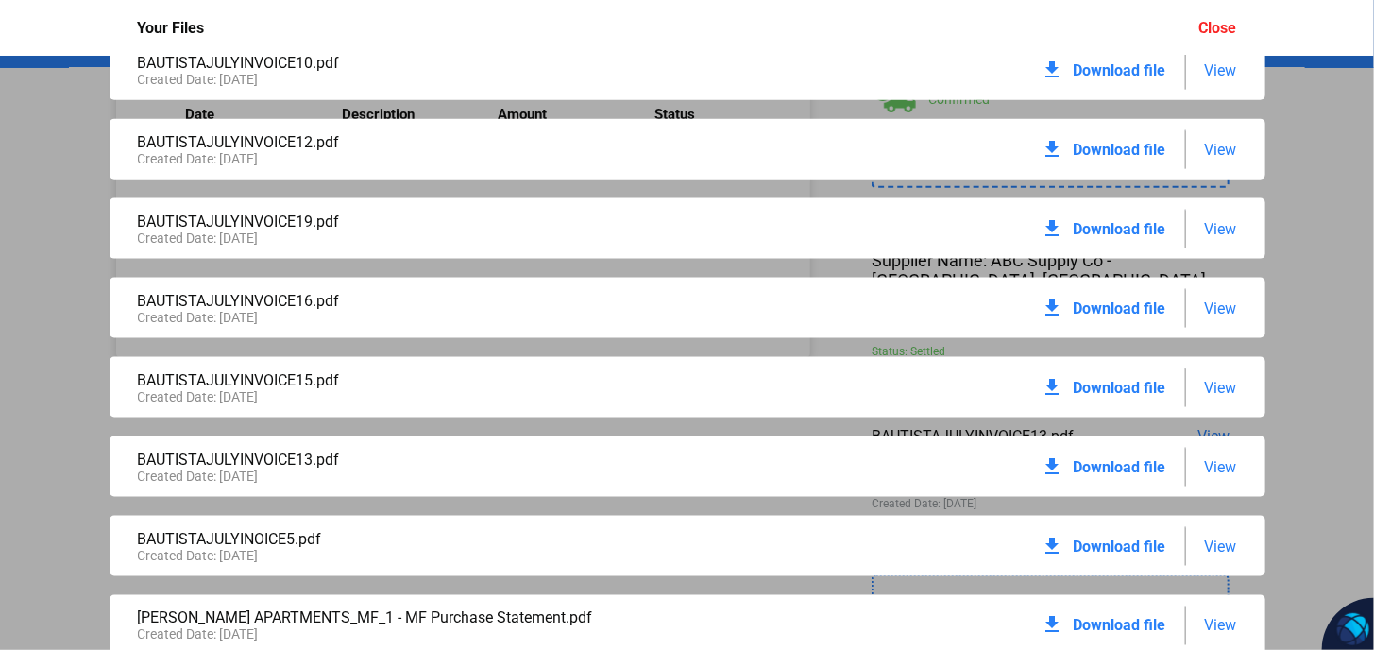
scroll to position [1070, 0]
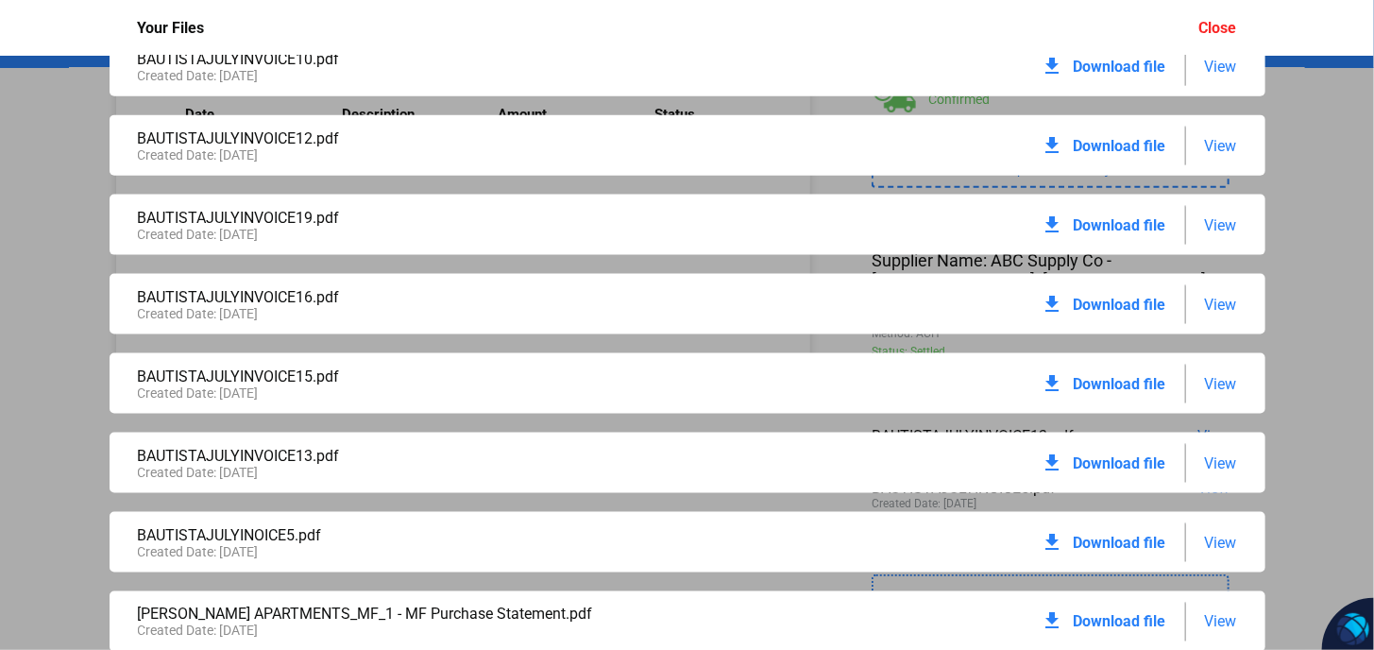
click at [1118, 378] on span "Download file" at bounding box center [1120, 384] width 93 height 18
click at [1093, 463] on span "Download file" at bounding box center [1120, 463] width 93 height 18
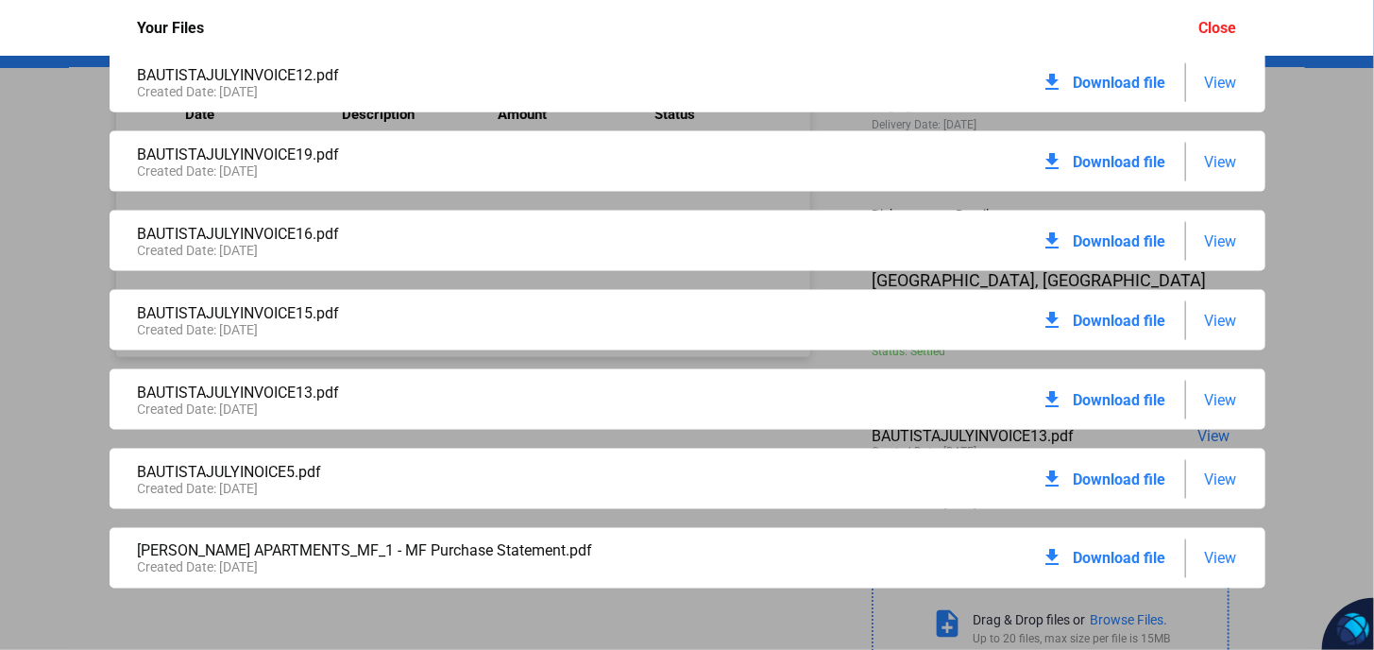
click at [1114, 479] on span "Download file" at bounding box center [1120, 479] width 93 height 18
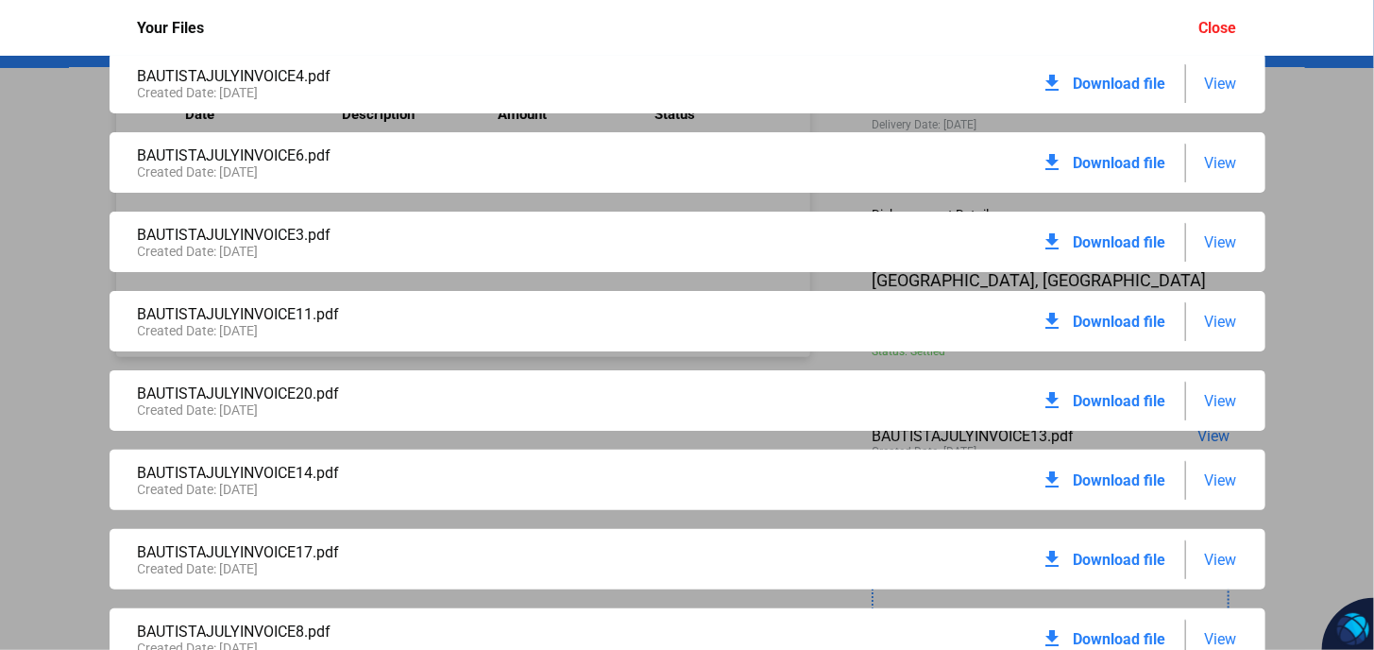
scroll to position [0, 0]
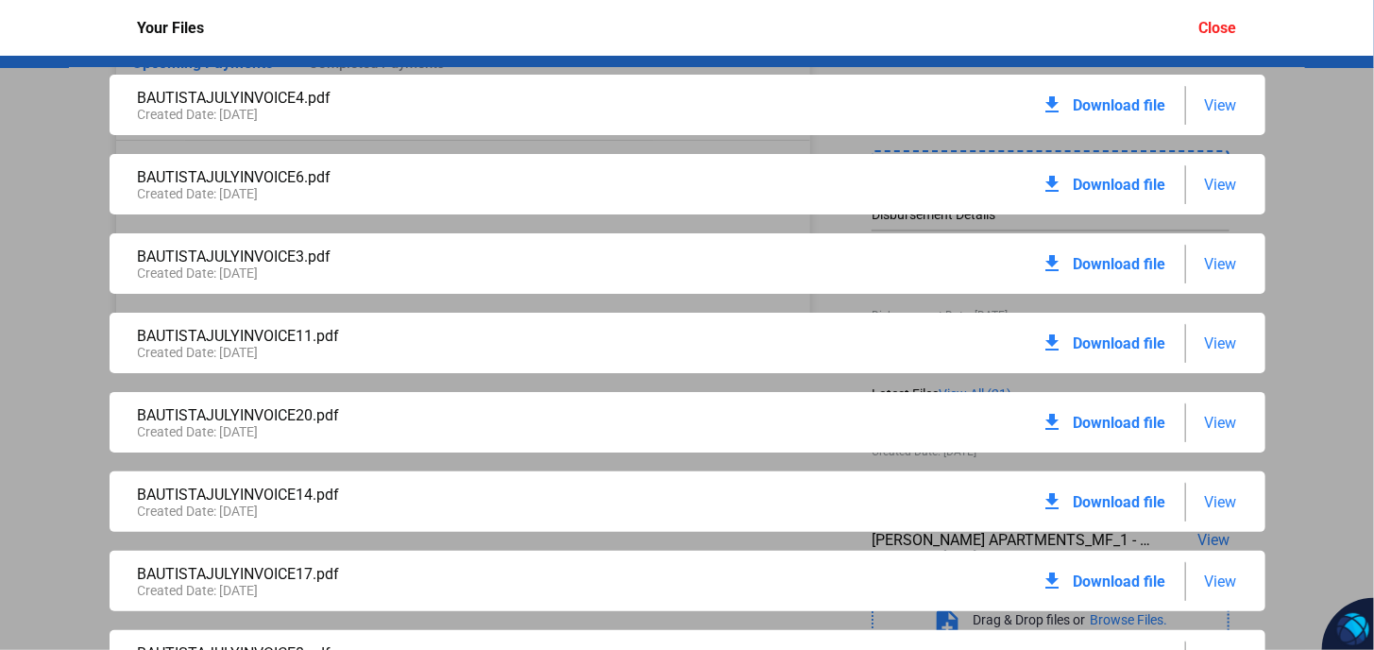
click at [1213, 28] on div "Close" at bounding box center [1218, 28] width 38 height 18
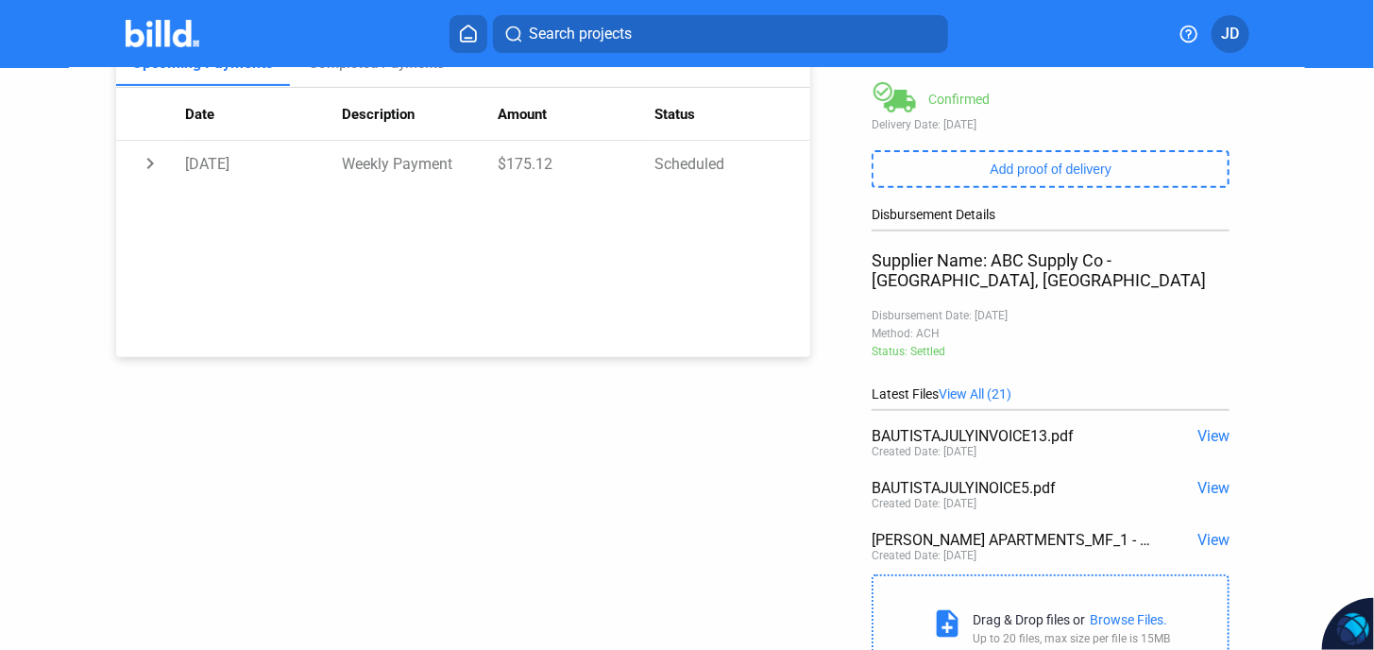
scroll to position [374, 0]
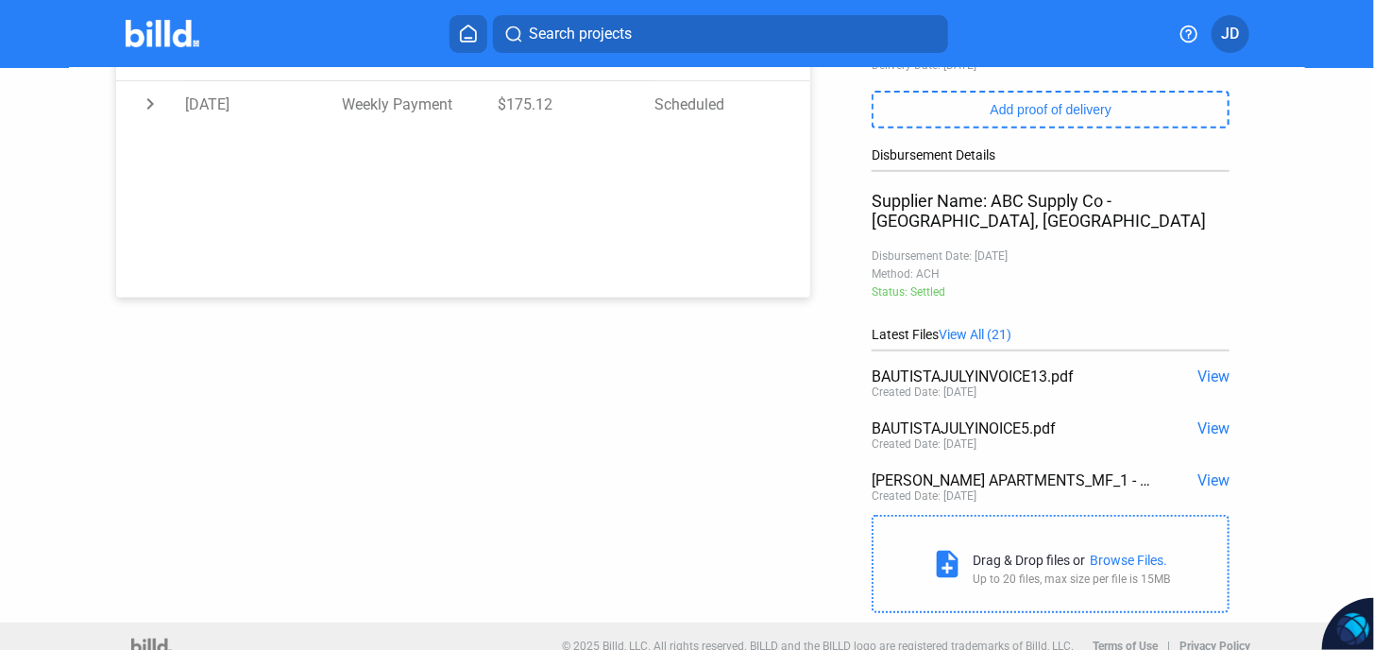
click at [967, 327] on span "View All (21)" at bounding box center [975, 334] width 73 height 15
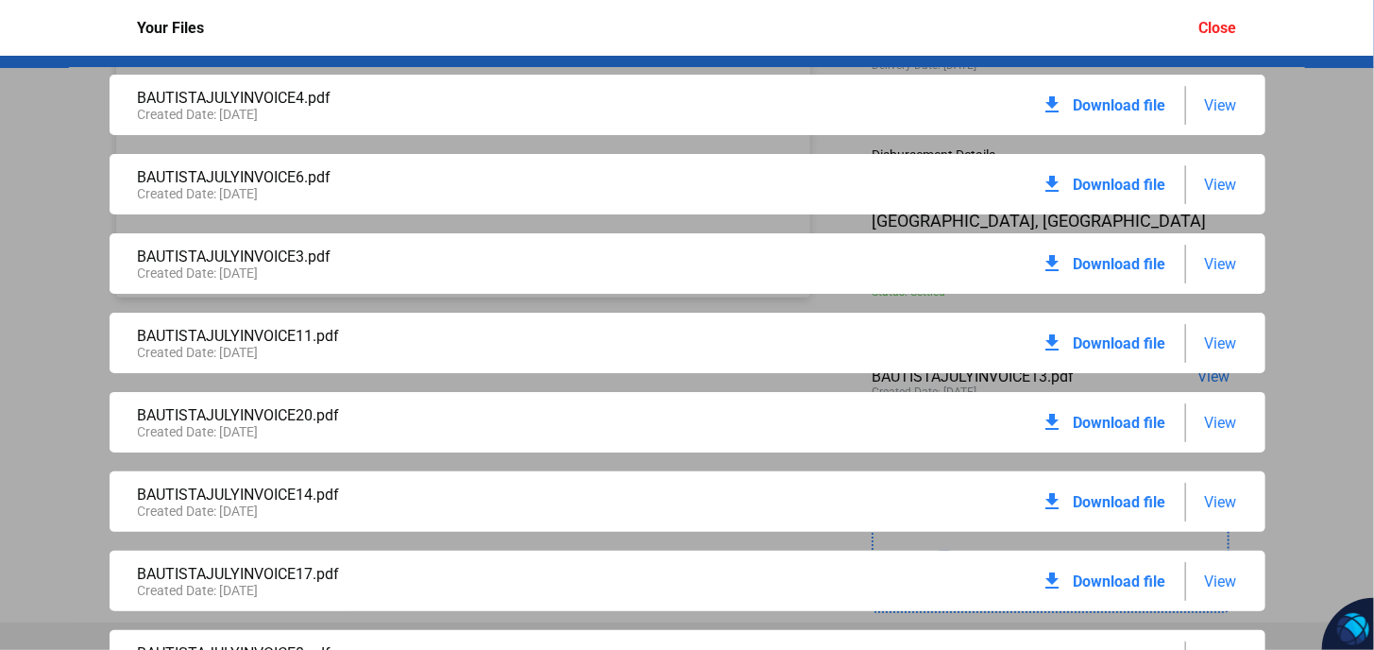
click at [1112, 110] on span "Download file" at bounding box center [1120, 105] width 93 height 18
click at [1205, 190] on span "View" at bounding box center [1221, 185] width 32 height 18
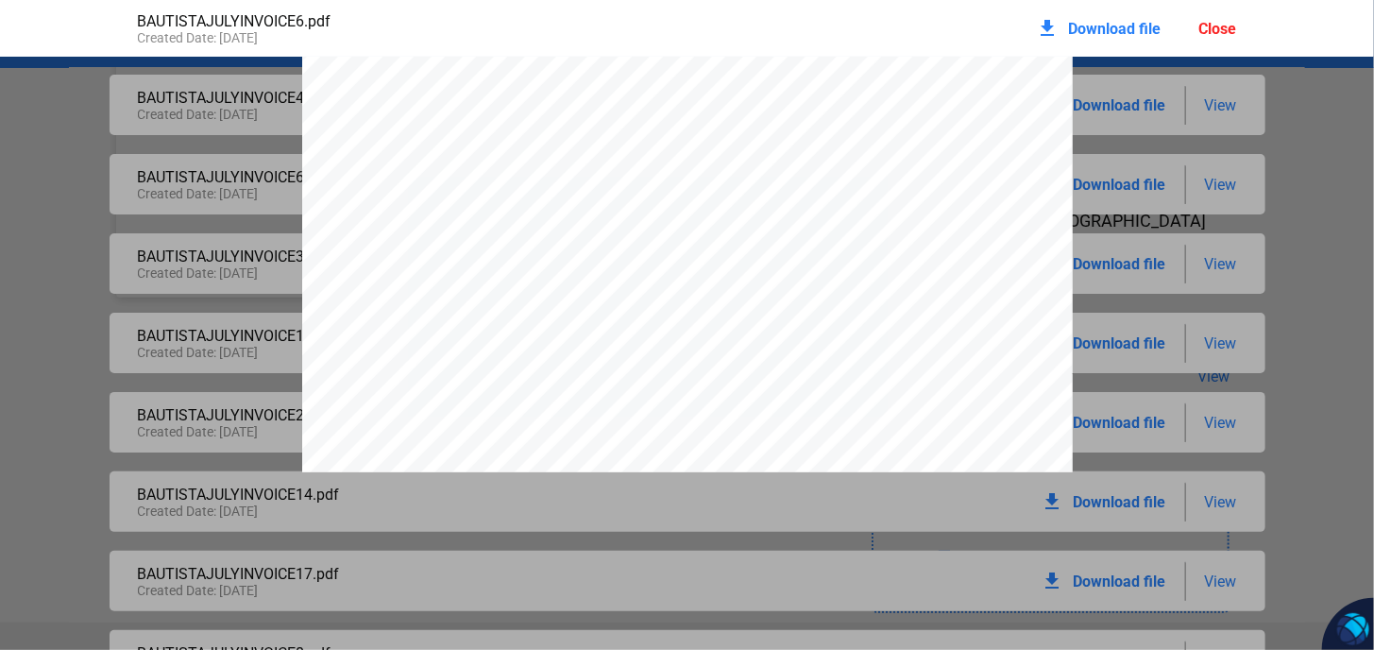
scroll to position [598, 0]
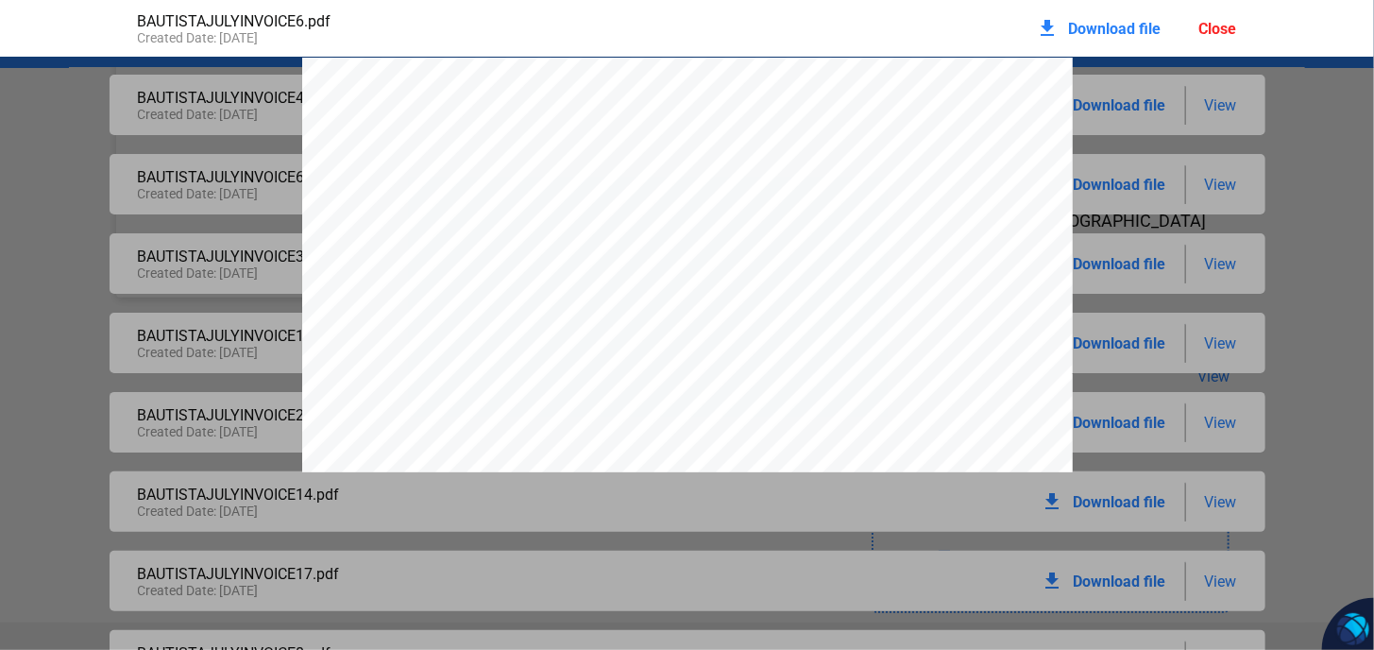
click at [1211, 76] on div "ABC Supply Co 1 ABC Pkwy [GEOGRAPHIC_DATA] [URL][DOMAIN_NAME] INVOICE Customer …" at bounding box center [687, 556] width 1374 height 997
click at [1056, 30] on mat-icon "download" at bounding box center [1048, 28] width 23 height 23
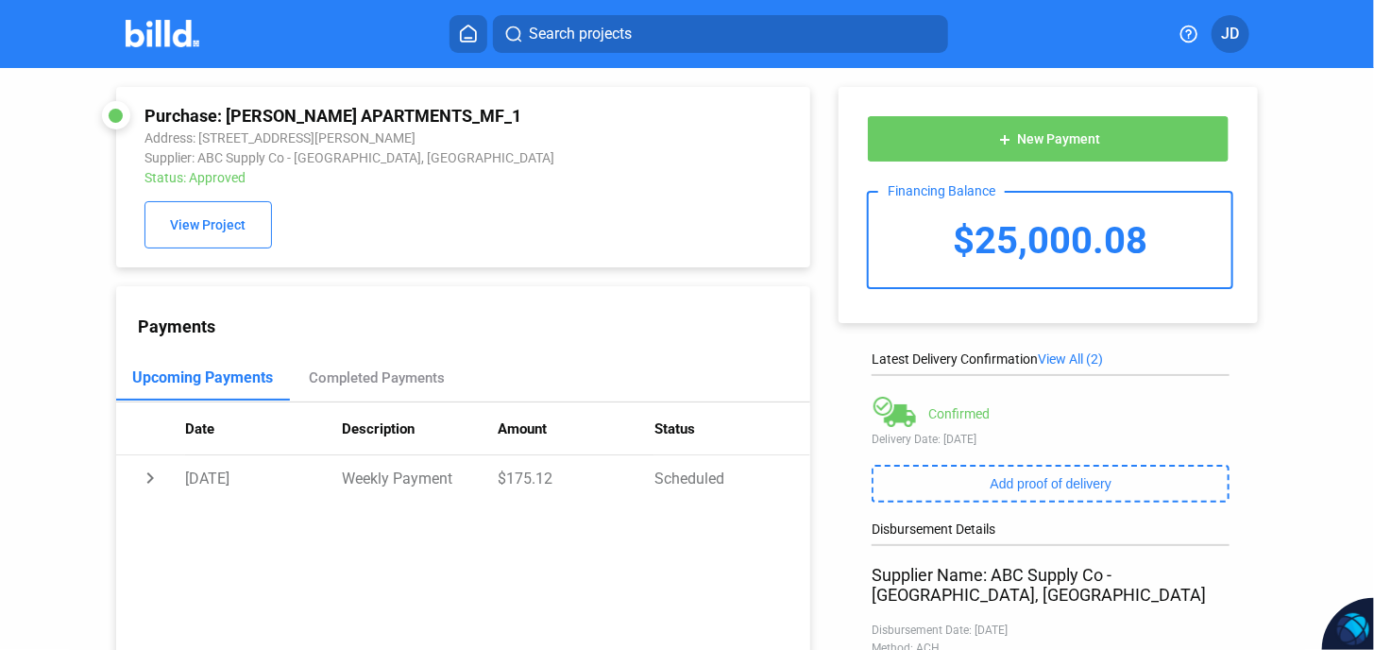
click at [1069, 356] on span "View All (2)" at bounding box center [1070, 358] width 65 height 15
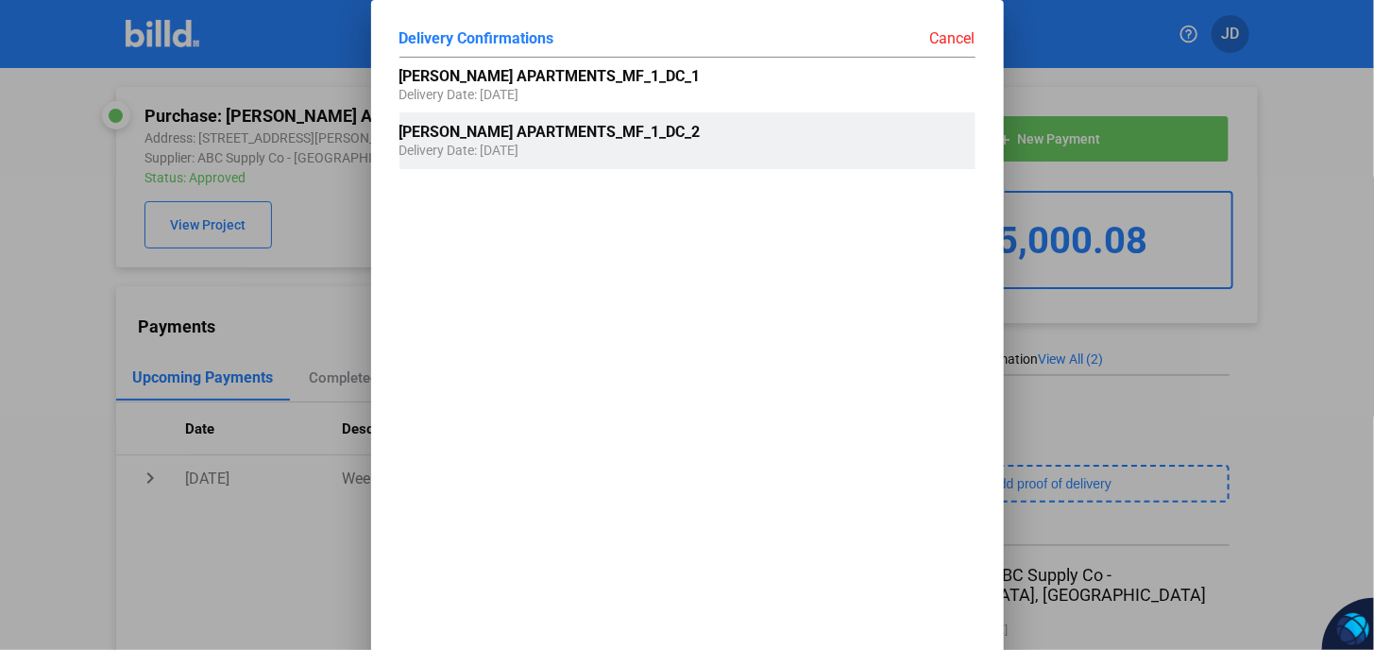
click at [519, 142] on span "Delivery Date: [DATE]" at bounding box center [459, 141] width 120 height 34
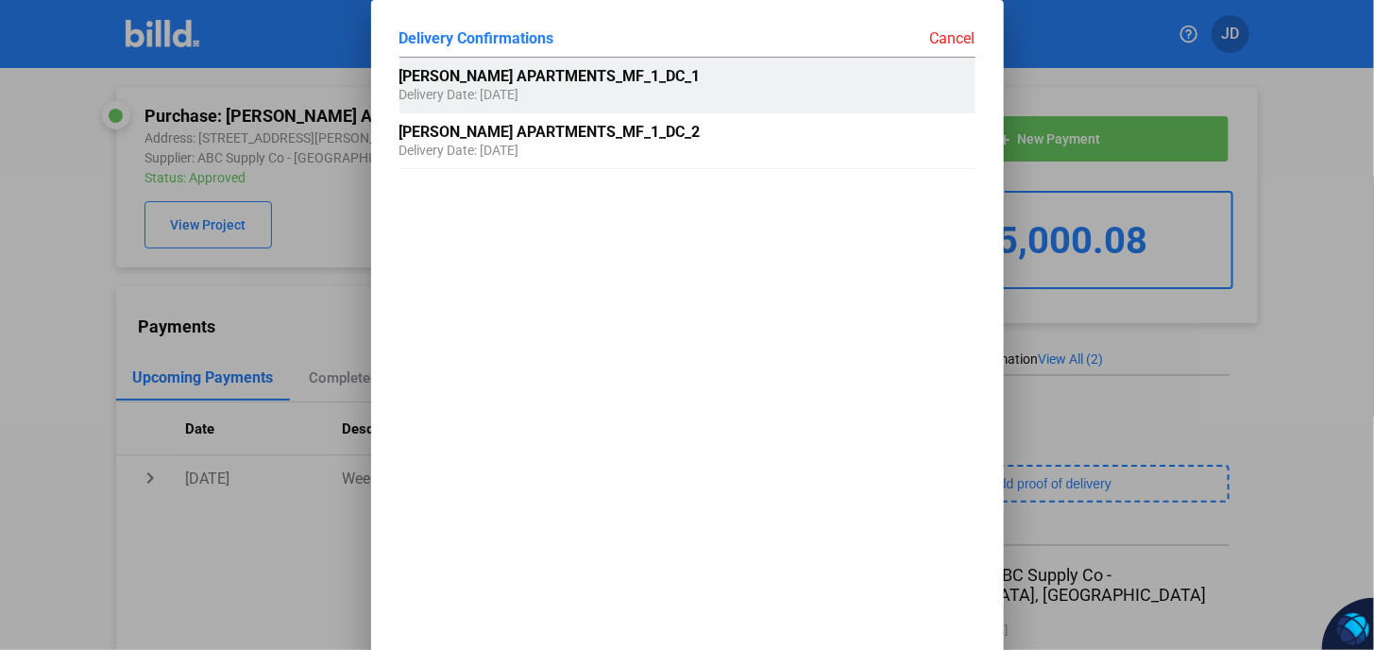
click at [595, 90] on div "[PERSON_NAME] APARTMENTS_MF_1_DC_1 Delivery Date: [DATE]" at bounding box center [600, 85] width 403 height 55
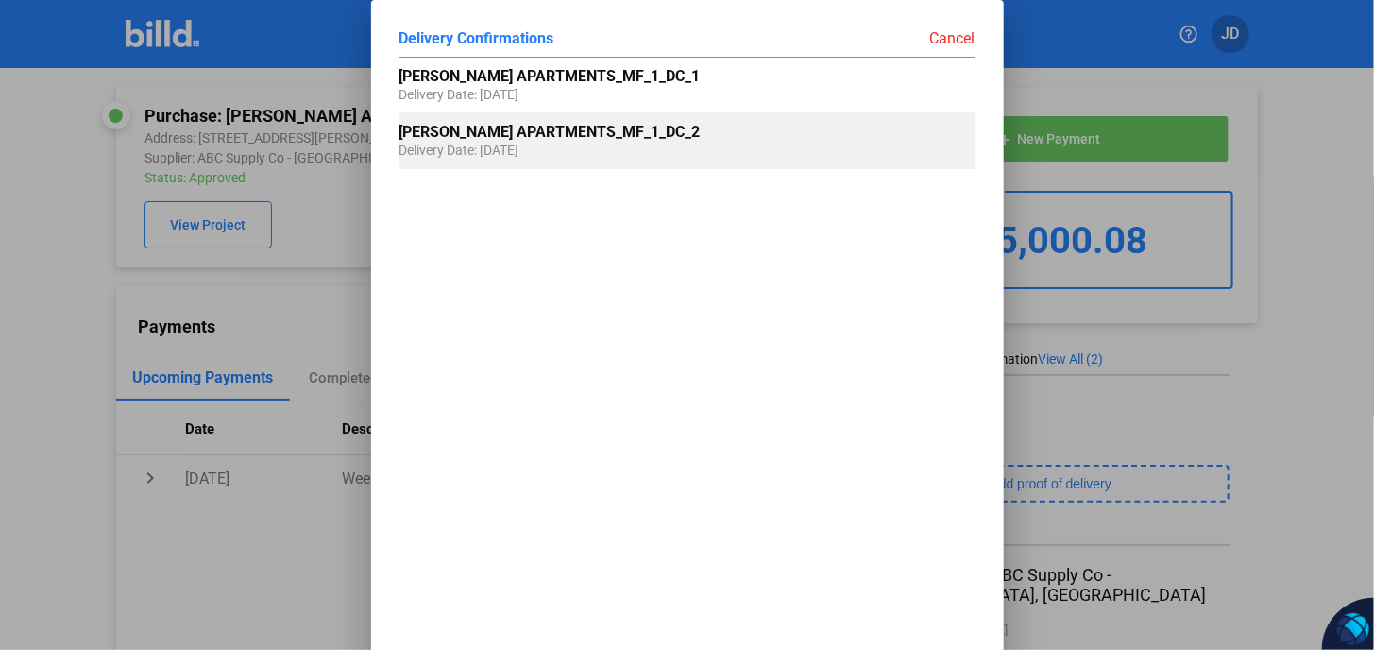
click at [502, 147] on span "Delivery Date: [DATE]" at bounding box center [459, 141] width 120 height 34
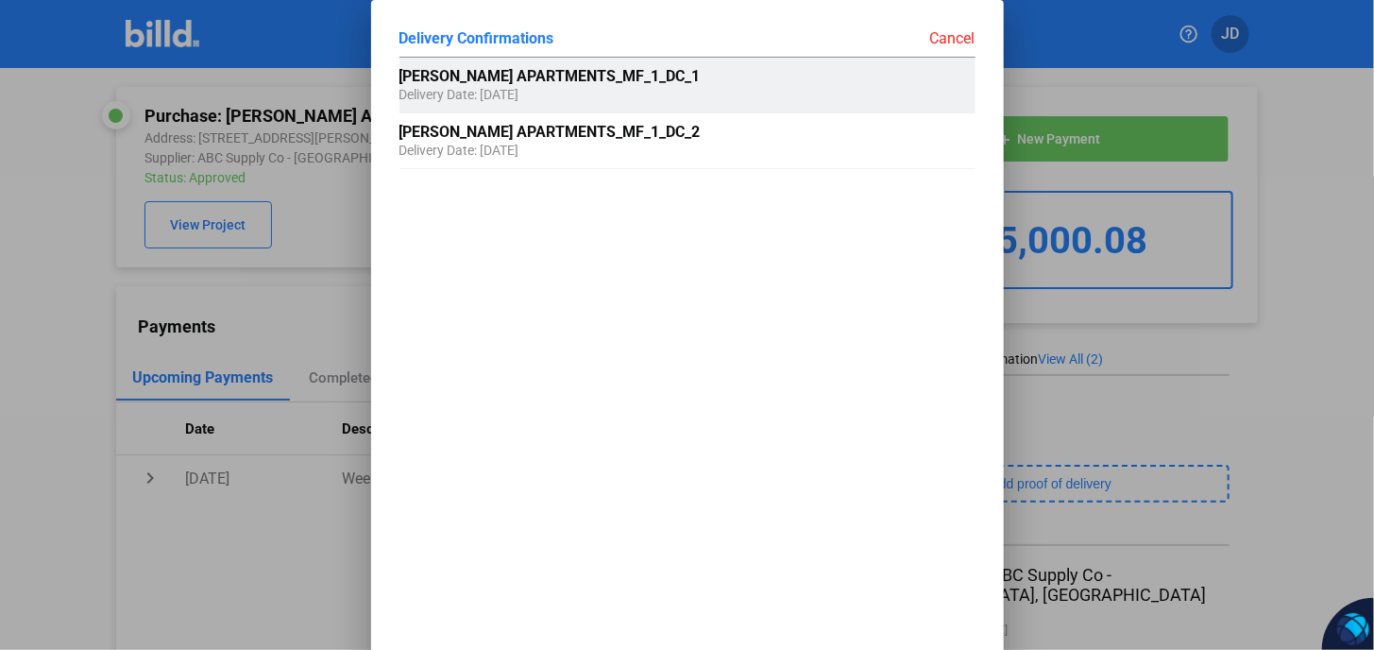
drag, startPoint x: 504, startPoint y: 145, endPoint x: 814, endPoint y: 84, distance: 315.7
click at [505, 145] on span "Delivery Date: [DATE]" at bounding box center [459, 141] width 120 height 34
click at [519, 136] on span "Delivery Date: [DATE]" at bounding box center [459, 141] width 120 height 34
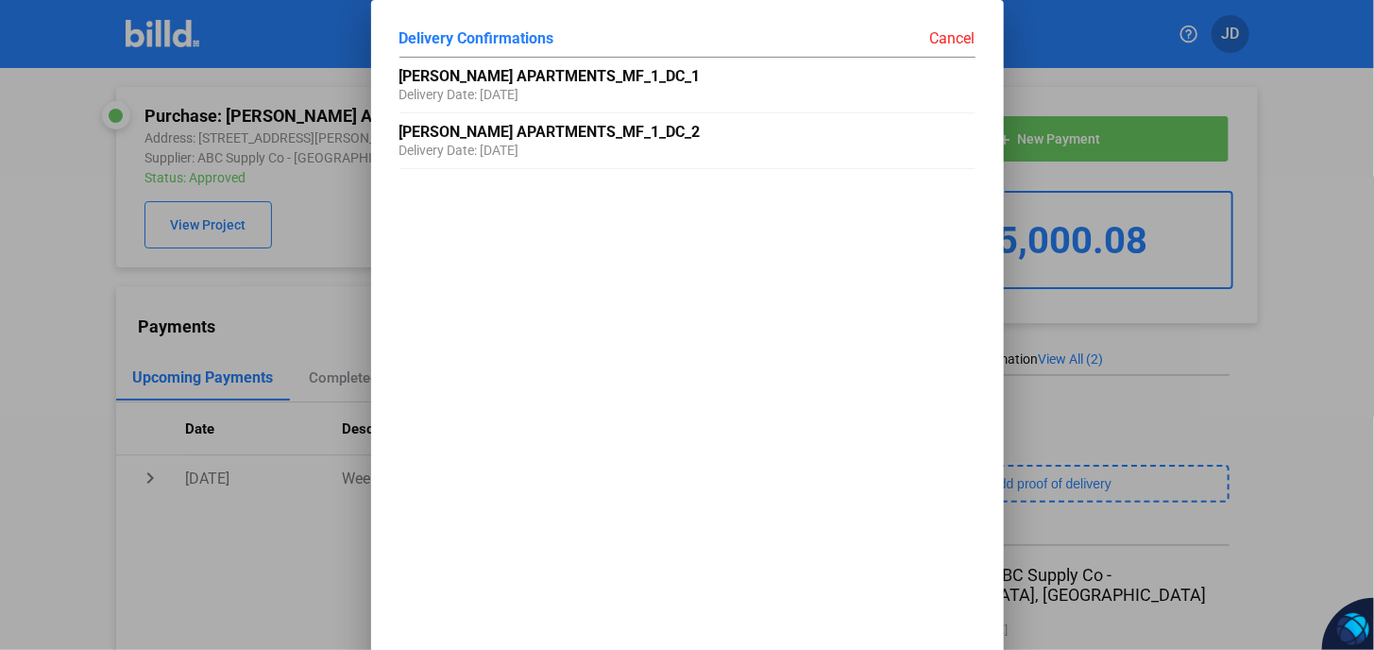
click at [936, 31] on div "Cancel" at bounding box center [831, 37] width 288 height 19
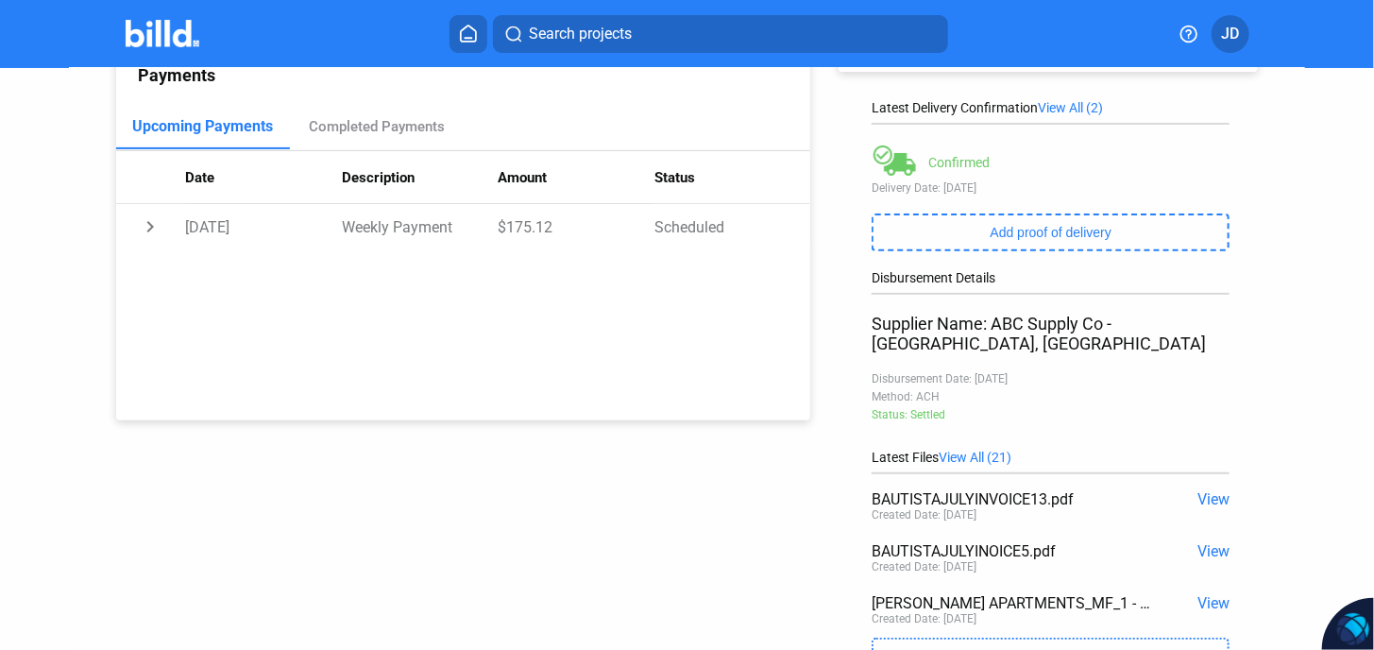
scroll to position [374, 0]
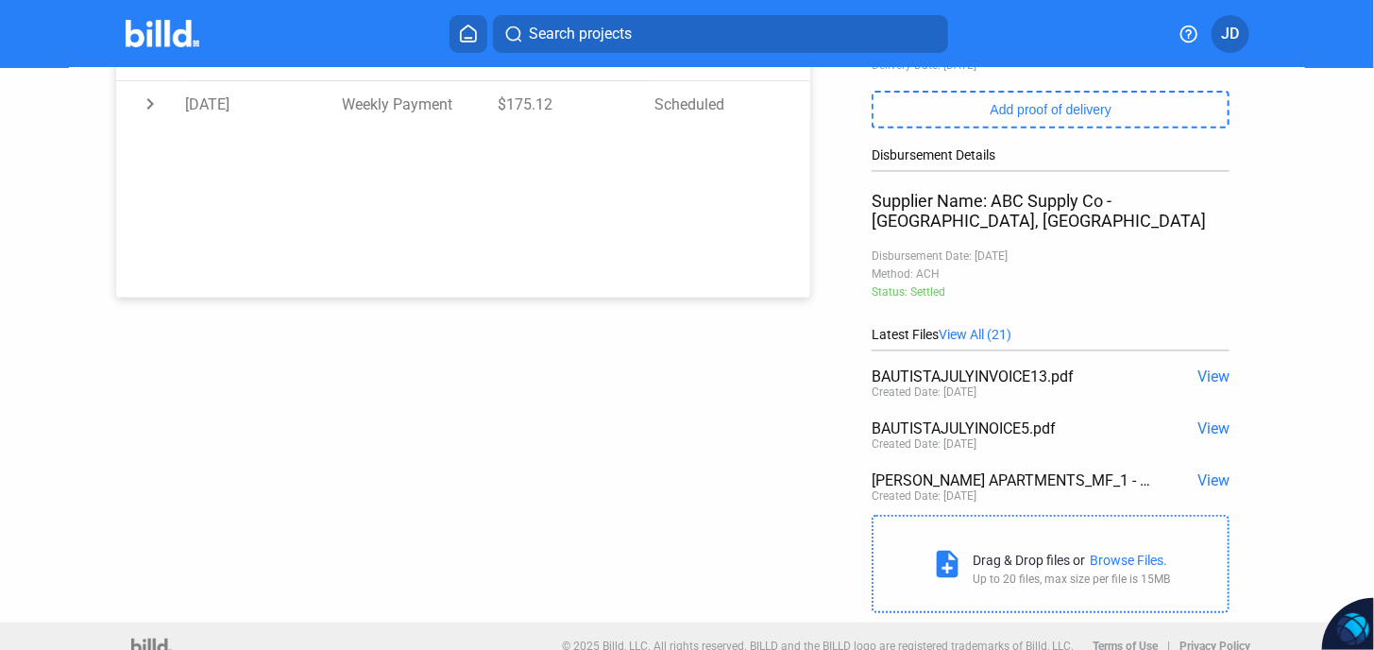
click at [1208, 367] on span "View" at bounding box center [1213, 376] width 32 height 18
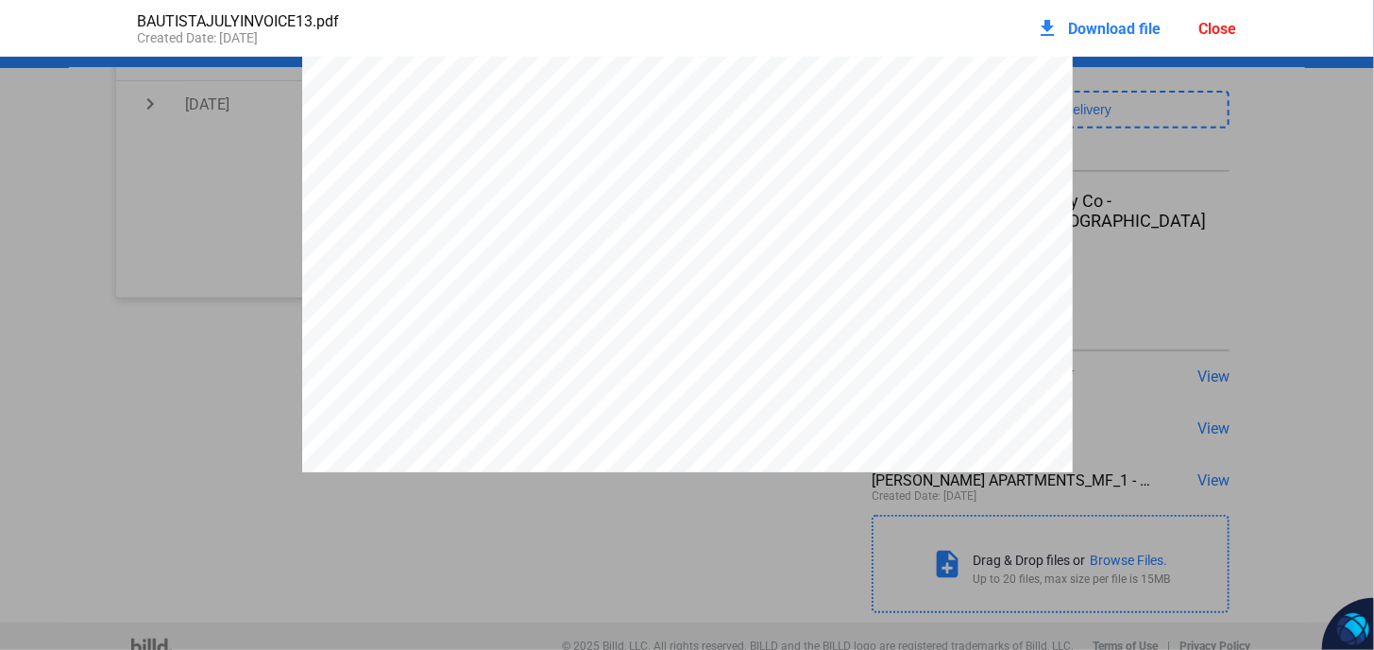
click at [1267, 368] on div "ABC Supply Co 1 ABC [GEOGRAPHIC_DATA] [URL][DOMAIN_NAME] INVOICE Customer Numbe…" at bounding box center [687, 401] width 1374 height 997
click at [1240, 431] on div "ABC Supply Co 1 ABC [GEOGRAPHIC_DATA] [URL][DOMAIN_NAME] INVOICE Customer Numbe…" at bounding box center [687, 461] width 1374 height 997
click at [1240, 430] on div "ABC Supply Co 1 ABC [GEOGRAPHIC_DATA] [URL][DOMAIN_NAME] INVOICE Customer Numbe…" at bounding box center [687, 461] width 1374 height 997
drag, startPoint x: 1240, startPoint y: 430, endPoint x: 1286, endPoint y: 446, distance: 49.0
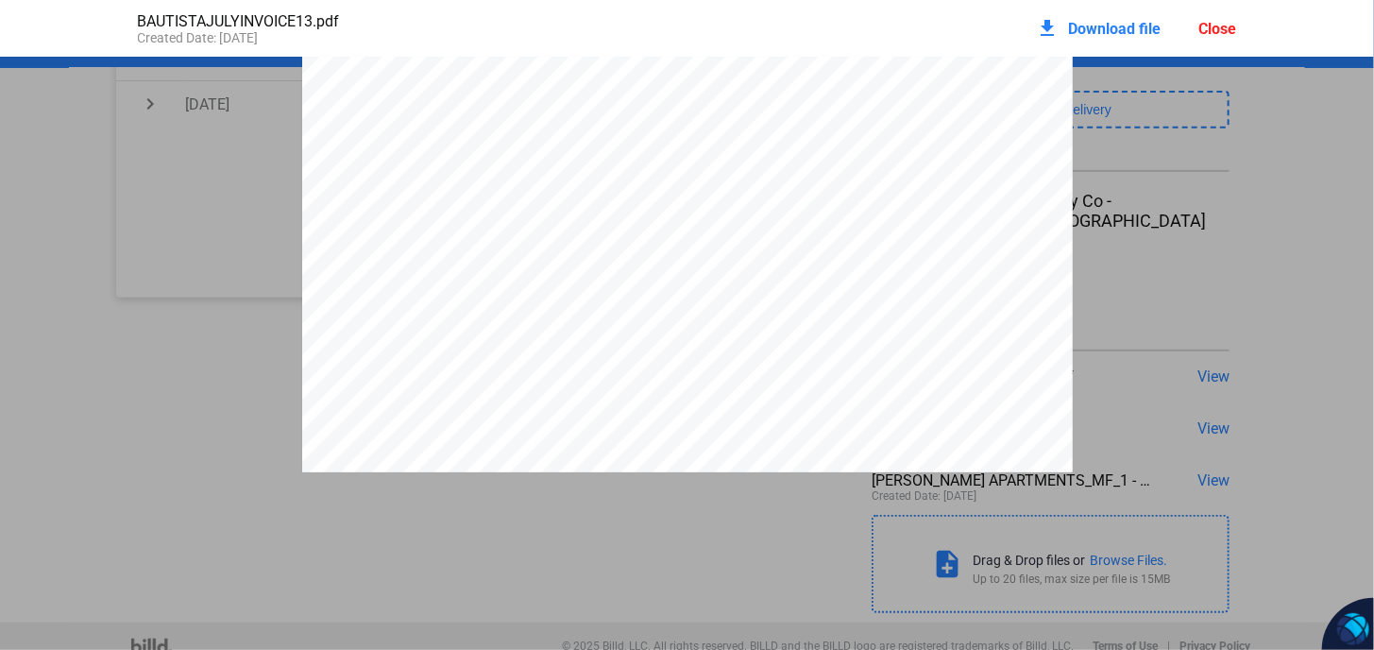
click at [1290, 446] on div "ABC Supply Co 1 ABC [GEOGRAPHIC_DATA] [URL][DOMAIN_NAME] INVOICE Customer Numbe…" at bounding box center [687, 461] width 1374 height 997
click at [1205, 123] on div "ABC Supply Co 1 ABC [GEOGRAPHIC_DATA] [URL][DOMAIN_NAME] INVOICE Customer Numbe…" at bounding box center [687, 461] width 1374 height 997
drag, startPoint x: 1218, startPoint y: 20, endPoint x: 1171, endPoint y: 138, distance: 127.1
click at [1217, 20] on div "Close" at bounding box center [1218, 29] width 38 height 18
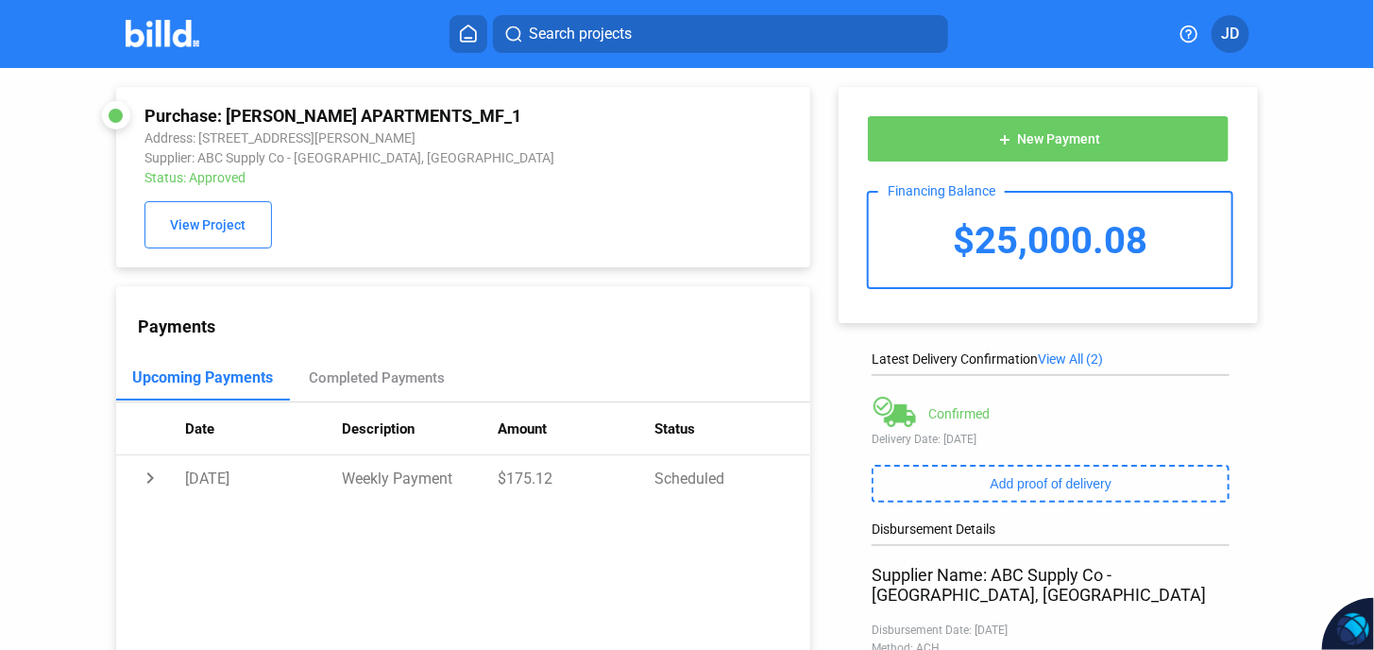
click at [1017, 245] on div "$25,000.08" at bounding box center [1050, 240] width 363 height 94
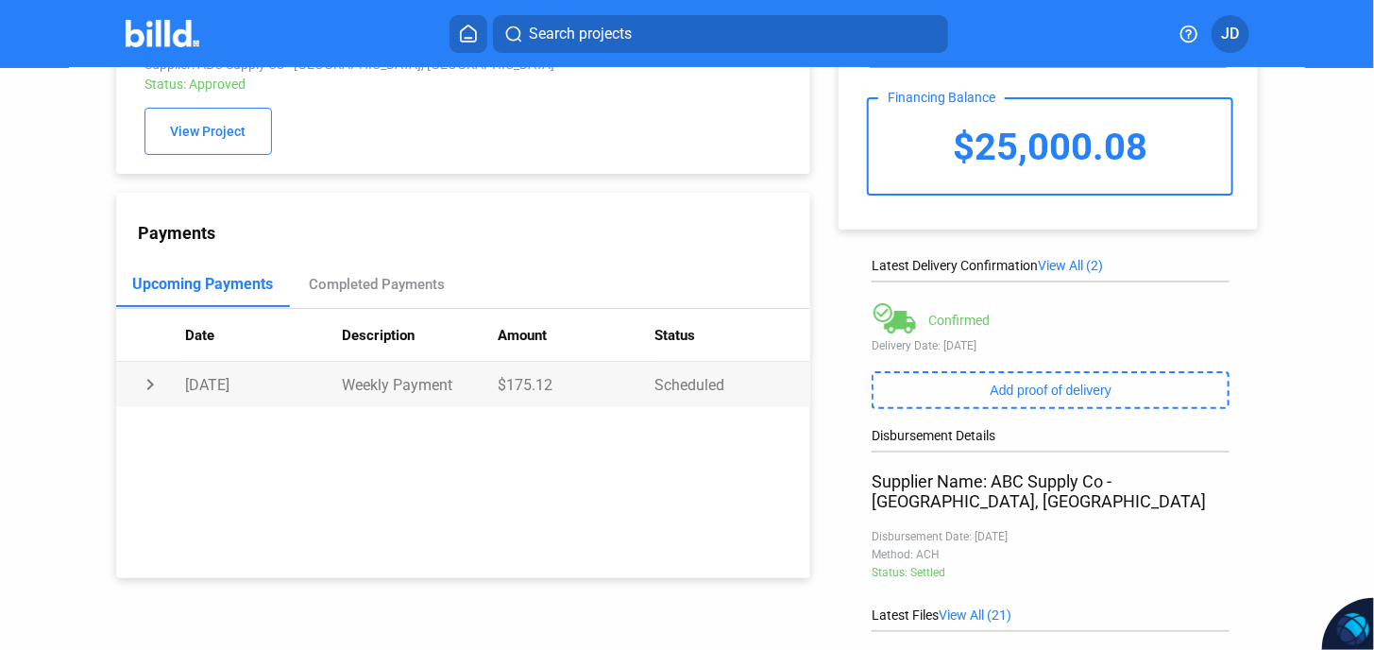
scroll to position [189, 0]
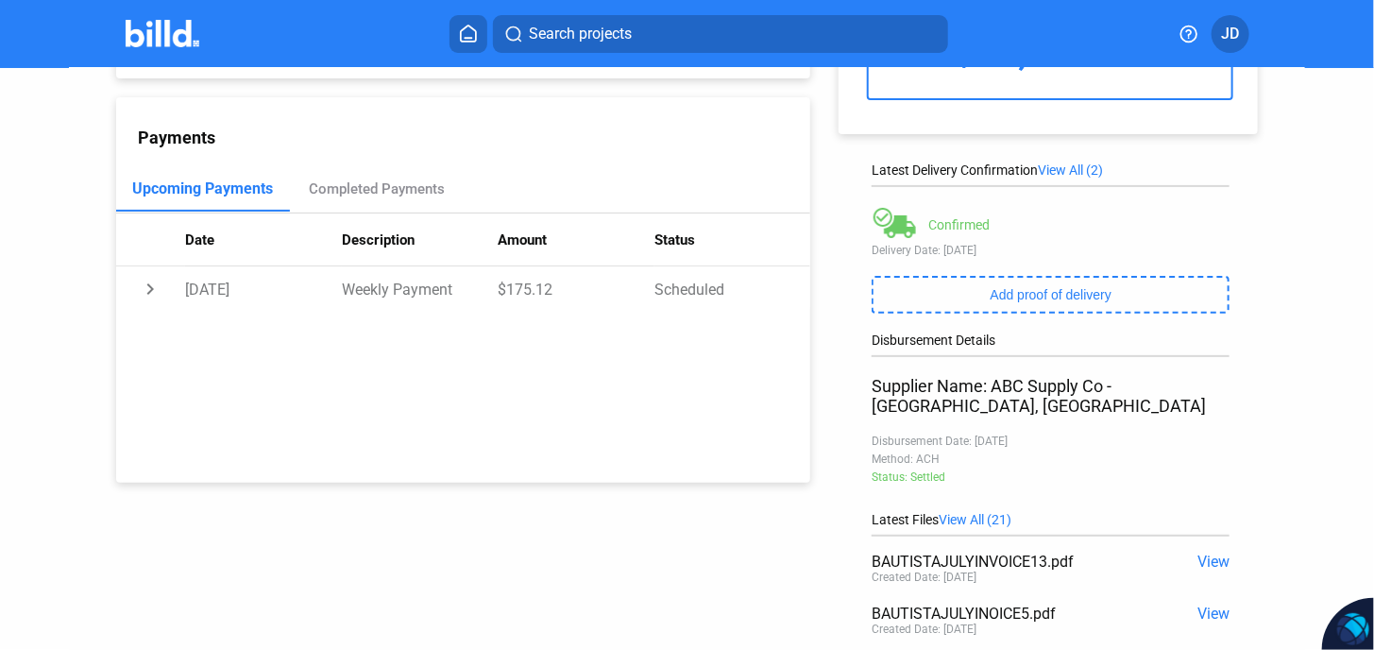
click at [968, 230] on div "Confirmed" at bounding box center [958, 224] width 61 height 15
click at [1081, 170] on span "View All (2)" at bounding box center [1070, 169] width 65 height 15
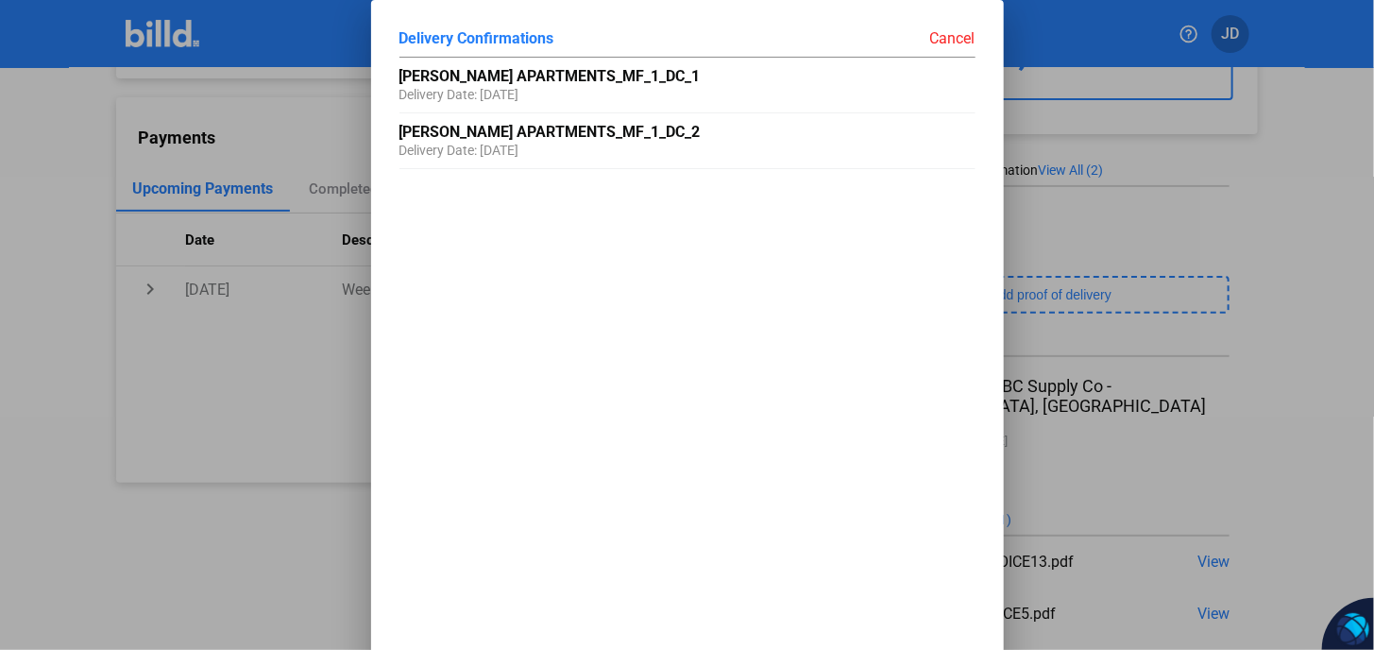
click at [1194, 209] on div at bounding box center [687, 325] width 1374 height 650
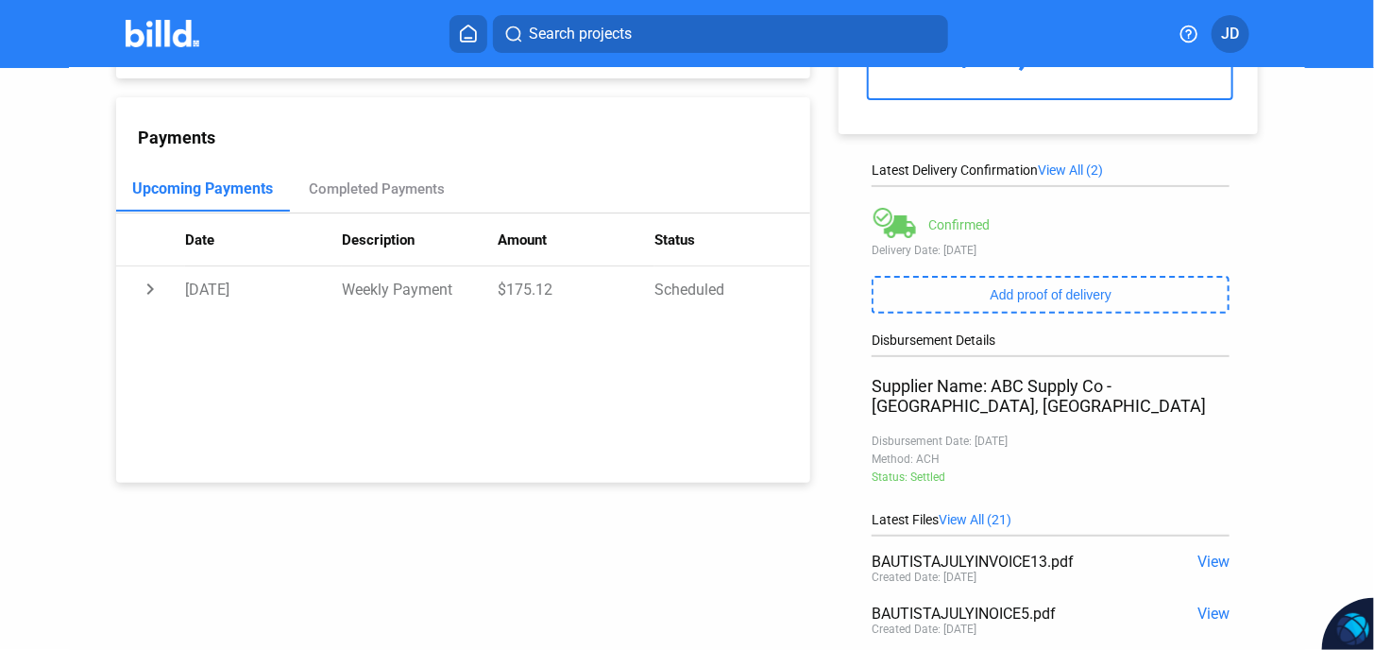
click at [1067, 171] on span "View All (2)" at bounding box center [1070, 169] width 65 height 15
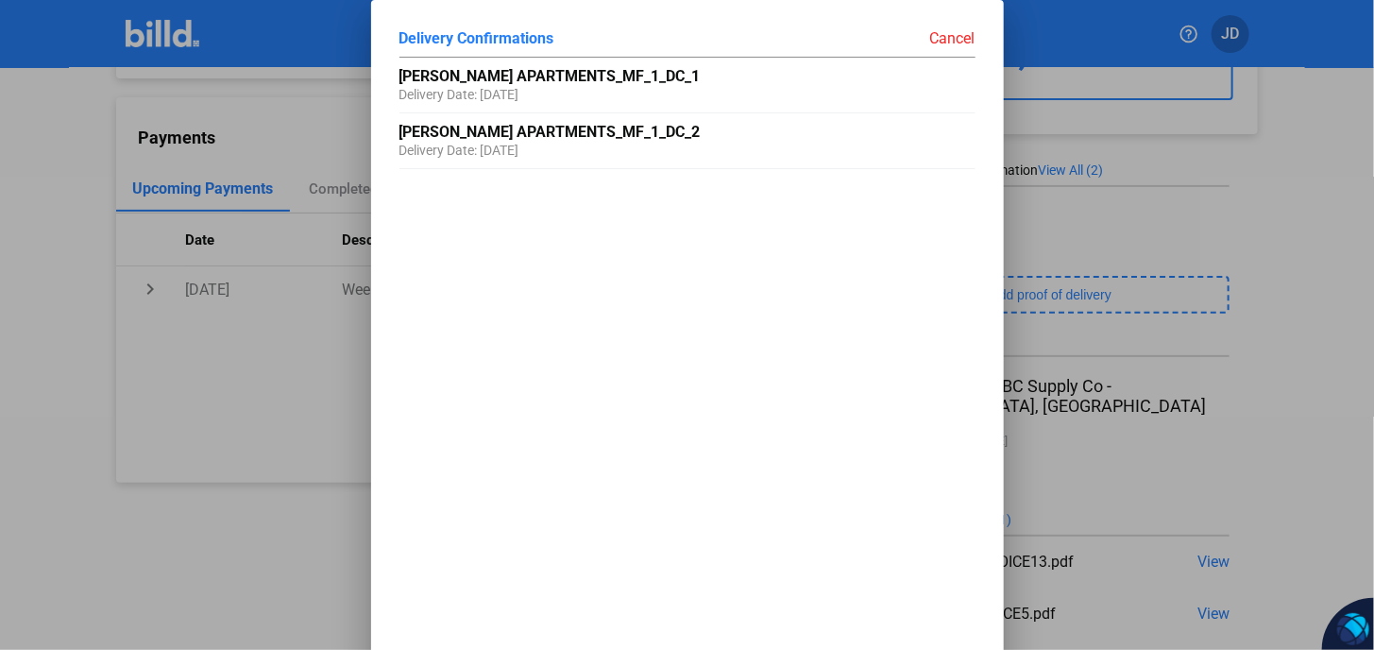
click at [1215, 121] on div at bounding box center [687, 325] width 1374 height 650
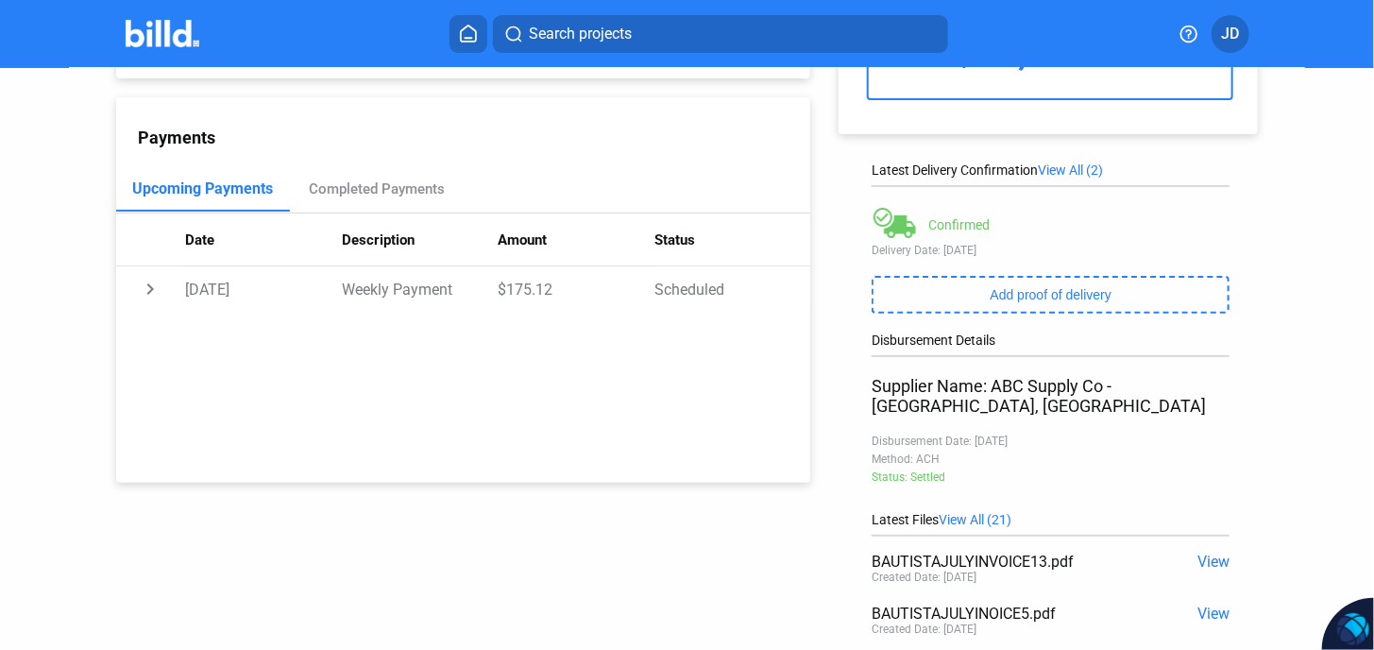
scroll to position [374, 0]
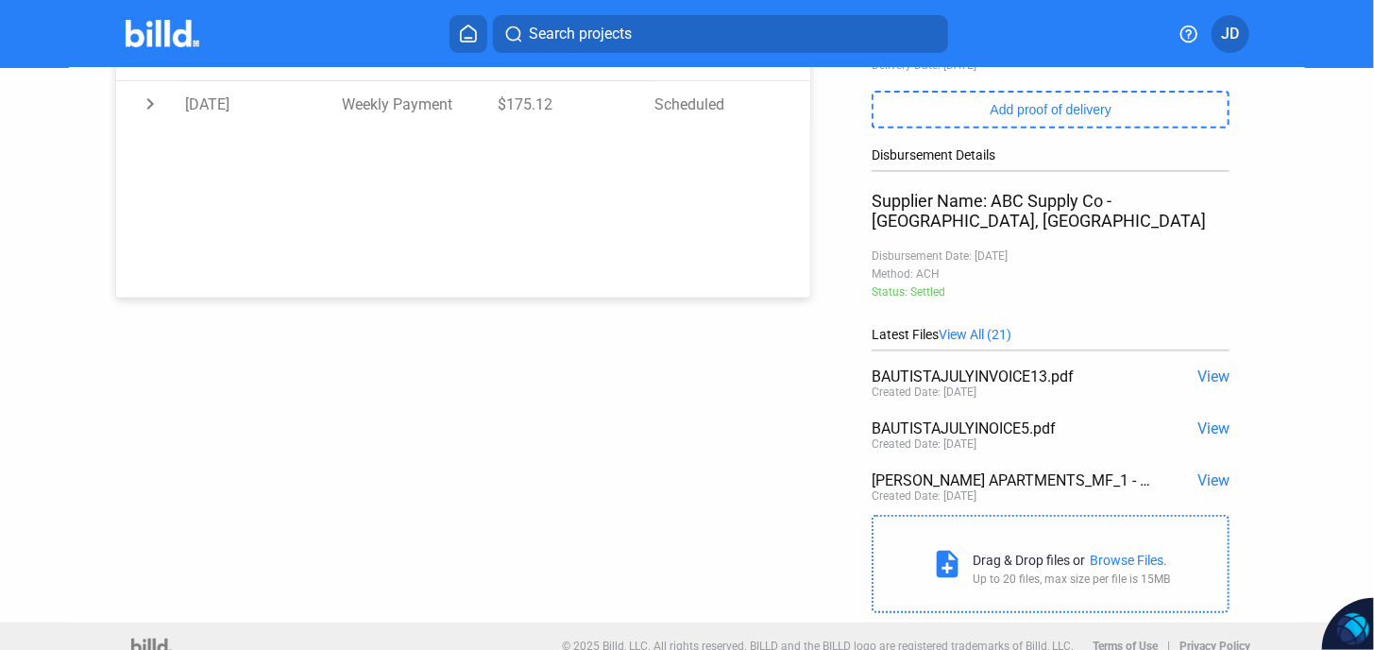
click at [1217, 471] on span "View" at bounding box center [1213, 480] width 32 height 18
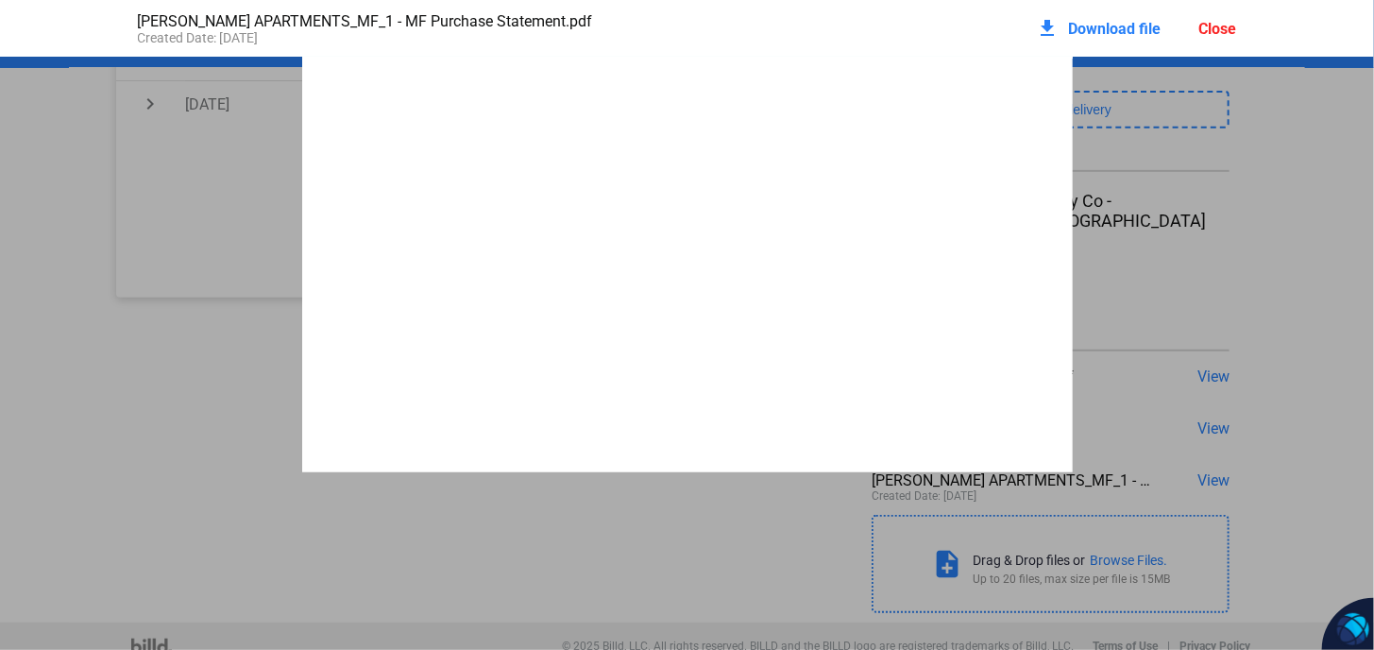
scroll to position [20151, 0]
click at [1112, 35] on span "Download file" at bounding box center [1115, 29] width 93 height 18
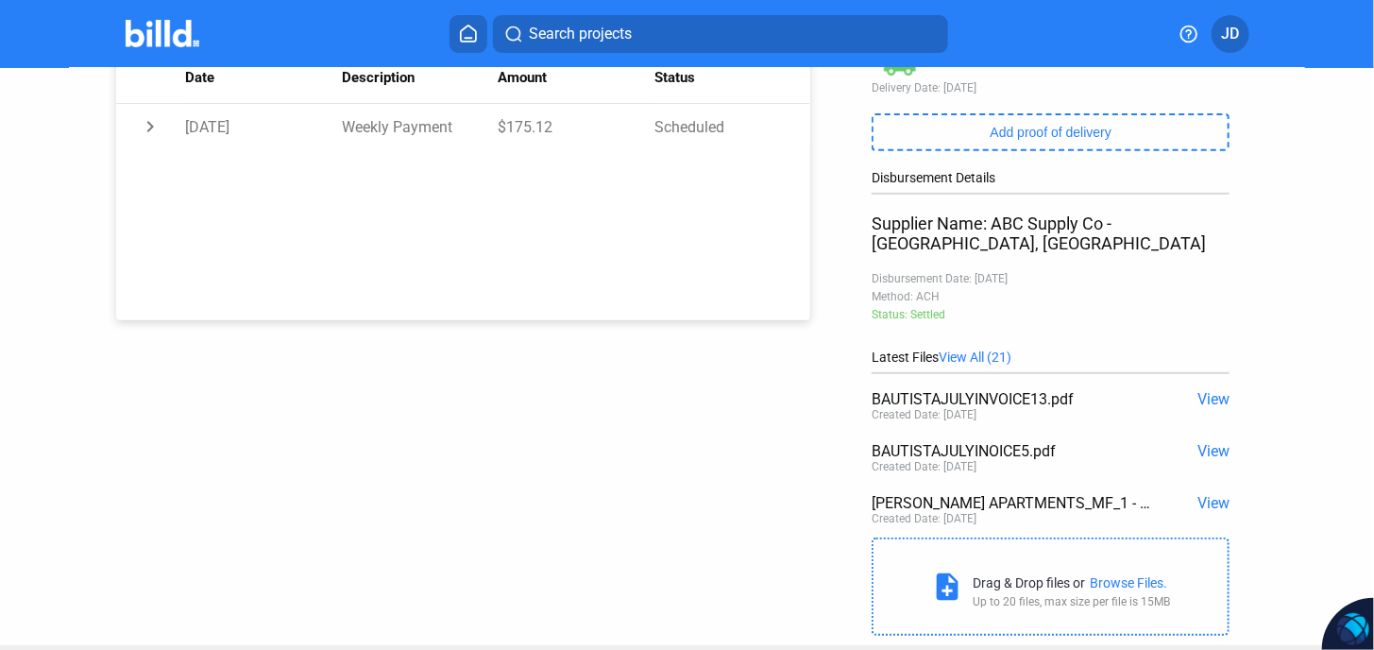
scroll to position [374, 0]
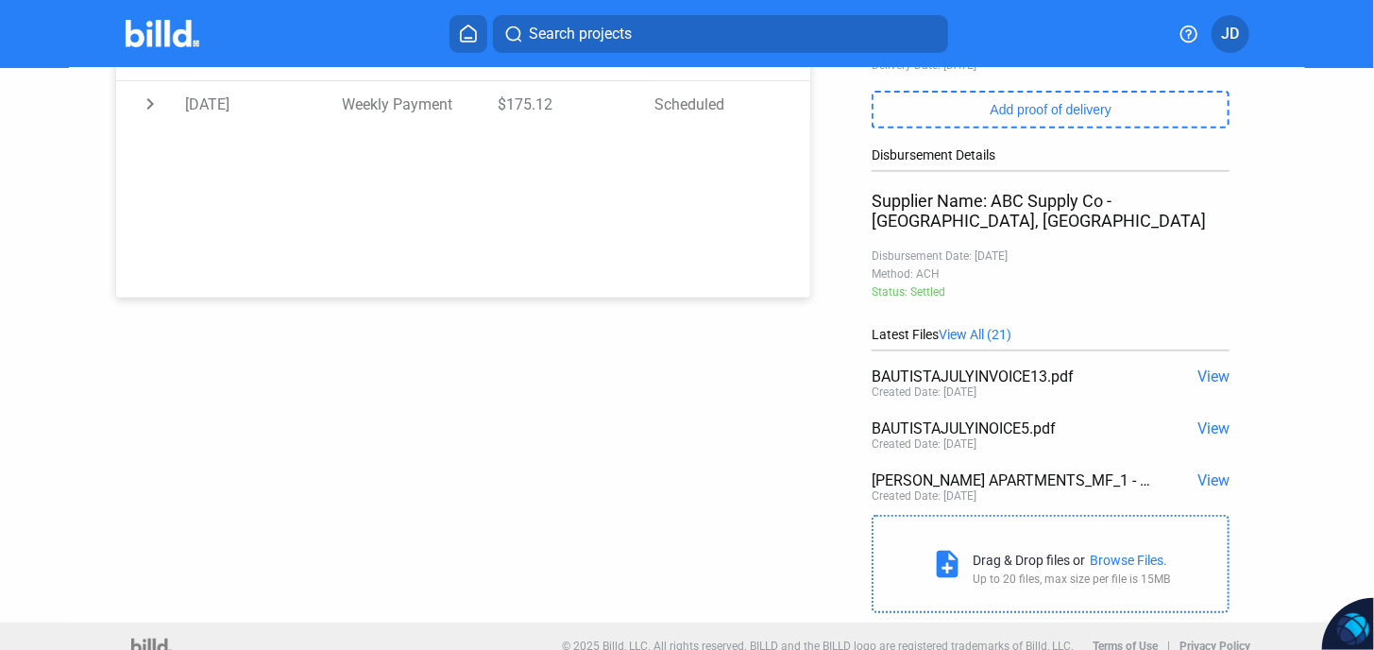
click at [1200, 367] on span "View" at bounding box center [1213, 376] width 32 height 18
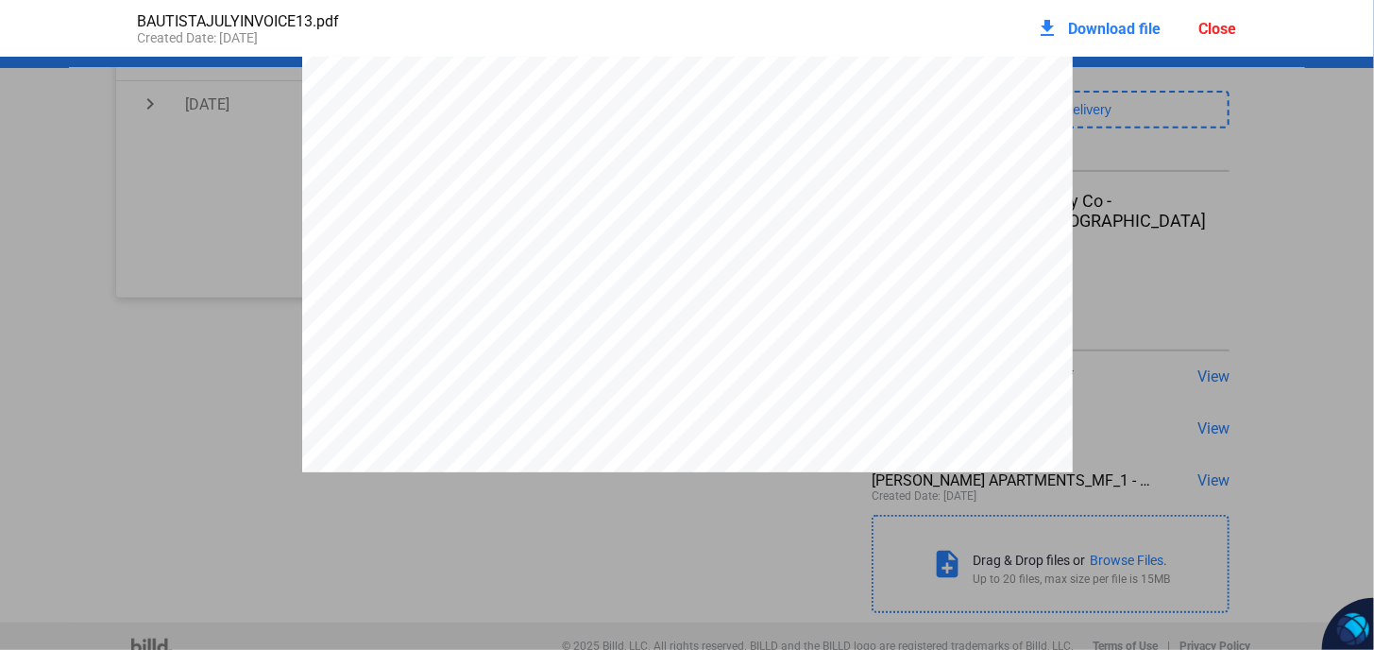
scroll to position [0, 0]
click at [1262, 295] on div "ABC Supply Co 1 ABC [GEOGRAPHIC_DATA] [URL][DOMAIN_NAME] INVOICE Customer Numbe…" at bounding box center [687, 556] width 1374 height 997
click at [1169, 289] on div "ABC Supply Co 1 ABC [GEOGRAPHIC_DATA] [URL][DOMAIN_NAME] INVOICE Customer Numbe…" at bounding box center [687, 556] width 1374 height 997
drag, startPoint x: 1169, startPoint y: 287, endPoint x: 1176, endPoint y: 275, distance: 14.4
click at [1171, 286] on div "ABC Supply Co 1 ABC [GEOGRAPHIC_DATA] [URL][DOMAIN_NAME] INVOICE Customer Numbe…" at bounding box center [687, 556] width 1374 height 997
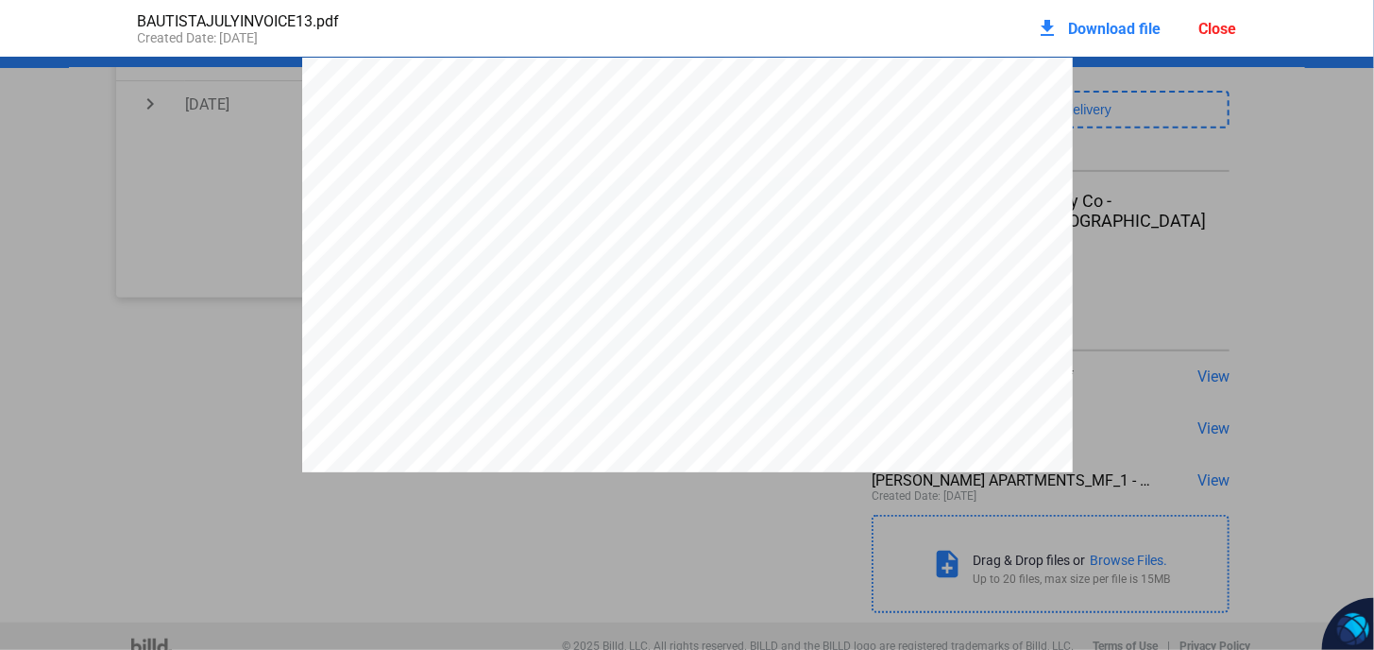
click at [1223, 28] on div "Close" at bounding box center [1218, 29] width 38 height 18
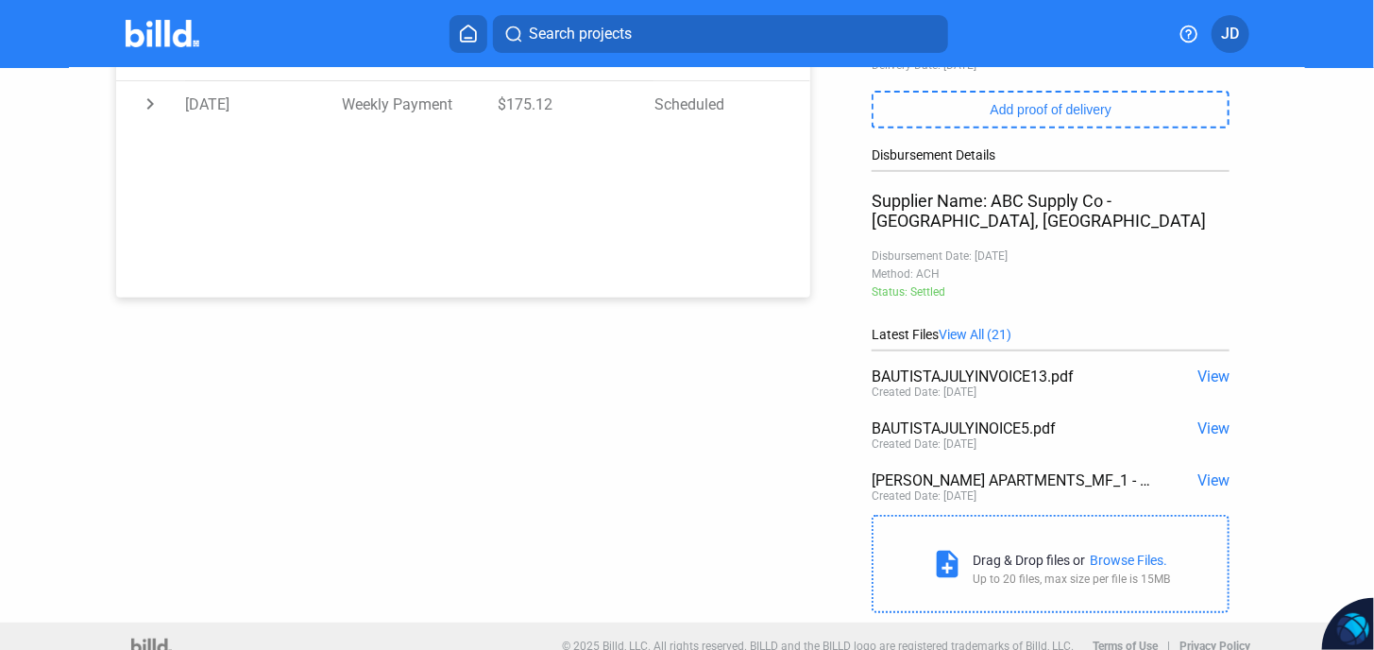
click at [1197, 419] on span "View" at bounding box center [1213, 428] width 32 height 18
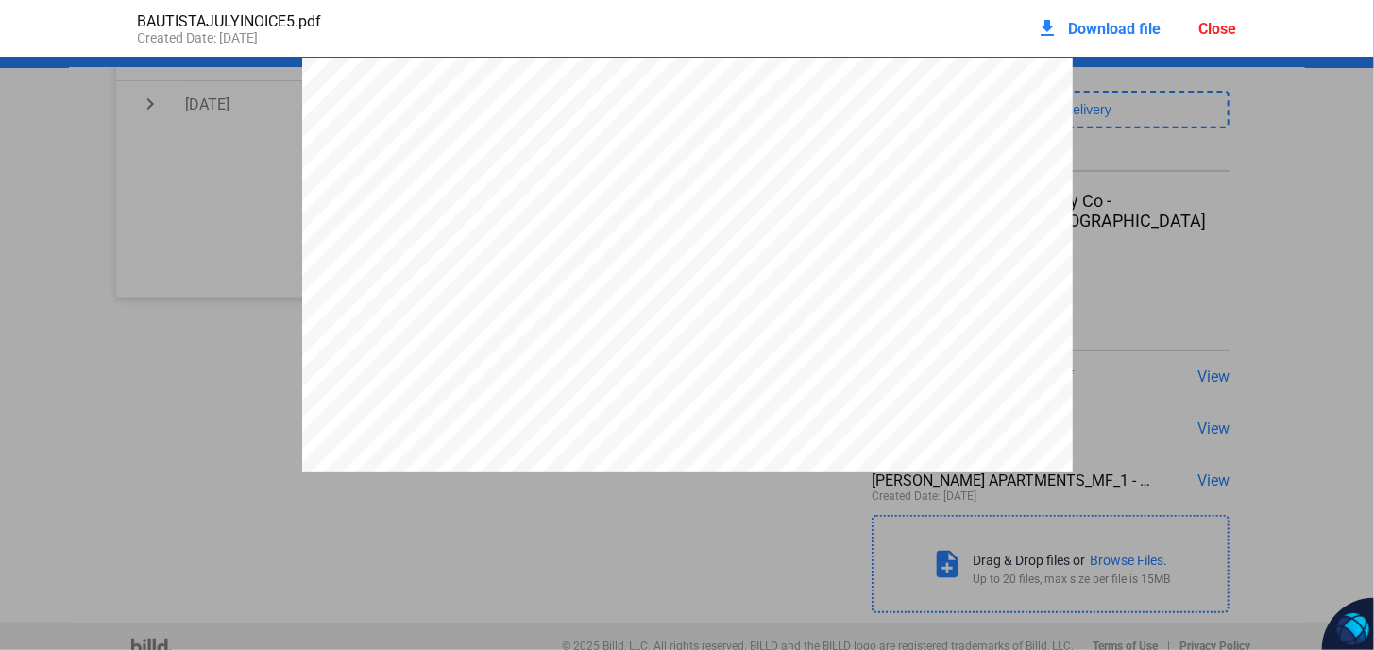
scroll to position [9, 0]
click at [1168, 291] on div "ABC Supply Co 1 ABC Pkwy [GEOGRAPHIC_DATA] [URL][DOMAIN_NAME] INVOICE Customer …" at bounding box center [687, 546] width 1374 height 997
click at [1214, 34] on div "Close" at bounding box center [1218, 29] width 38 height 18
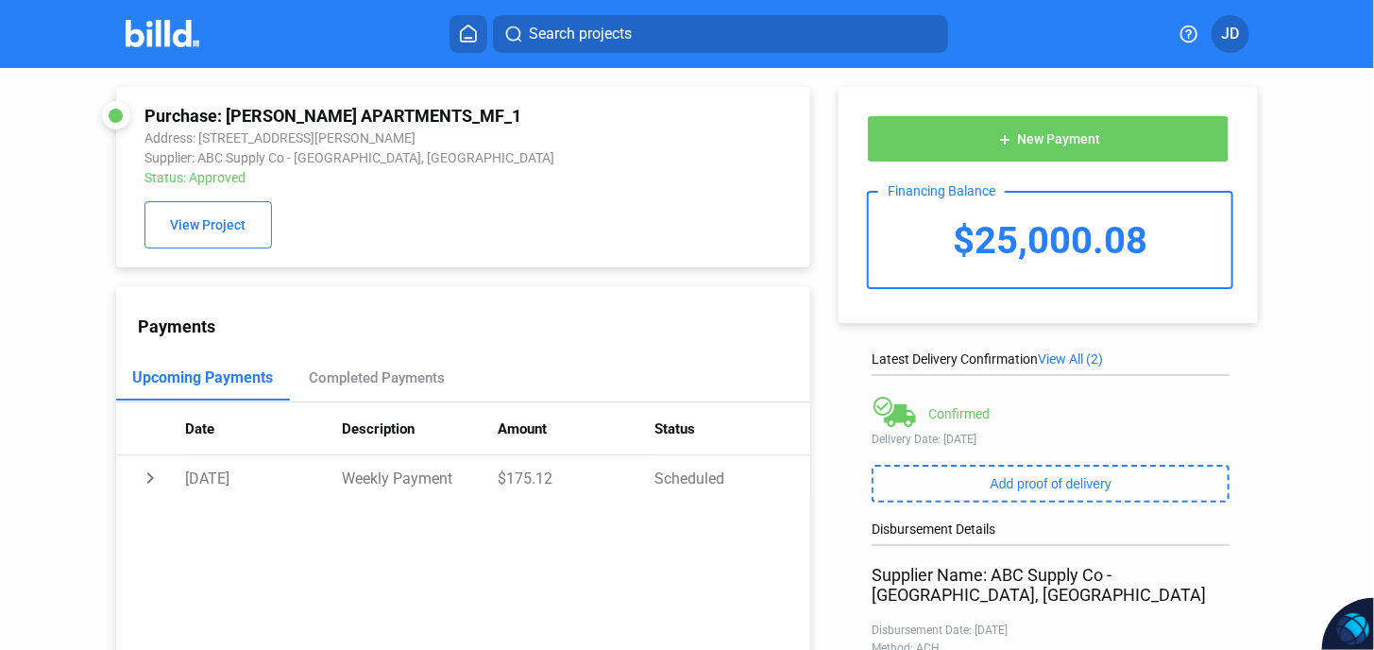
click at [1066, 359] on span "View All (2)" at bounding box center [1070, 358] width 65 height 15
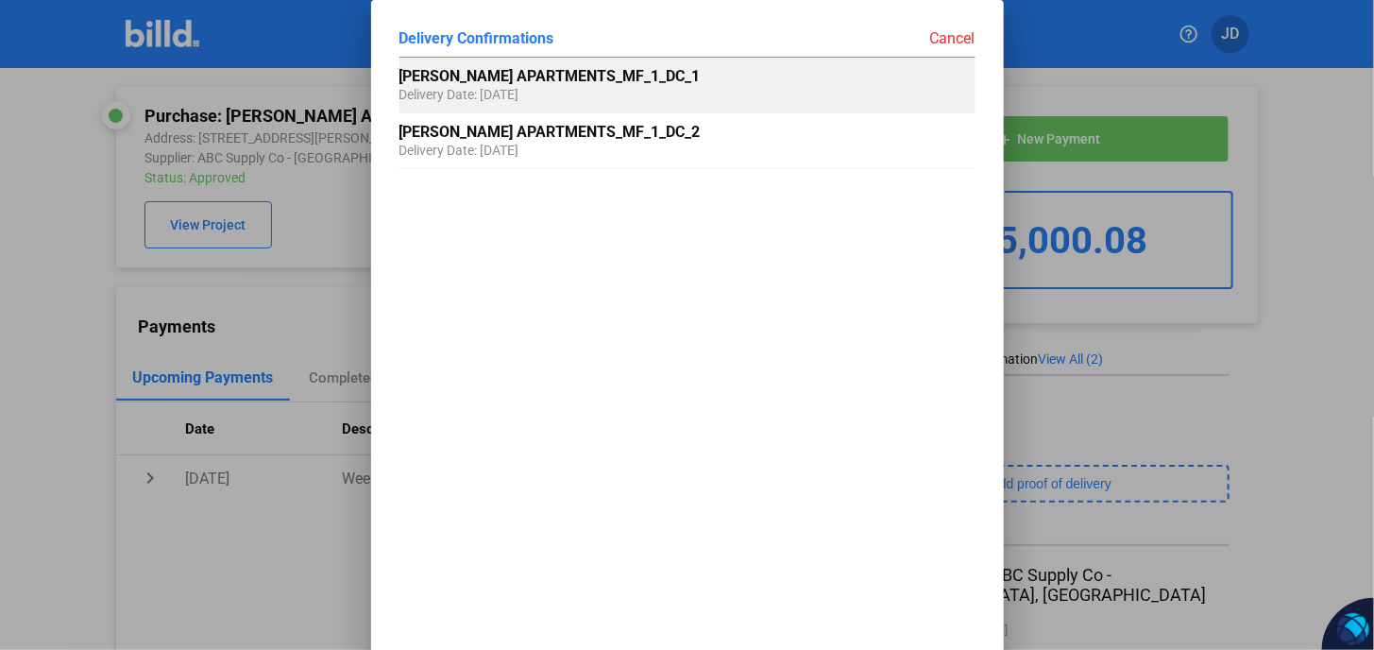
click at [622, 82] on span "[PERSON_NAME] APARTMENTS_MF_1_DC_1" at bounding box center [549, 76] width 301 height 18
click at [623, 110] on div "[PERSON_NAME] APARTMENTS_MF_1_DC_1 Delivery Date: [DATE]" at bounding box center [600, 85] width 403 height 55
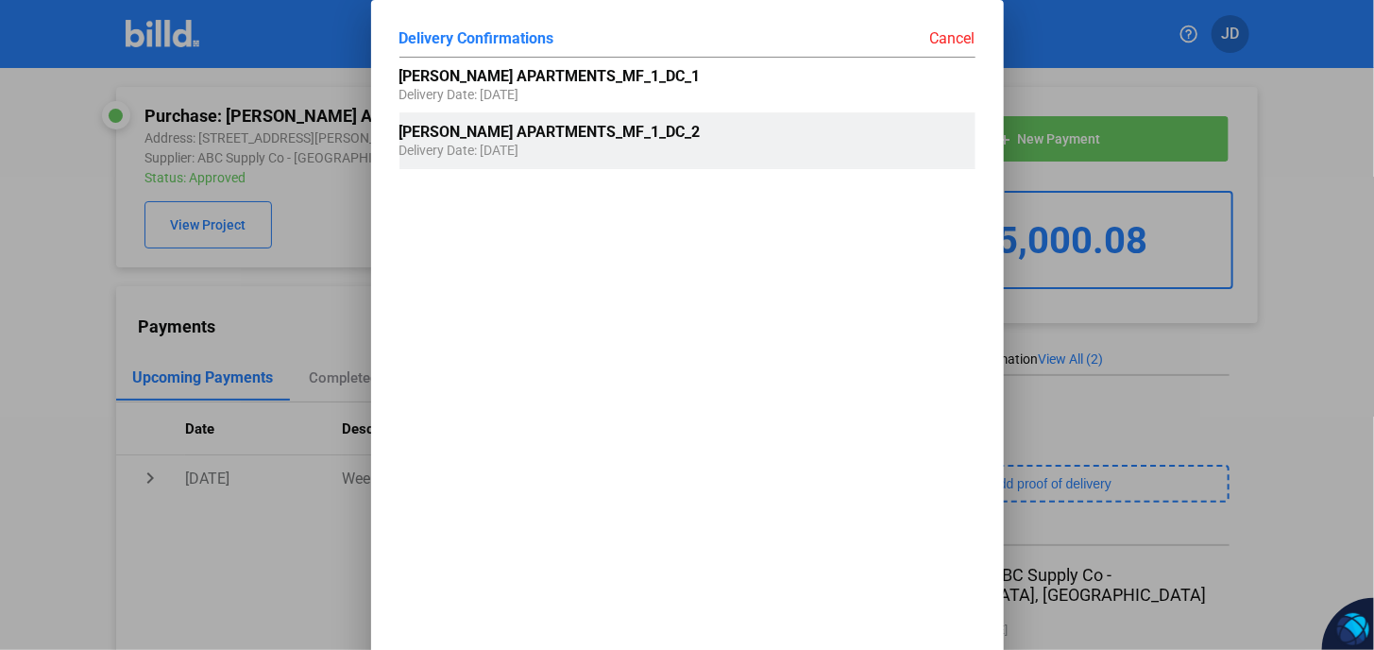
click at [613, 127] on span "[PERSON_NAME] APARTMENTS_MF_1_DC_2" at bounding box center [549, 132] width 301 height 18
click at [613, 133] on span "[PERSON_NAME] APARTMENTS_MF_1_DC_2" at bounding box center [549, 132] width 301 height 18
click at [613, 134] on span "[PERSON_NAME] APARTMENTS_MF_1_DC_2" at bounding box center [549, 132] width 301 height 18
click at [613, 135] on span "[PERSON_NAME] APARTMENTS_MF_1_DC_2" at bounding box center [549, 132] width 301 height 18
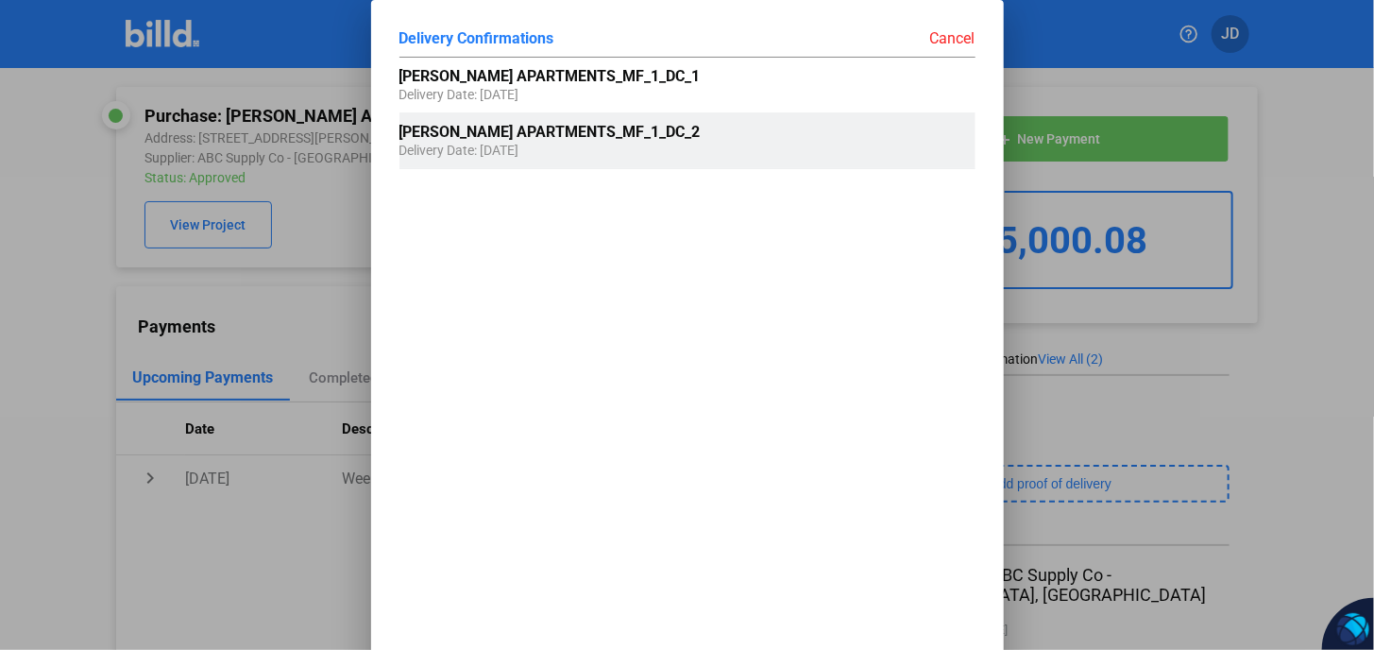
click at [614, 136] on span "[PERSON_NAME] APARTMENTS_MF_1_DC_2" at bounding box center [549, 132] width 301 height 18
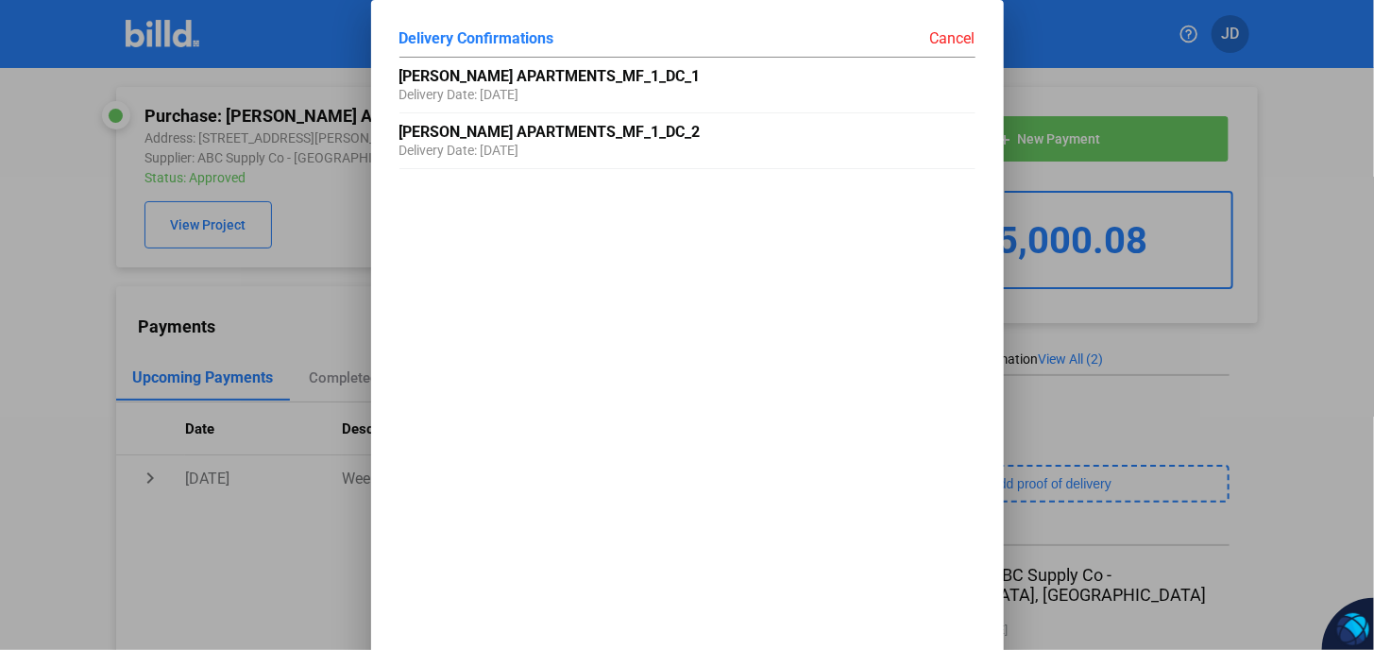
click at [1346, 228] on div at bounding box center [687, 325] width 1374 height 650
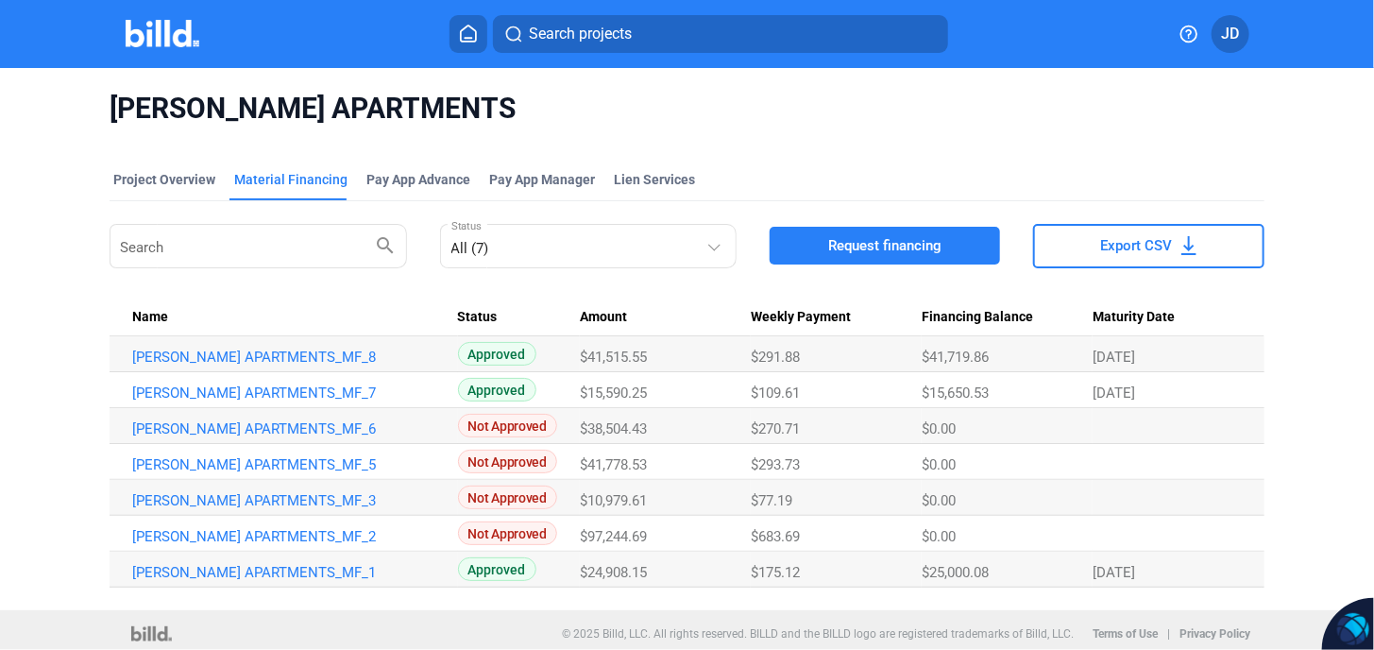
scroll to position [6, 0]
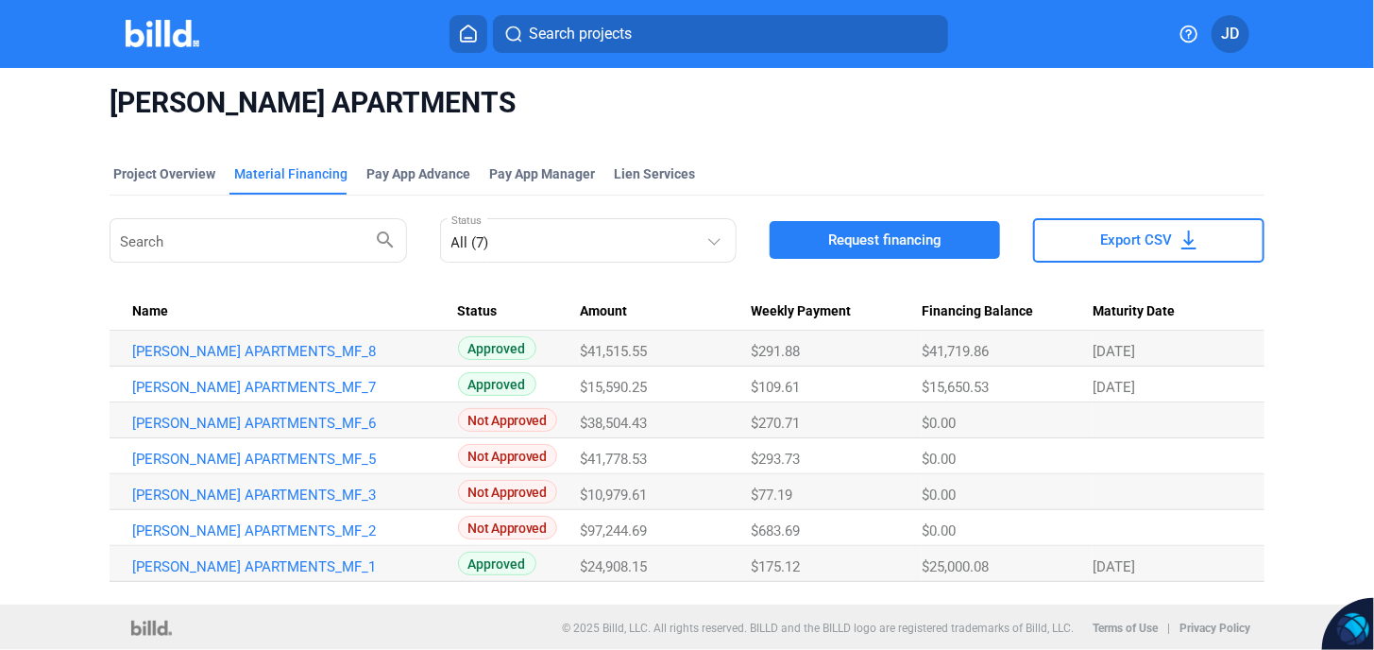
click at [612, 571] on span "$24,908.15" at bounding box center [613, 566] width 67 height 17
drag, startPoint x: 303, startPoint y: 564, endPoint x: 474, endPoint y: 568, distance: 171.0
click at [303, 564] on link "[PERSON_NAME] APARTMENTS_MF_1" at bounding box center [286, 566] width 308 height 17
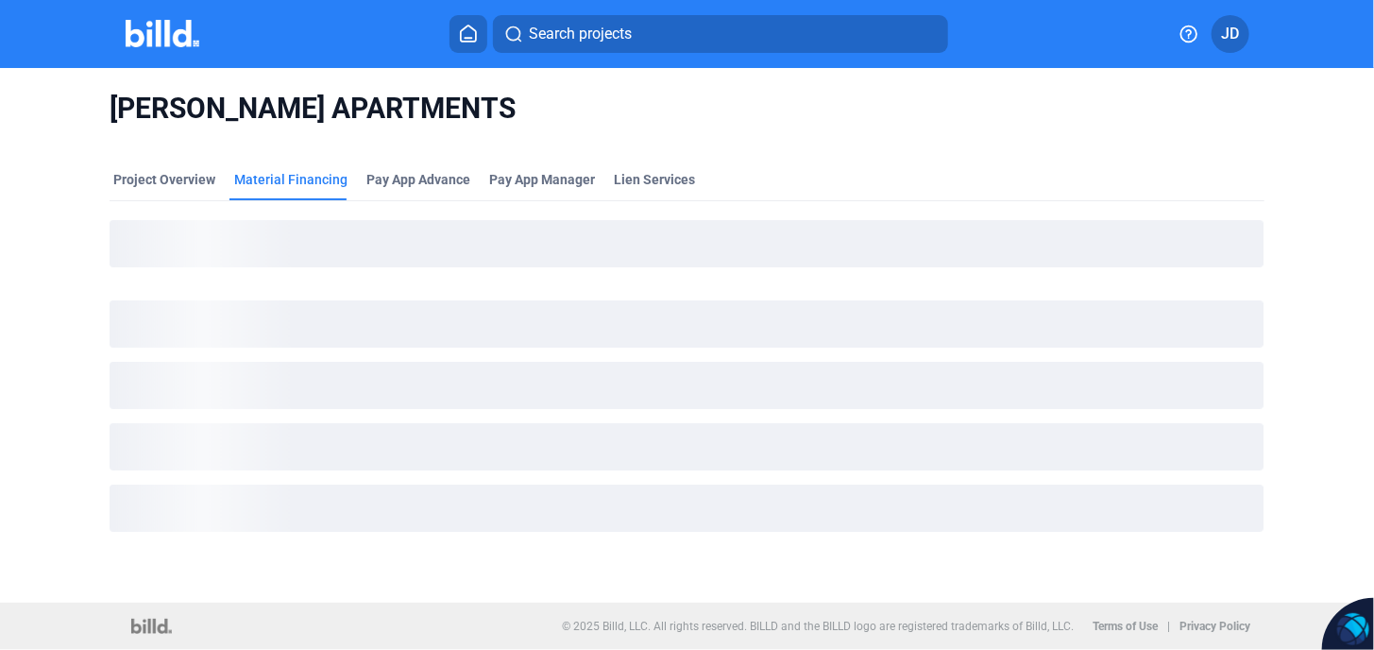
scroll to position [0, 0]
drag, startPoint x: 149, startPoint y: 184, endPoint x: 573, endPoint y: 154, distance: 425.0
click at [149, 184] on div "Project Overview" at bounding box center [164, 179] width 102 height 19
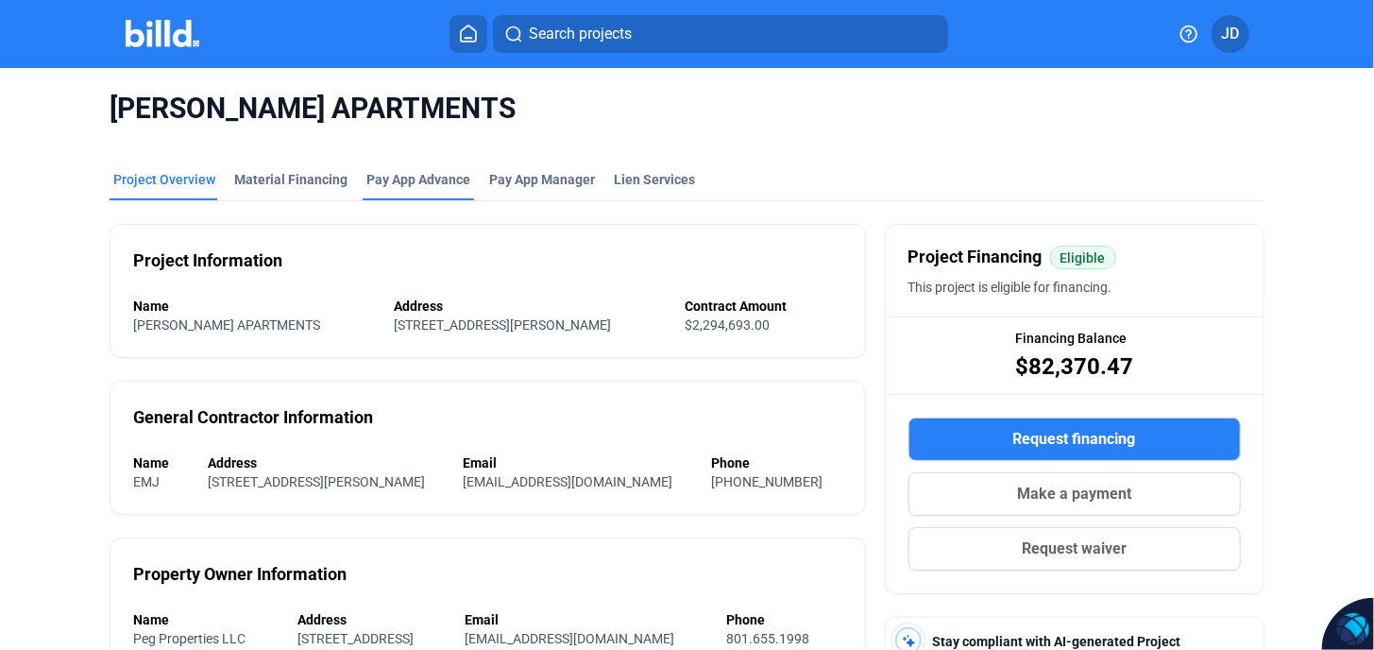
click at [416, 182] on div "Pay App Advance" at bounding box center [418, 179] width 104 height 19
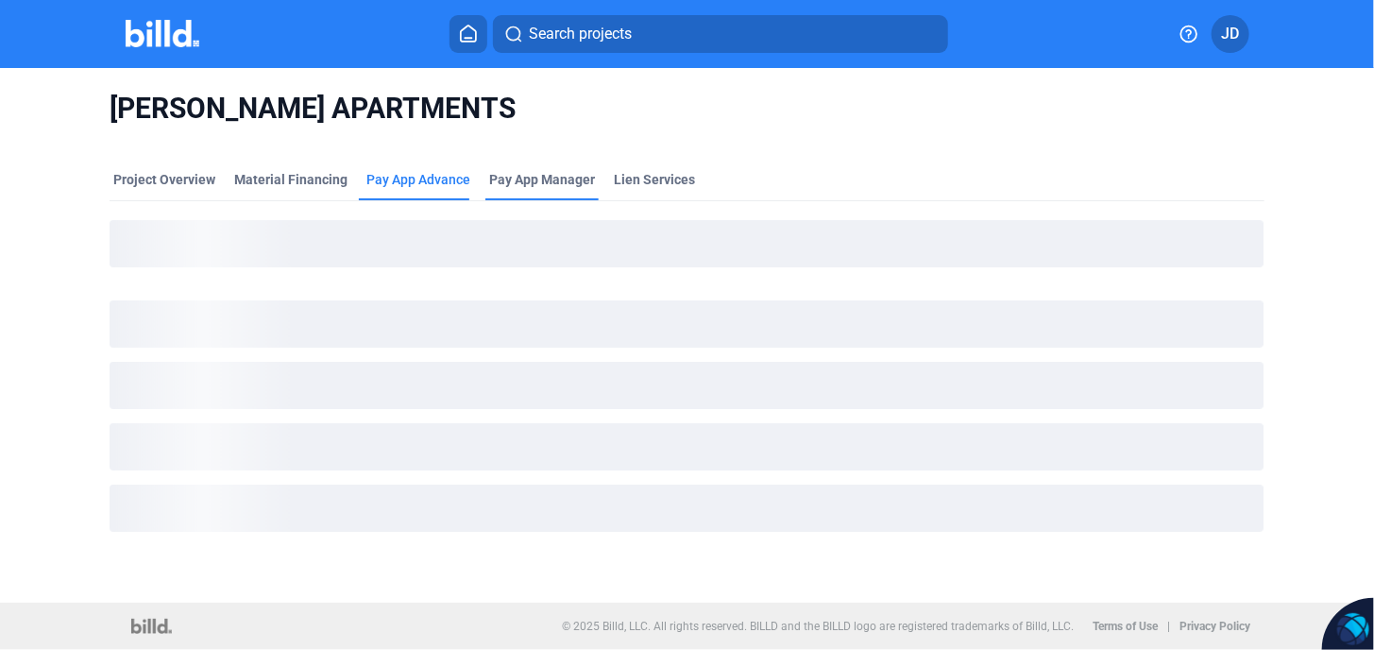
click at [536, 180] on span "Pay App Manager" at bounding box center [542, 179] width 106 height 19
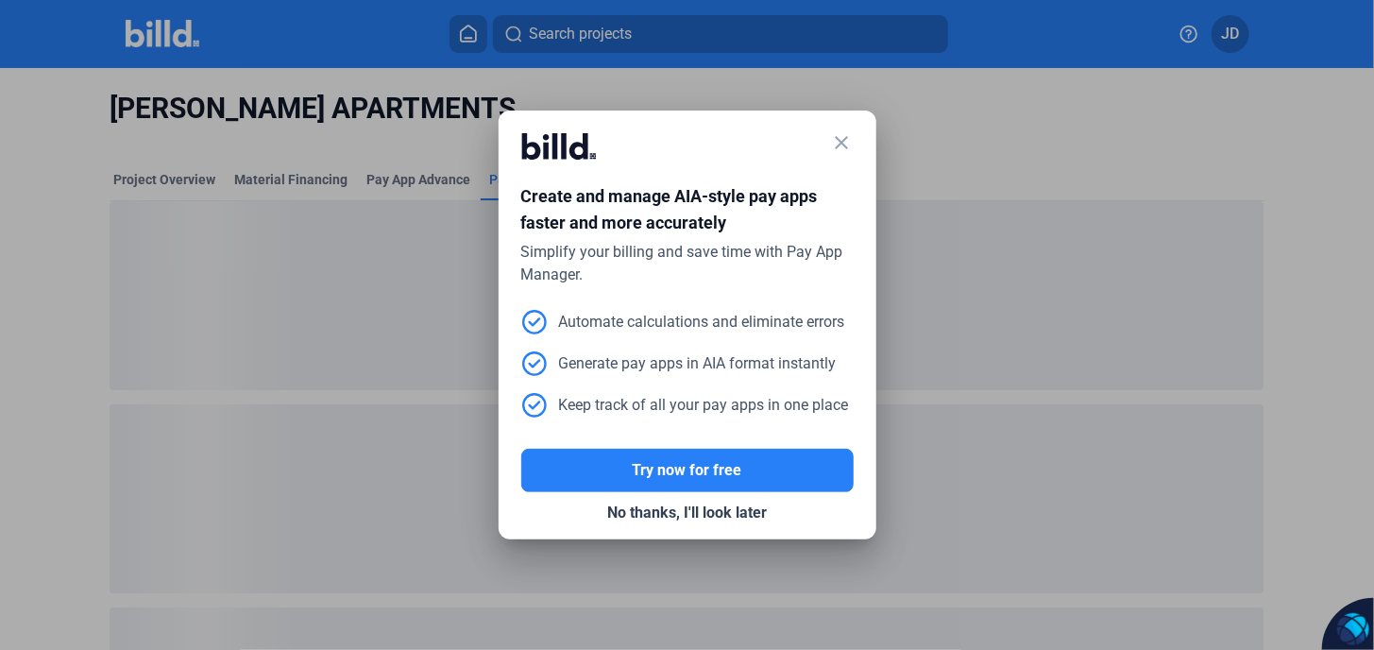
click at [281, 181] on div at bounding box center [687, 325] width 1374 height 650
click at [835, 141] on mat-icon "close" at bounding box center [842, 142] width 23 height 23
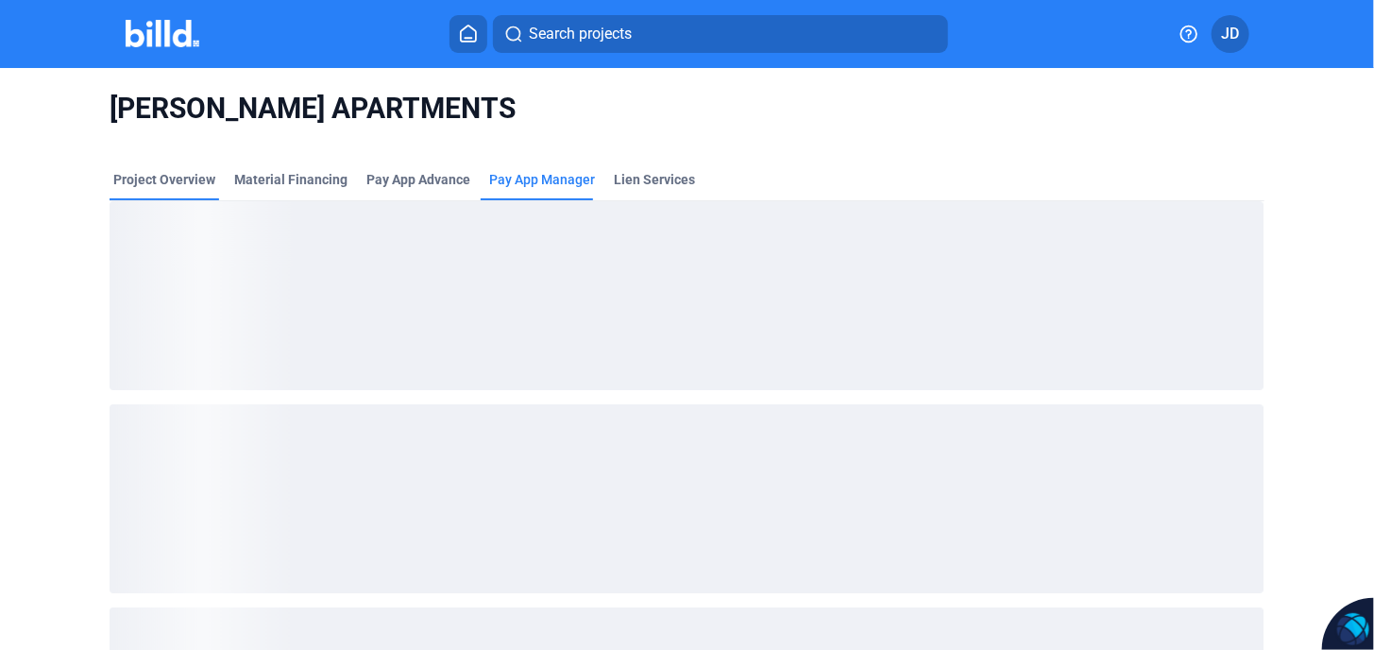
click at [285, 180] on div "Material Financing" at bounding box center [290, 179] width 113 height 19
click at [146, 183] on div "Project Overview" at bounding box center [164, 179] width 102 height 19
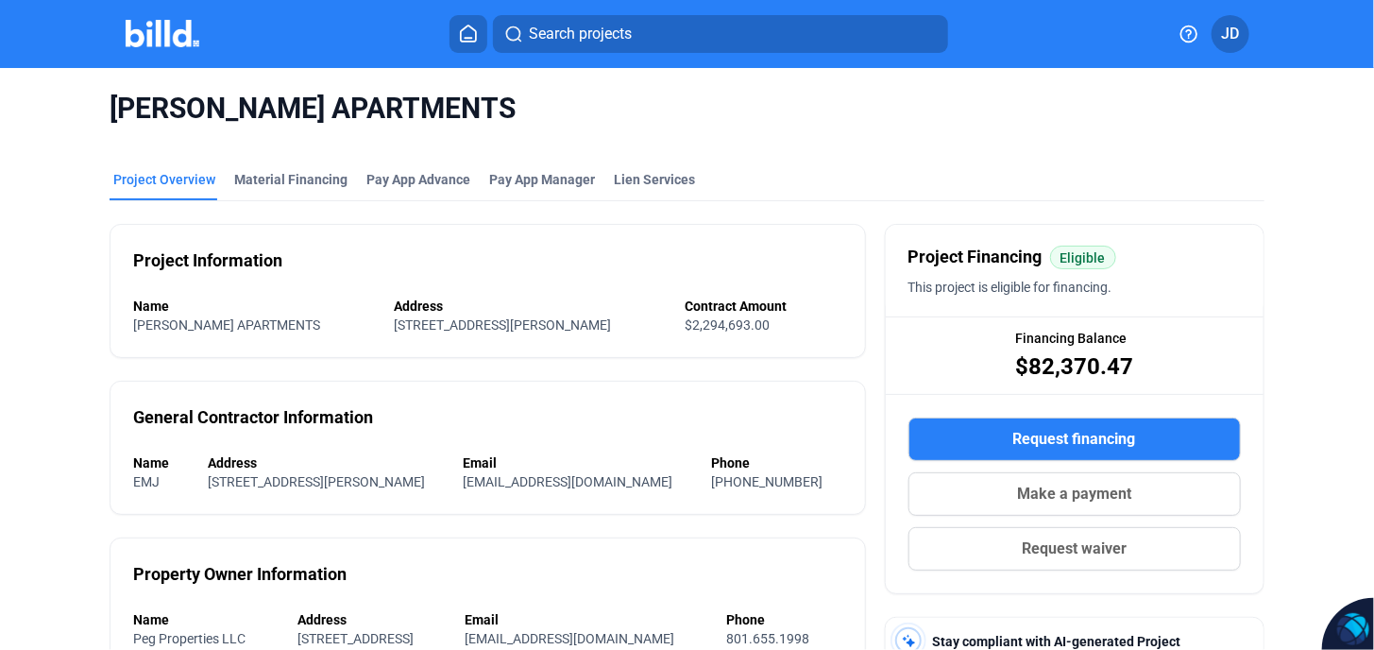
scroll to position [7, 0]
click at [284, 170] on div "Material Financing" at bounding box center [290, 179] width 113 height 19
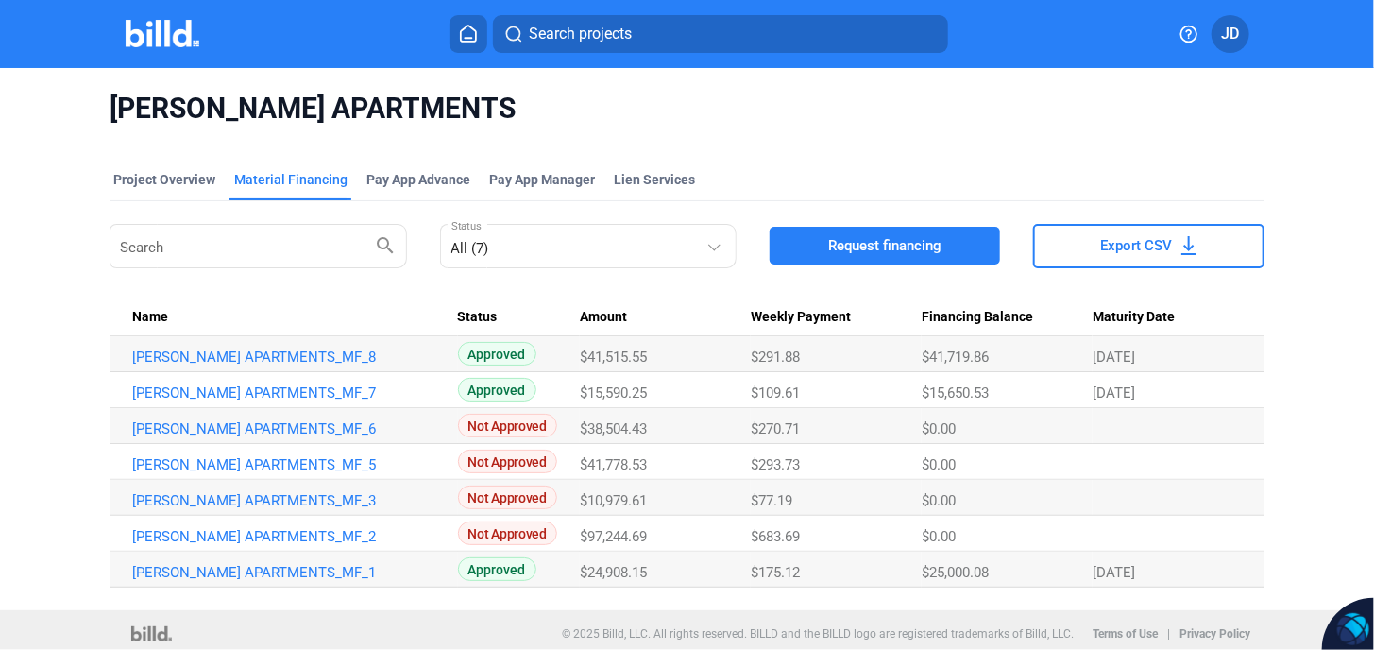
click at [311, 179] on div "Material Financing" at bounding box center [290, 179] width 113 height 19
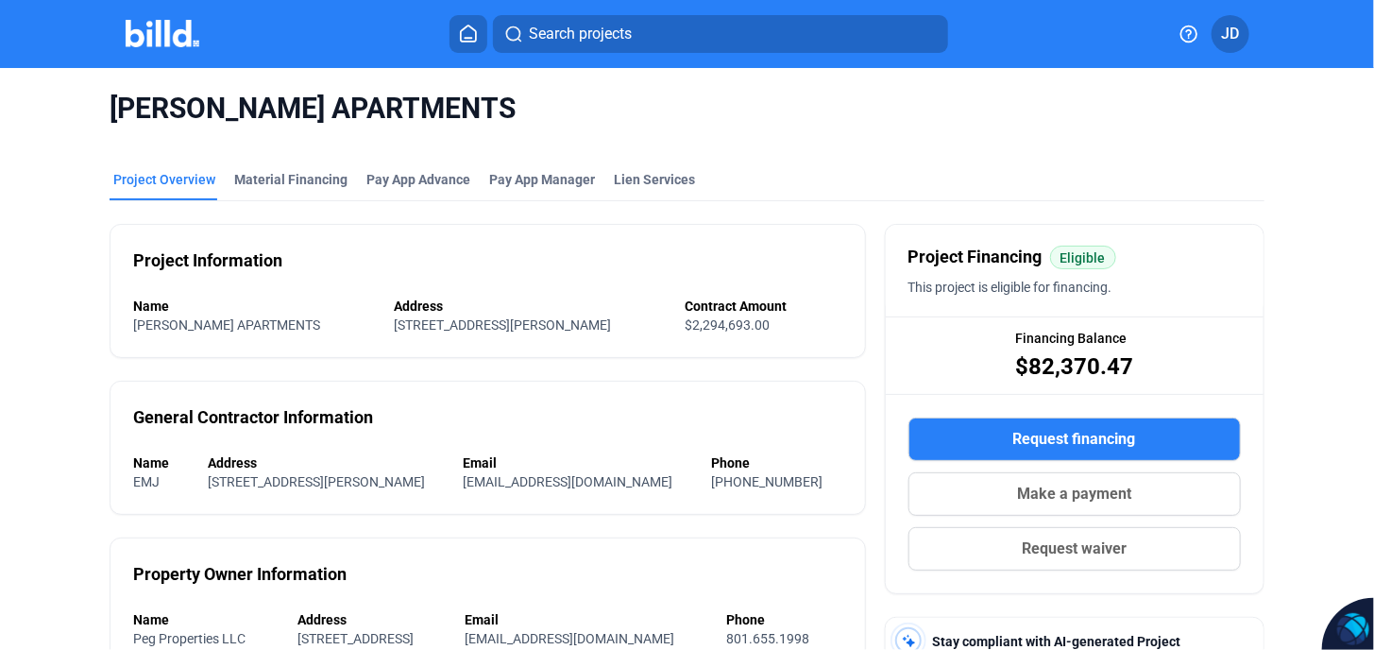
click at [258, 352] on div "Project Information Name [PERSON_NAME] APARTMENTS Address [STREET_ADDRESS][PERS…" at bounding box center [487, 291] width 755 height 134
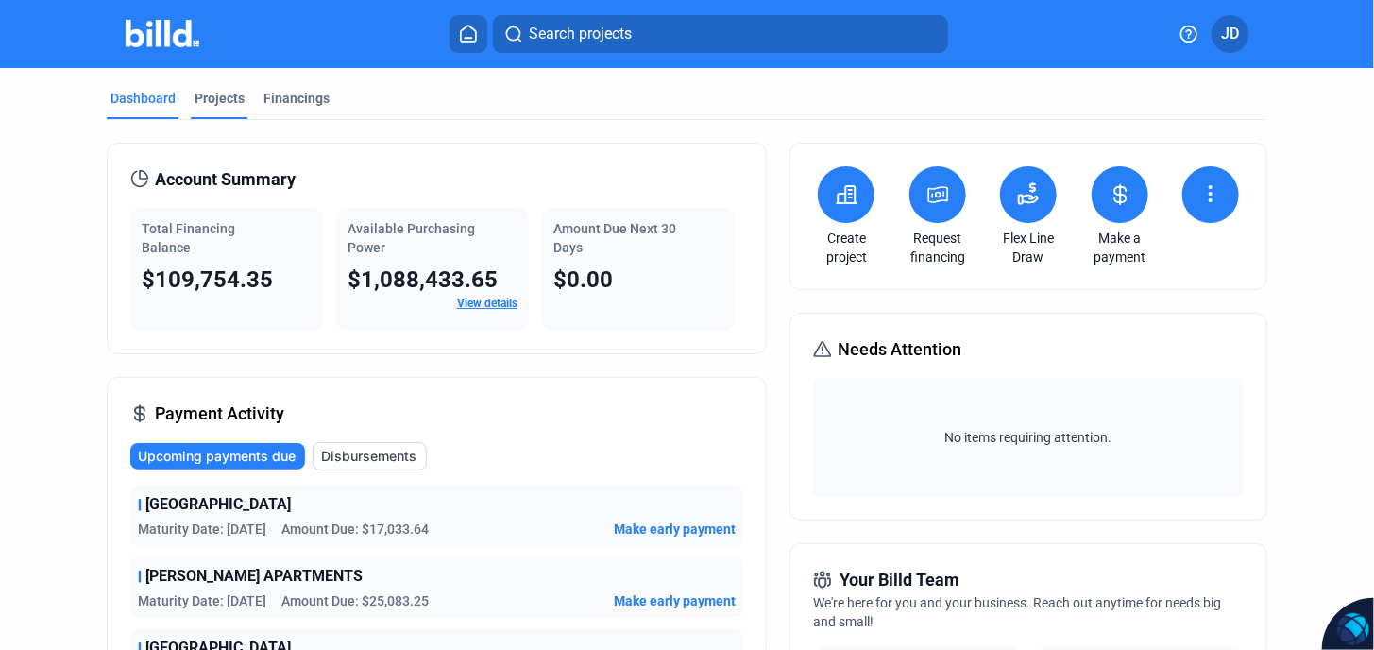
click at [224, 96] on div "Projects" at bounding box center [220, 98] width 50 height 19
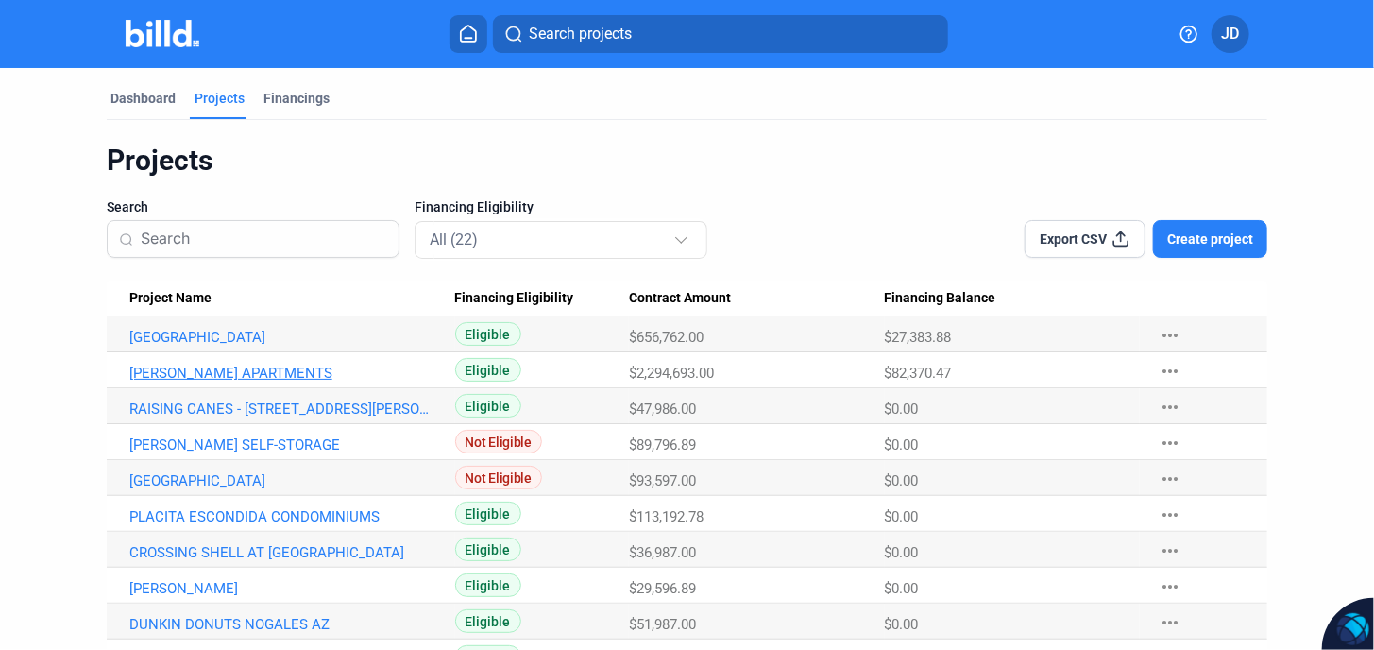
click at [177, 371] on link "[PERSON_NAME] APARTMENTS" at bounding box center [283, 372] width 308 height 17
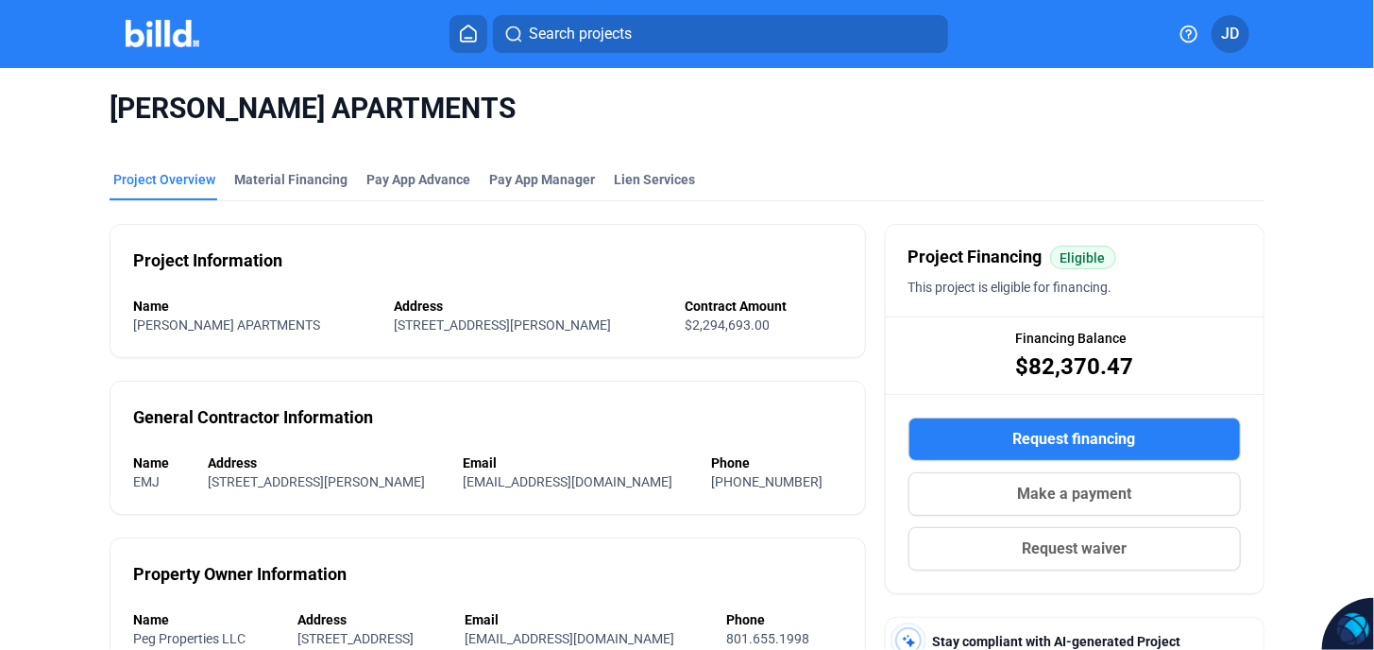
click at [262, 148] on div "[PERSON_NAME] APARTMENTS" at bounding box center [687, 108] width 1154 height 81
click at [285, 194] on div "Material Financing" at bounding box center [290, 185] width 121 height 30
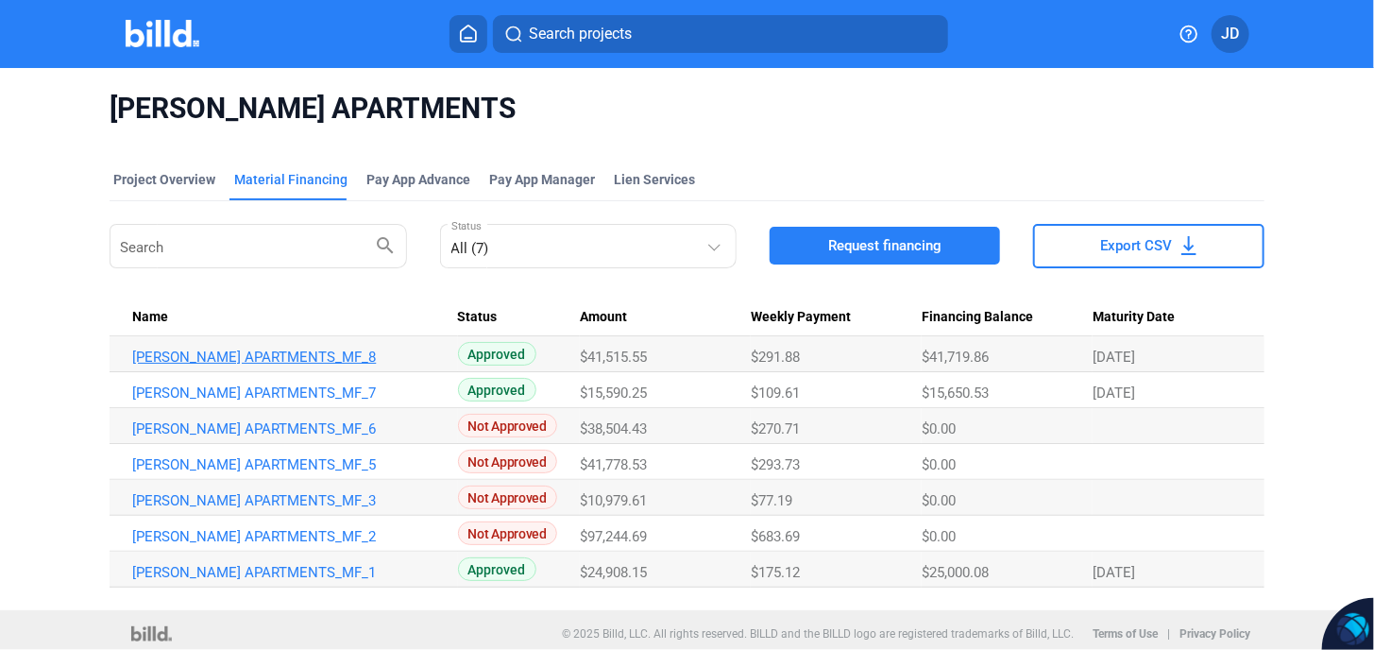
click at [294, 357] on link "[PERSON_NAME] APARTMENTS_MF_8" at bounding box center [286, 356] width 308 height 17
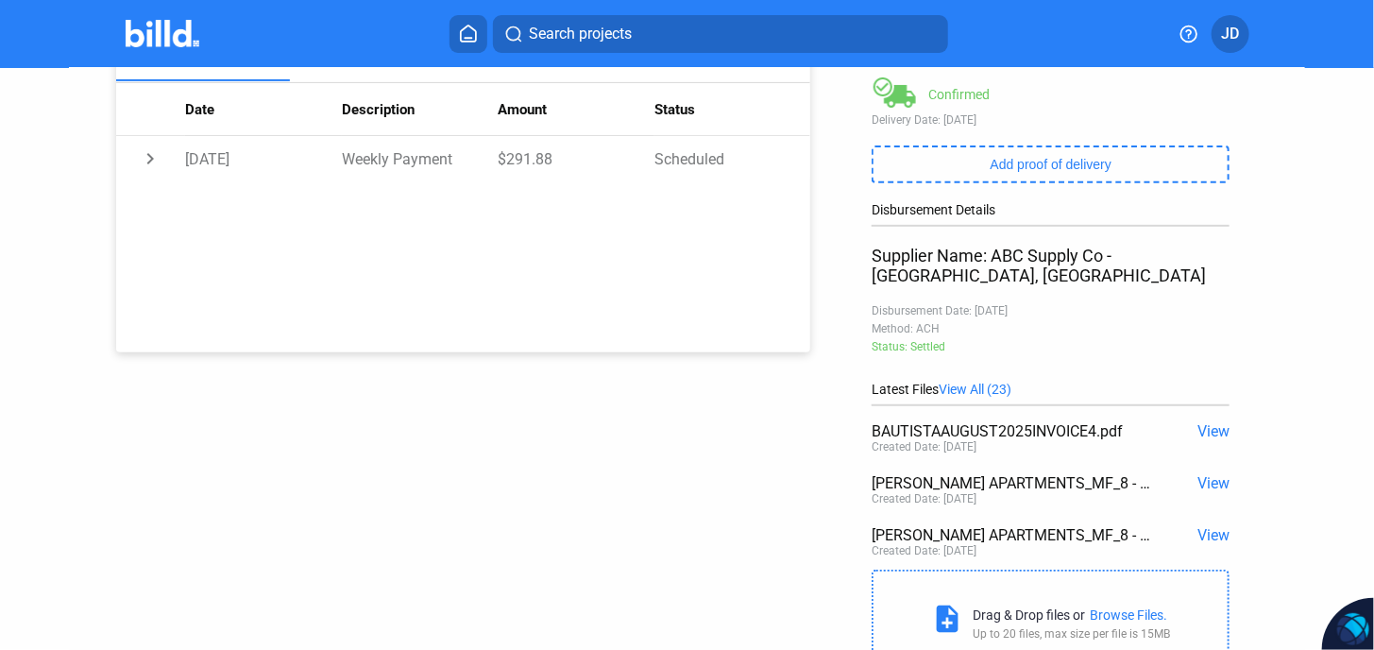
scroll to position [374, 0]
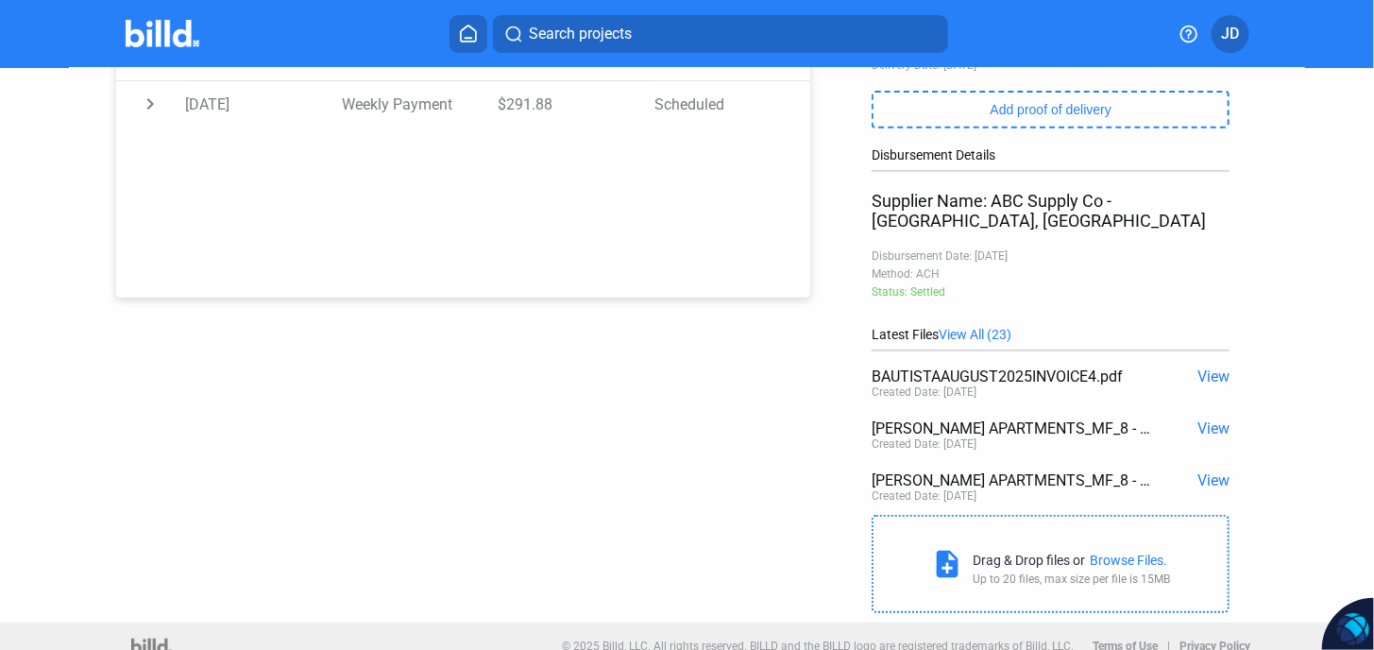
click at [1213, 419] on span "View" at bounding box center [1213, 428] width 32 height 18
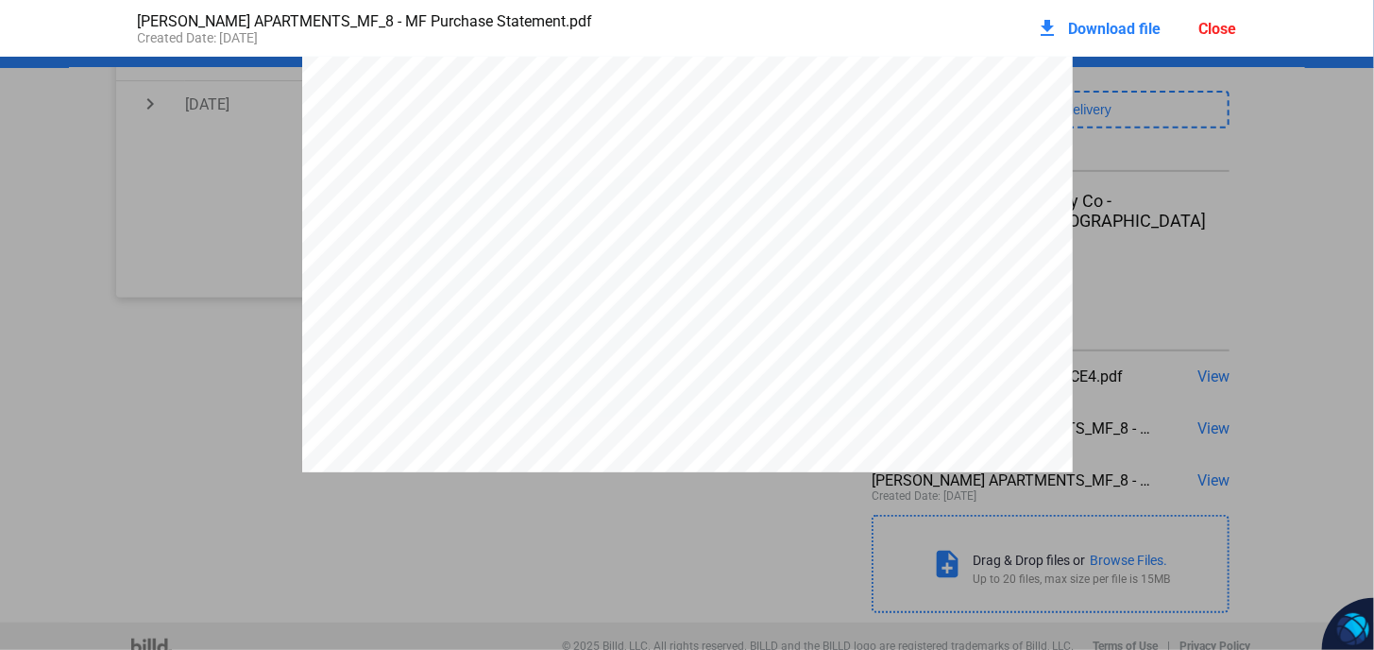
scroll to position [5927, 0]
click at [1120, 26] on span "Download file" at bounding box center [1115, 29] width 93 height 18
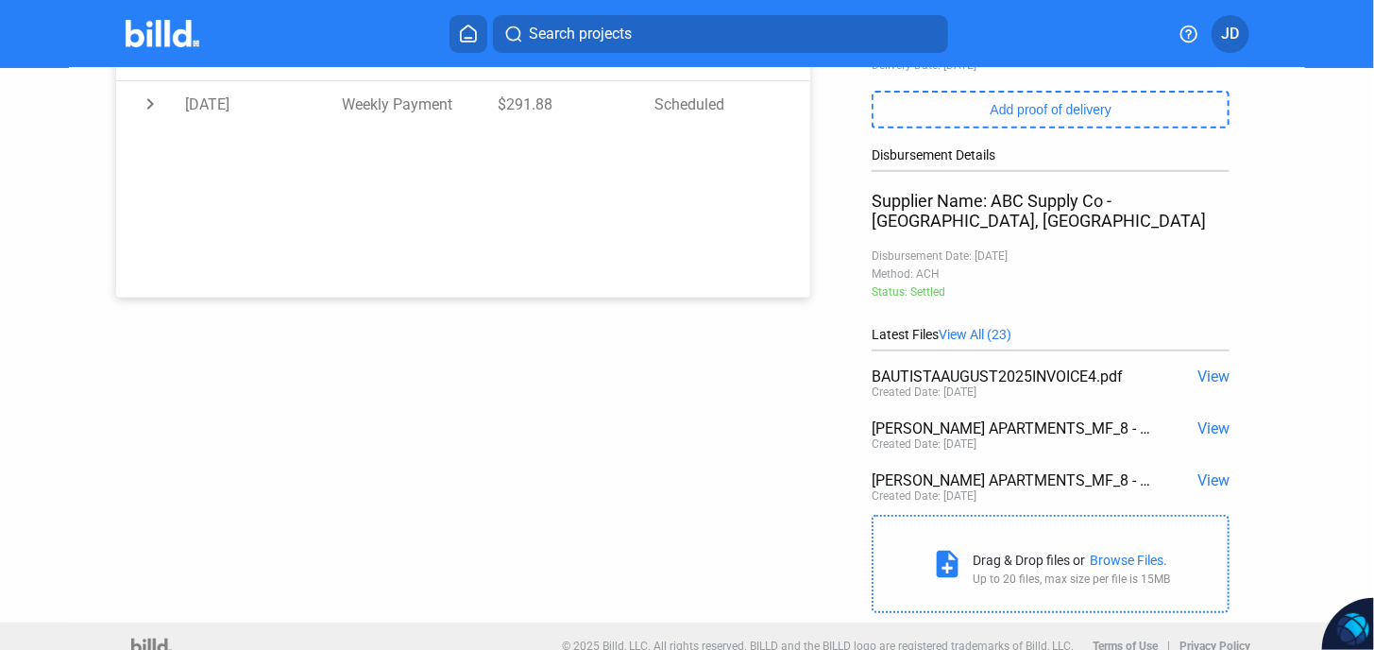
click at [1206, 471] on span "View" at bounding box center [1213, 480] width 32 height 18
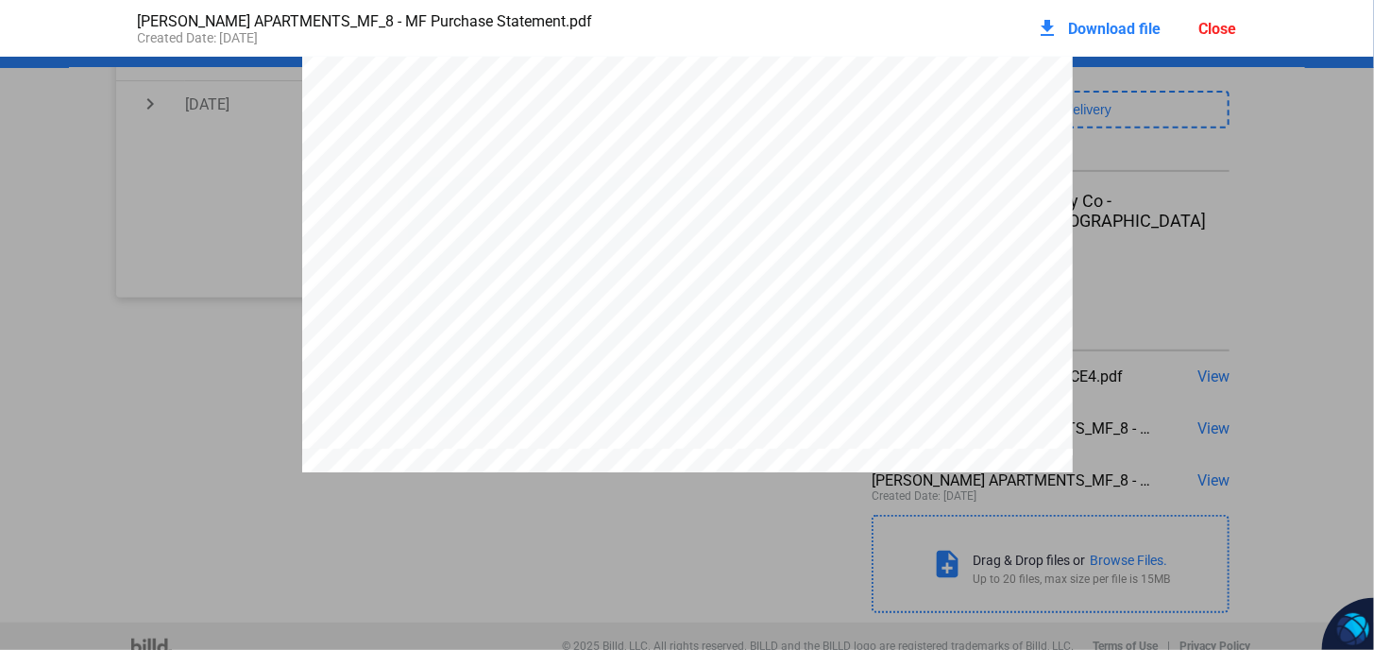
scroll to position [10837, 0]
